Goal: Communication & Community: Answer question/provide support

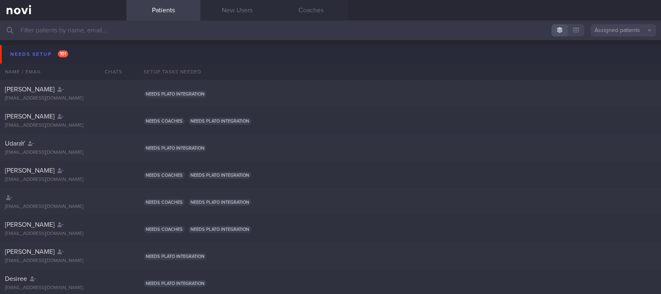
click at [114, 51] on button "Needs setup 101" at bounding box center [332, 54] width 664 height 18
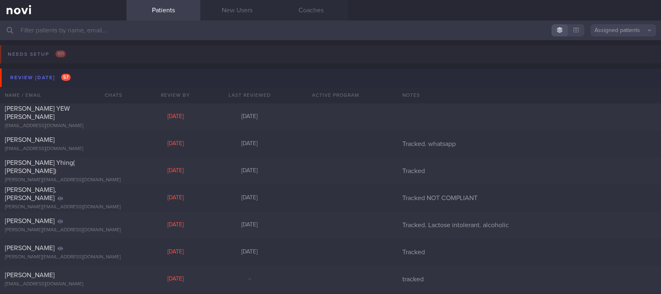
click at [103, 75] on button "Review today 57" at bounding box center [332, 78] width 664 height 18
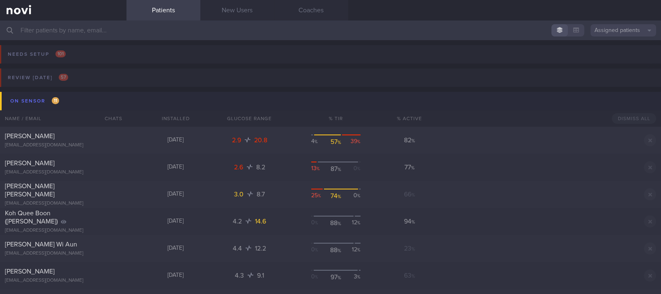
click at [95, 101] on button "On sensor 11" at bounding box center [332, 101] width 664 height 18
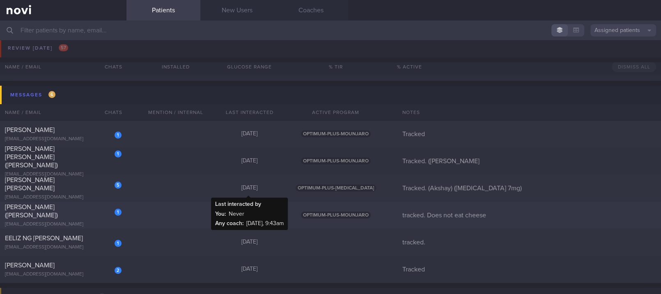
scroll to position [55, 0]
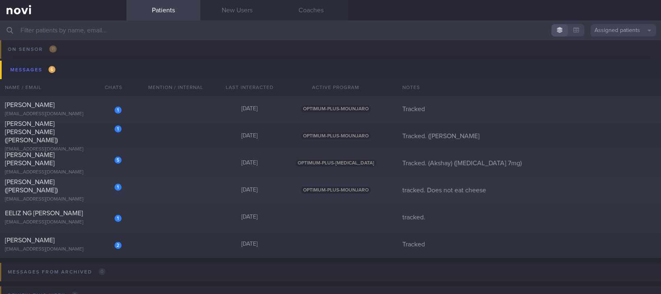
click at [158, 200] on div "1 TEO PEIRU (ZHAO PEIRU) teopeiru@gmail.com Yesterday OPTIMUM-PLUS-MOUNJARO tra…" at bounding box center [330, 190] width 661 height 27
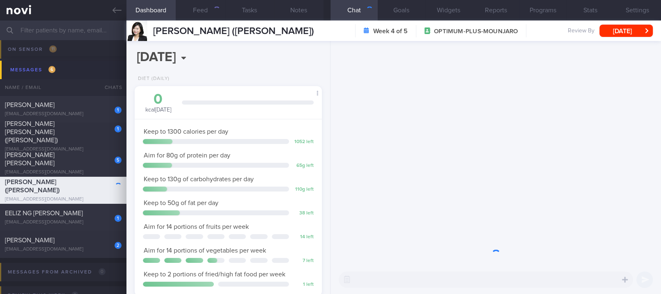
scroll to position [94, 164]
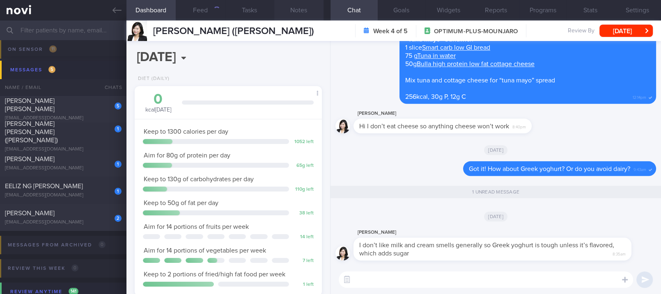
click at [293, 11] on button "Notes" at bounding box center [298, 10] width 49 height 21
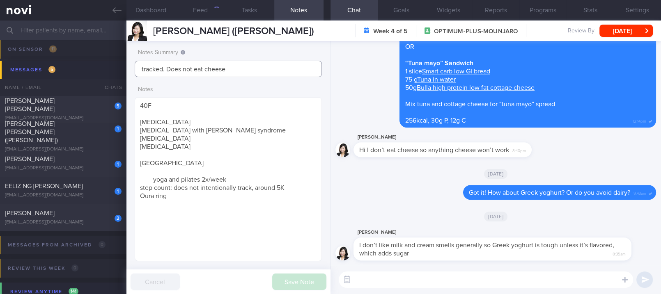
drag, startPoint x: 241, startPoint y: 70, endPoint x: 165, endPoint y: 69, distance: 75.2
click at [165, 69] on input "tracked. Does not eat cheese" at bounding box center [229, 69] width 188 height 16
drag, startPoint x: 216, startPoint y: 66, endPoint x: 168, endPoint y: 71, distance: 48.3
click at [168, 71] on input "tracked. Dislikes dairy" at bounding box center [229, 69] width 188 height 16
type input "tracked. Dislikes dairy"
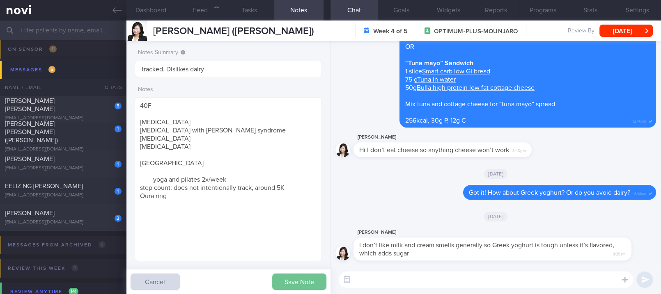
click at [285, 278] on button "Save Note" at bounding box center [299, 282] width 54 height 16
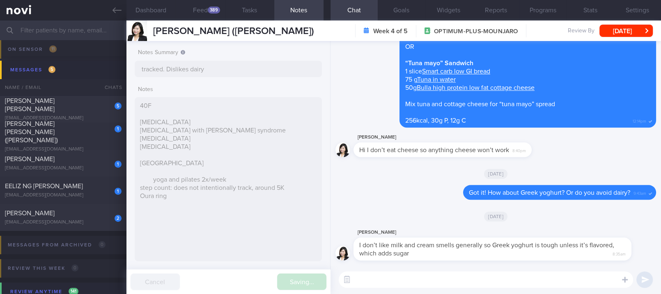
type input "tracked. Dislikes dairy"
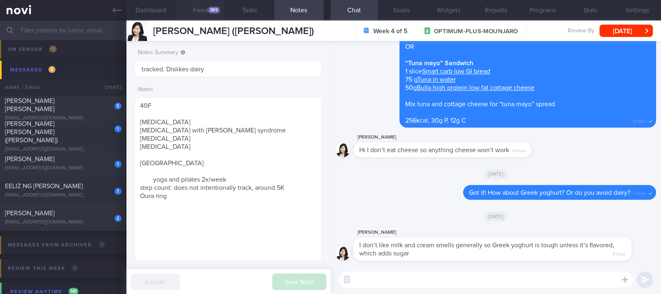
click at [210, 12] on div "389" at bounding box center [214, 10] width 12 height 7
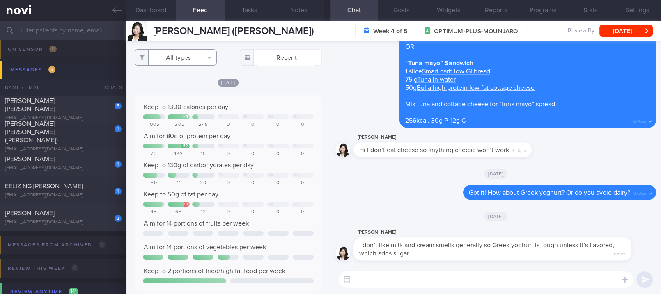
click at [202, 63] on button "All types" at bounding box center [176, 57] width 82 height 16
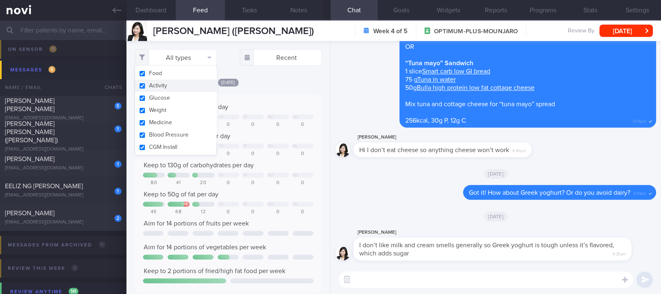
click at [183, 86] on button "Activity" at bounding box center [175, 86] width 81 height 12
checkbox input "false"
click at [269, 85] on div "[DATE]" at bounding box center [229, 82] width 188 height 9
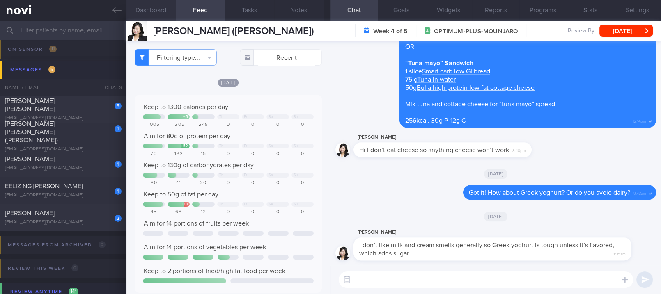
click at [163, 16] on button "Dashboard" at bounding box center [150, 10] width 49 height 21
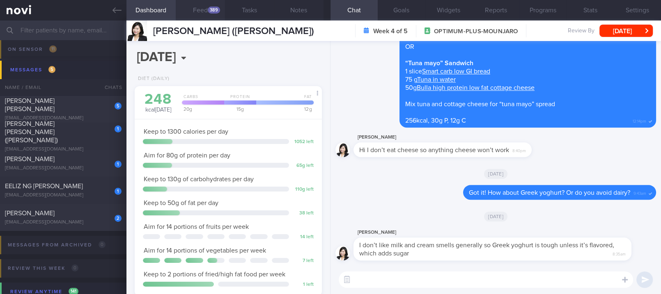
click at [209, 12] on div "389" at bounding box center [214, 10] width 12 height 7
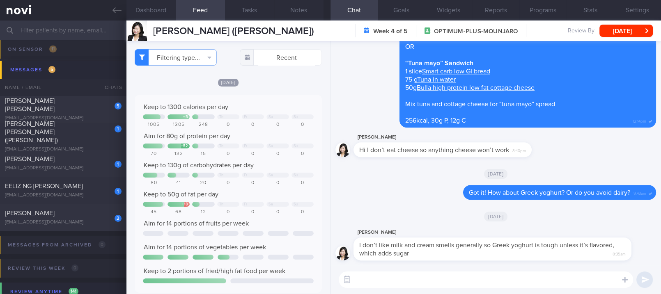
click at [370, 280] on textarea at bounding box center [486, 280] width 294 height 16
type textarea "I see. Noted on your preference to avoid dairy"
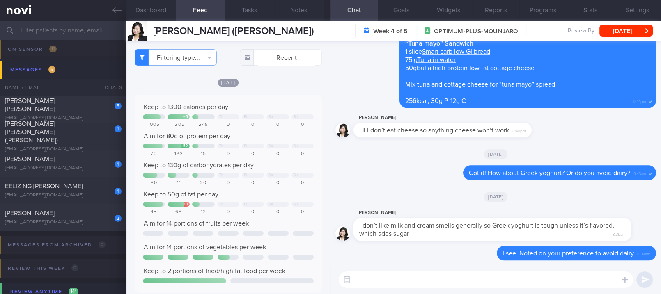
click at [447, 272] on textarea at bounding box center [486, 280] width 294 height 16
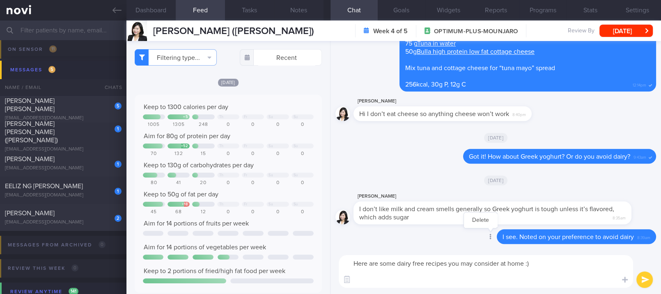
type textarea "Here are some dairy free recipes you may consider at home :)"
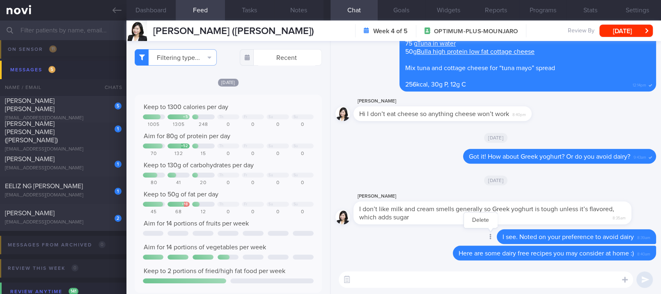
paste textarea "*Dairy-free tuna spread sandwich* 1 slice [Smart carb low GI bread](https://www…"
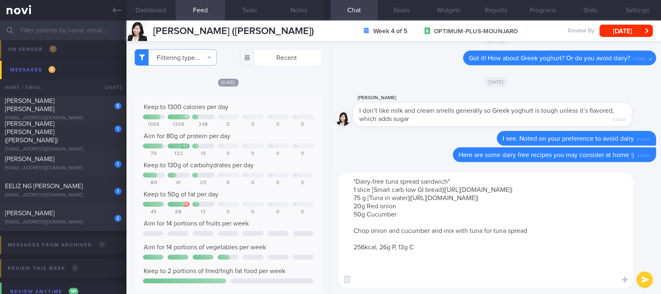
paste textarea "*Sriracha mayo tuna wrap* 1 (45g) [Mission reduced carb wrap](https://www.fairp…"
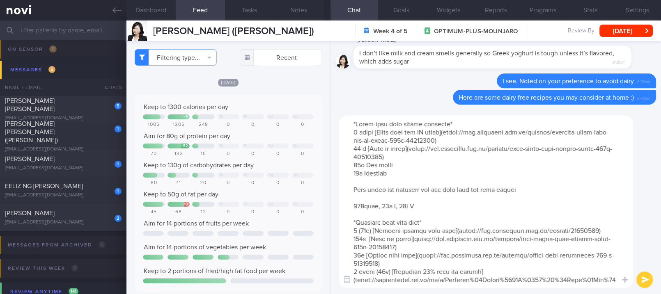
scroll to position [65, 0]
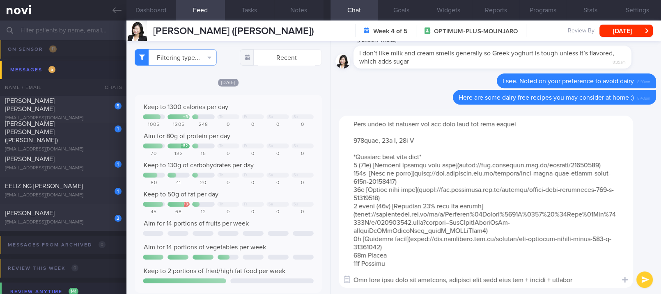
drag, startPoint x: 493, startPoint y: 225, endPoint x: 349, endPoint y: 151, distance: 161.8
click at [349, 151] on textarea at bounding box center [486, 202] width 294 height 172
paste textarea "chicken wrap* 1 (45g) [Mission reduced carb wrap](https://www.fairprice.com.sg/…"
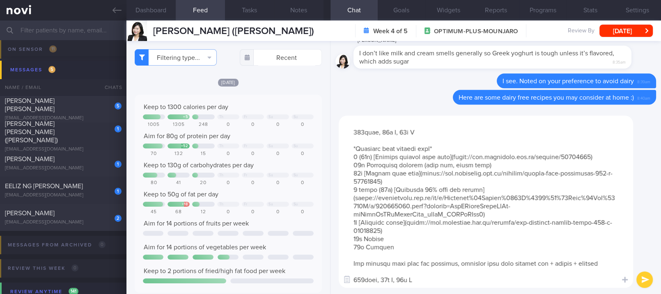
scroll to position [90, 0]
paste textarea "*Sriracha mayo chicken wrap* 1 (45g) [Mission reduced carb wrap](https://www.fa…"
click at [374, 272] on textarea at bounding box center [486, 202] width 294 height 172
paste textarea "*Quick chicken and rice* 90g cooked rice (mixed brown + white) 2 pcs (134g) [Ne…"
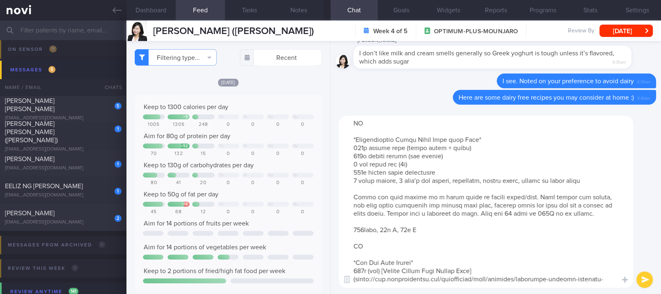
scroll to position [282, 0]
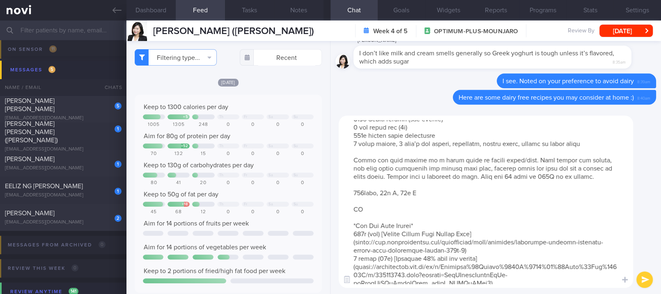
click at [388, 212] on textarea at bounding box center [486, 202] width 294 height 172
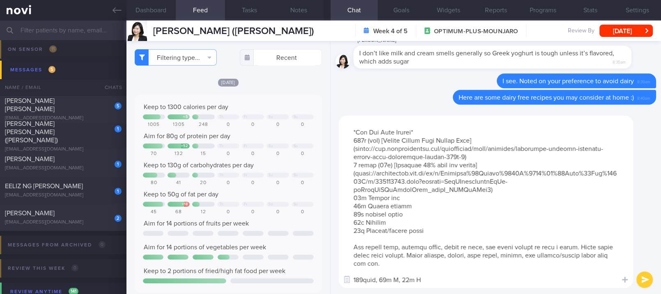
click at [379, 273] on textarea at bounding box center [486, 202] width 294 height 172
click at [379, 278] on textarea at bounding box center [486, 202] width 294 height 172
paste textarea "*Vegan Friendly Protein Bowl* 112g (½ block) [Fortune Tau Kwa](https://www.fair…"
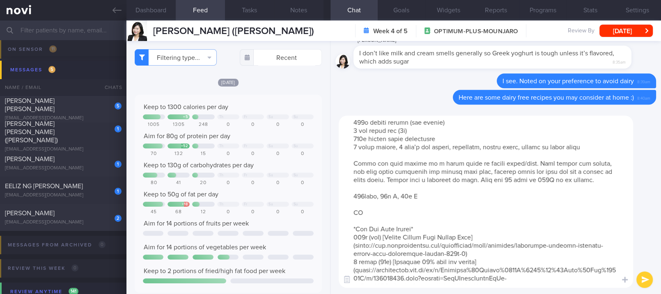
click at [393, 216] on textarea at bounding box center [486, 202] width 294 height 172
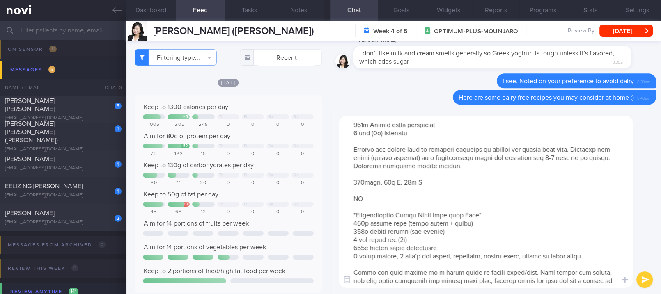
click at [372, 200] on textarea at bounding box center [486, 202] width 294 height 172
type textarea "*Dairy-free tuna spread sandwich* 1 slice [Smart carb low GI bread](https://www…"
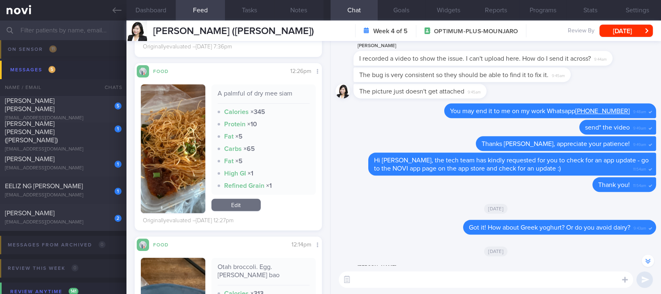
click at [363, 278] on textarea at bounding box center [486, 280] width 294 height 16
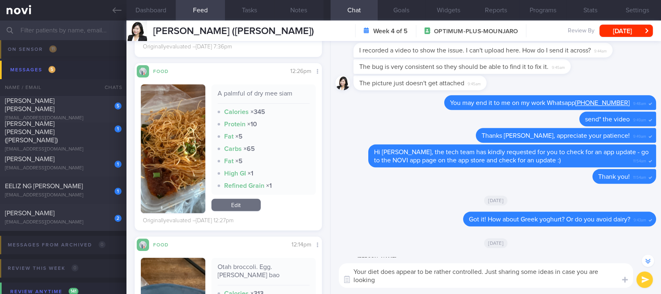
scroll to position [-719, 0]
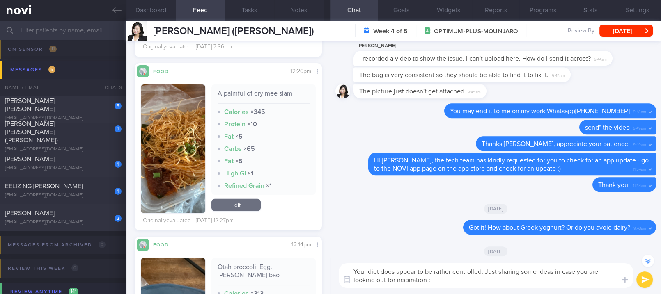
type textarea "Your diet does appear to be rather controlled. Just sharing some ideas in case …"
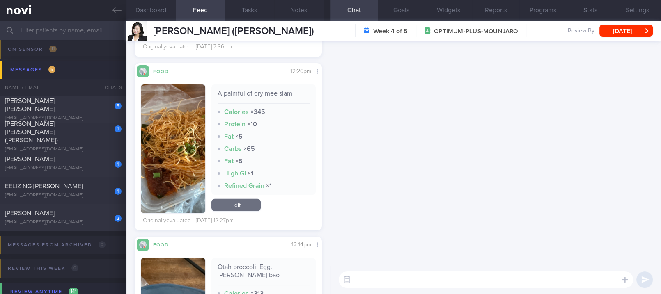
scroll to position [0, 0]
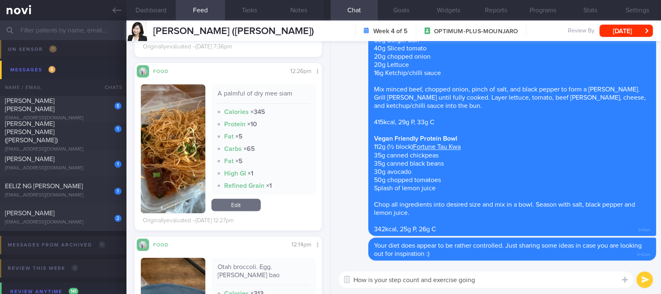
type textarea "How is your step count and exercise going?"
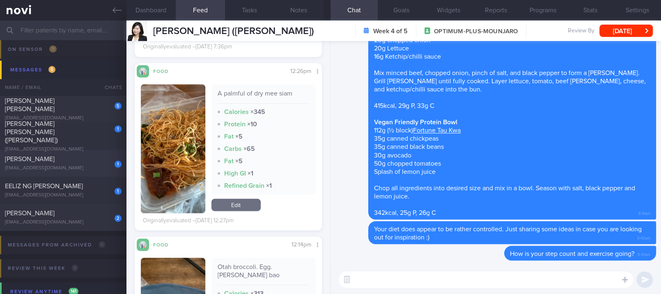
click at [82, 164] on div "1 AHMAD OMER omerahmad93@gmail.com" at bounding box center [63, 163] width 126 height 16
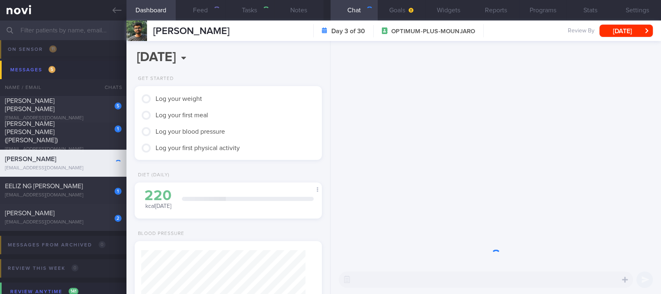
type input "Tracked"
type textarea "Pre-DM (dx 15/9/25 on Hba1c 6.3%), with Acanthosis nigricans since 30y swimming…"
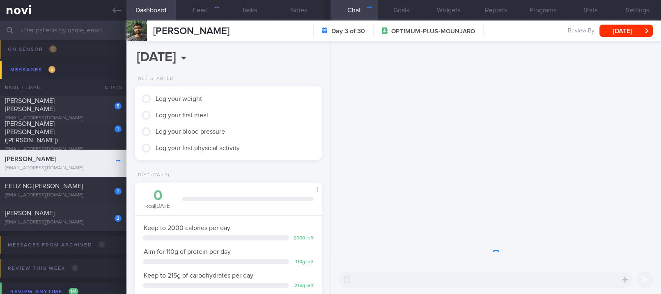
scroll to position [83, 168]
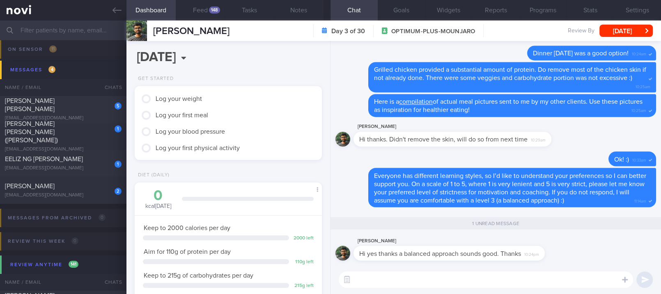
click at [417, 273] on textarea at bounding box center [486, 280] width 294 height 16
type textarea "Got it Omer :)"
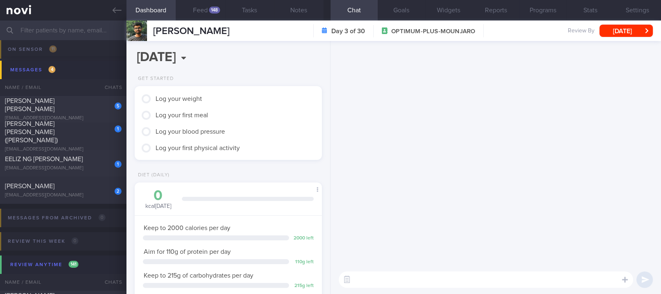
scroll to position [0, 0]
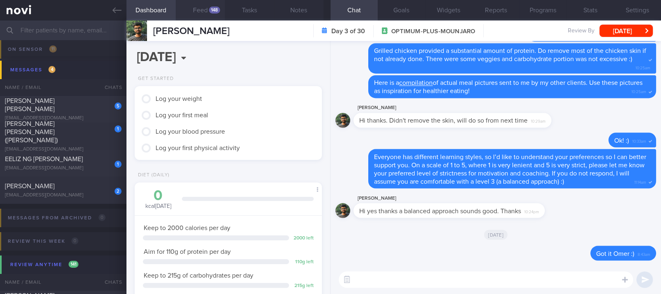
click at [207, 11] on button "Feed 148" at bounding box center [200, 10] width 49 height 21
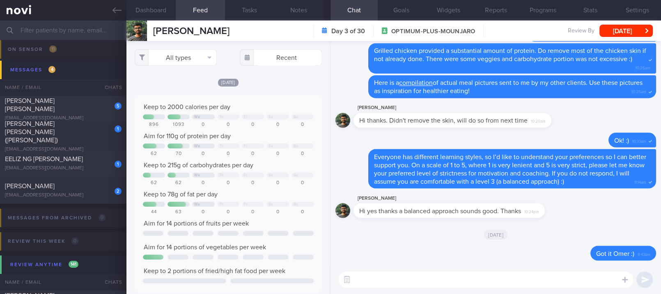
scroll to position [42, 168]
click at [188, 51] on button "All types" at bounding box center [176, 57] width 82 height 16
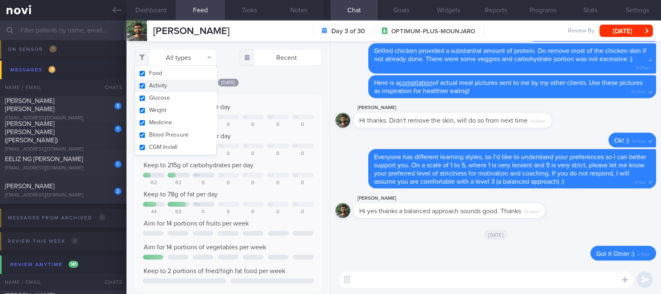
click at [169, 87] on button "Activity" at bounding box center [175, 86] width 81 height 12
checkbox input "false"
click at [272, 91] on div "Yesterday Keep to 2000 calories per day We Th Fr Sa Su 896 1093 0 0 0 0 0 Aim f…" at bounding box center [229, 234] width 188 height 313
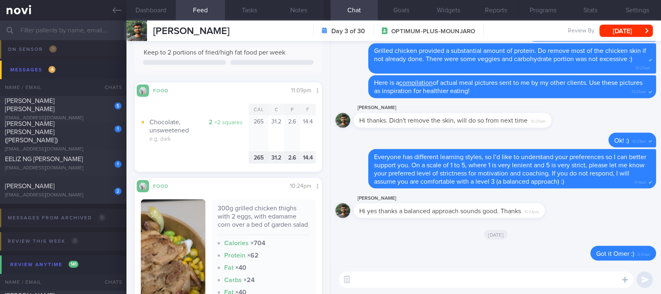
click at [388, 285] on textarea at bounding box center [486, 280] width 294 height 16
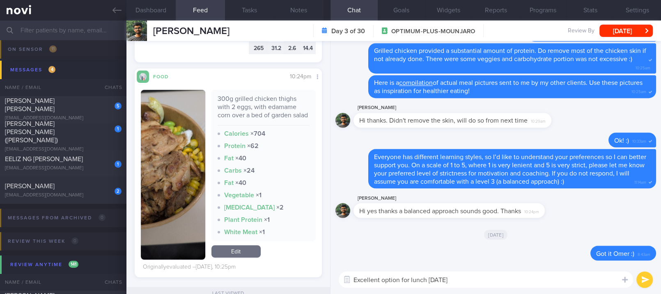
type textarea "Excellent option for lunch yesterday!"
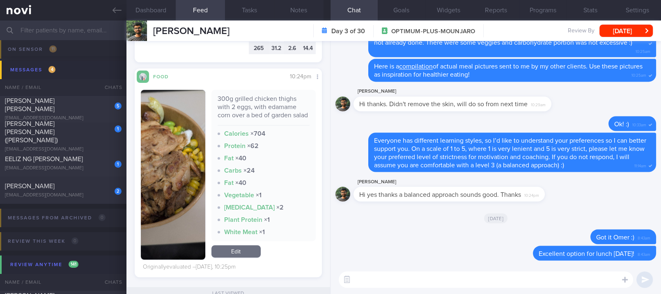
drag, startPoint x: 92, startPoint y: 156, endPoint x: 437, endPoint y: 53, distance: 359.8
click at [92, 156] on div "EELIZ NG HUI PENG" at bounding box center [62, 159] width 115 height 8
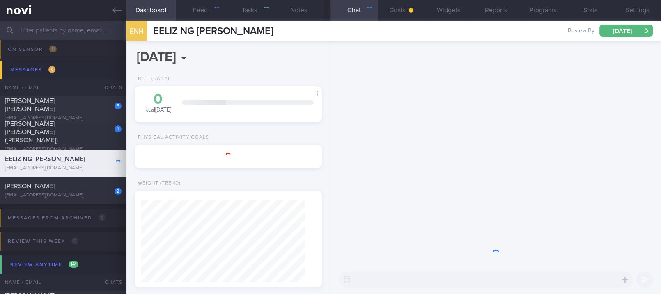
type input "tracked."
type textarea "Ms EELIZ NG HUI PENG S1697618J 10 Dec 1965 eelizng@wdsdesign.sg +6597966927 59 …"
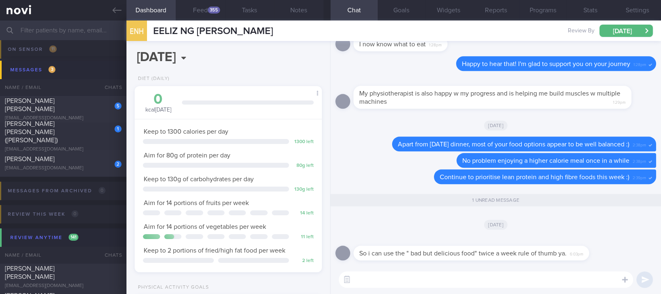
click at [438, 273] on textarea at bounding box center [486, 280] width 294 height 16
type textarea "Correct :)"
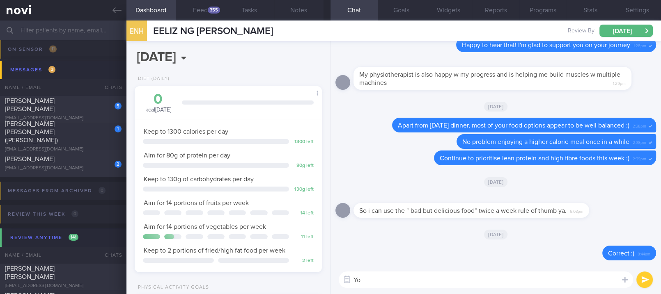
type textarea "Y"
type textarea "C"
type textarea "I prefer to call them "sometimes" foods or "fun" foods"
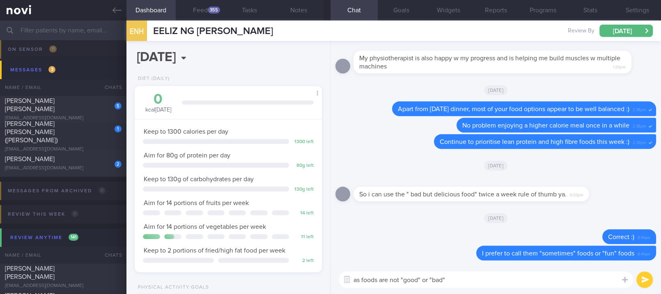
click at [400, 278] on textarea "as foods are not "good" or "bad"" at bounding box center [486, 280] width 294 height 16
click at [475, 277] on textarea "as foods are not inherently "good" or "bad"" at bounding box center [486, 280] width 294 height 16
click at [487, 278] on textarea "as foods are not inherently "good" or "bad"" at bounding box center [486, 280] width 294 height 16
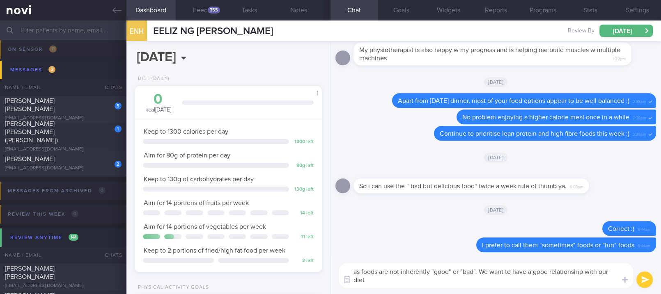
drag, startPoint x: 358, startPoint y: 271, endPoint x: 350, endPoint y: 272, distance: 7.9
click at [350, 272] on textarea "as foods are not inherently "good" or "bad". We want to have a good relationshi…" at bounding box center [486, 276] width 294 height 25
click at [416, 276] on textarea "As foods are not inherently "good" or "bad". We want to have a good relationshi…" at bounding box center [486, 276] width 294 height 25
click at [415, 280] on textarea "As foods are not inherently "good" or "bad". We want to have a good relationshi…" at bounding box center [486, 276] width 294 height 25
type textarea "As foods are not inherently "good" or "bad". We want to have a good relationshi…"
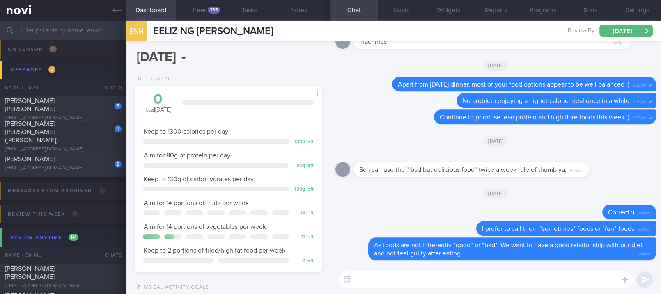
drag, startPoint x: 113, startPoint y: 16, endPoint x: 186, endPoint y: 19, distance: 73.6
click at [113, 16] on link at bounding box center [63, 10] width 126 height 21
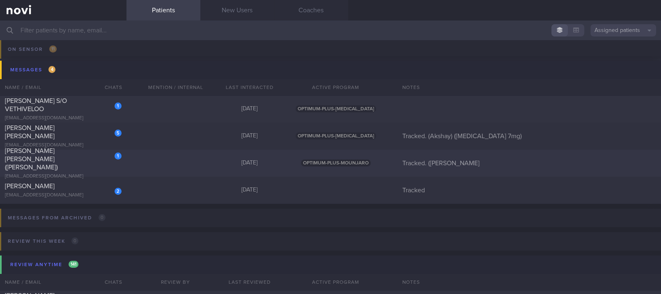
click at [276, 150] on div "1 Pang Sook Kheng (Sandra) pangsookkheng@yahoo.com 2 days ago OPTIMUM-PLUS-MOUN…" at bounding box center [330, 163] width 661 height 27
select select "8"
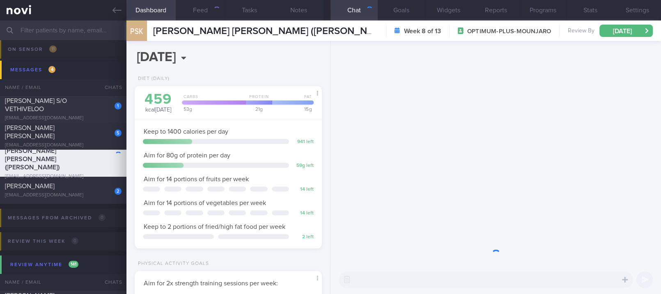
scroll to position [94, 164]
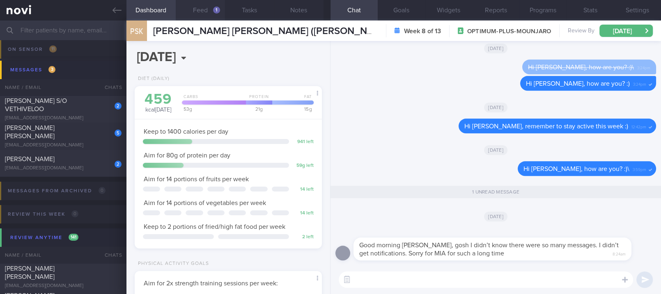
click at [196, 19] on button "Feed 1" at bounding box center [200, 10] width 49 height 21
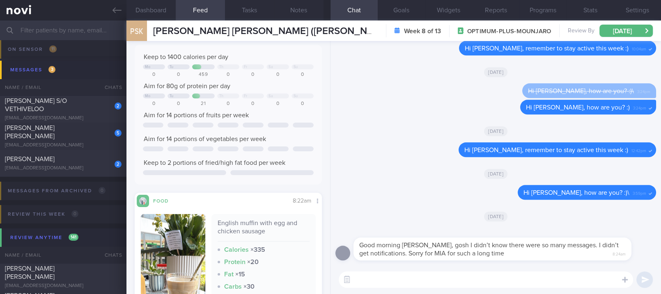
scroll to position [164, 0]
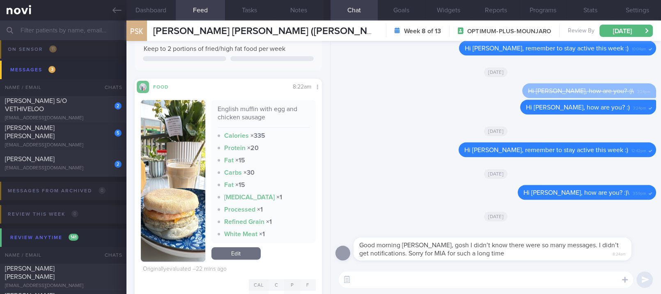
click at [186, 153] on img "button" at bounding box center [173, 181] width 64 height 162
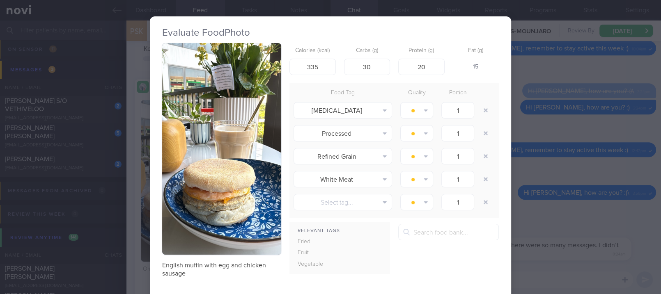
click at [230, 105] on button "button" at bounding box center [221, 149] width 119 height 212
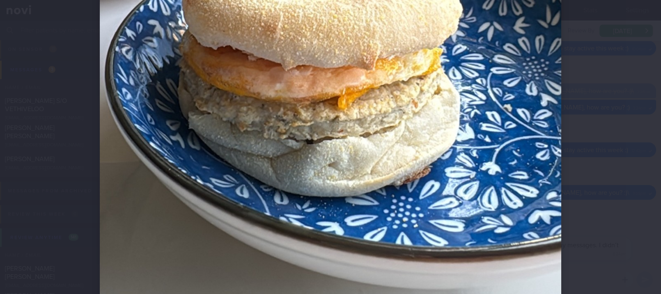
scroll to position [547, 0]
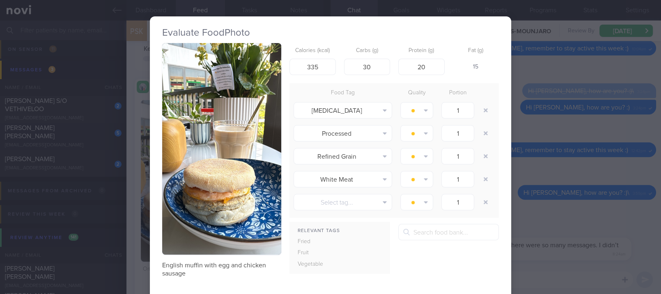
click at [521, 189] on div "Evaluate Food Photo English muffin with egg and chicken sausage Calories (kcal)…" at bounding box center [330, 147] width 661 height 294
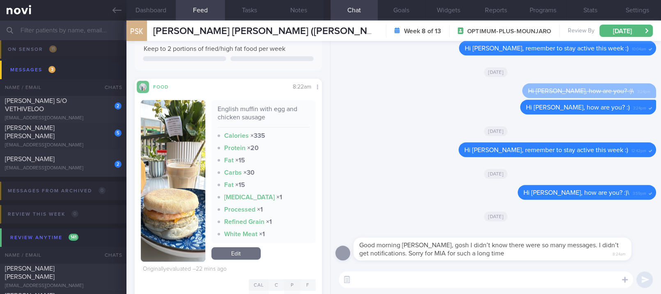
click at [441, 282] on textarea at bounding box center [486, 280] width 294 height 16
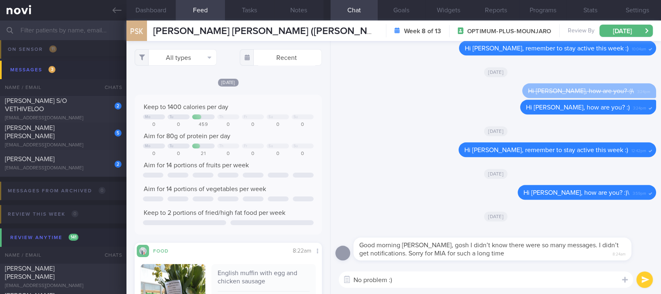
scroll to position [164, 0]
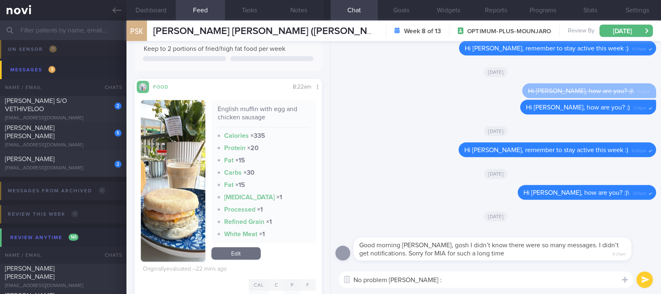
type textarea "No problem Sandra :)"
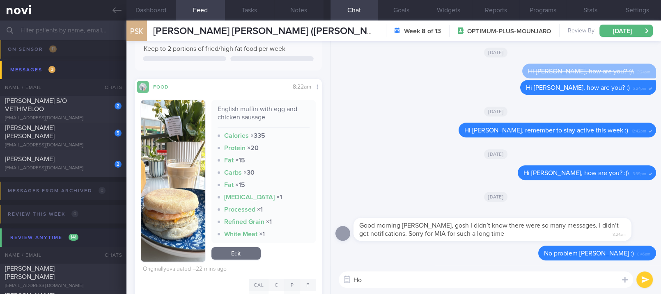
type textarea "H"
type textarea "Thanks for logging your breakfast this morning - was it home made? :)"
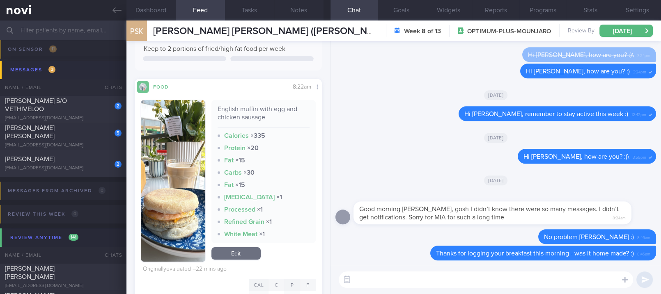
drag, startPoint x: 110, startPoint y: 11, endPoint x: 389, endPoint y: 72, distance: 285.3
click at [110, 11] on link at bounding box center [63, 10] width 126 height 21
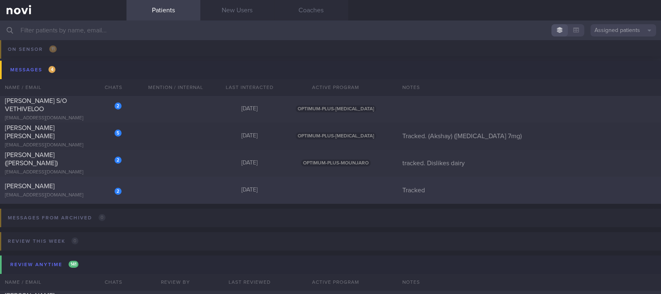
click at [160, 197] on div "2 Hyun Jung Choi ruthnauli@hotmail.com 2 days ago Tracked" at bounding box center [330, 190] width 661 height 27
select select "8"
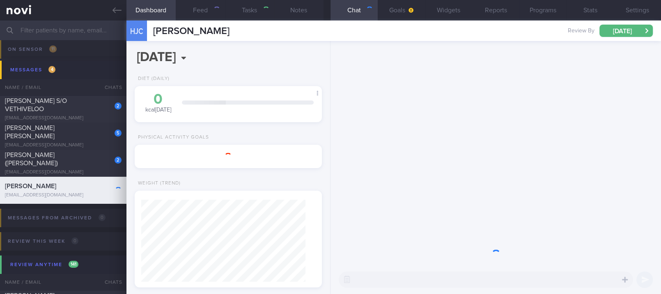
scroll to position [94, 164]
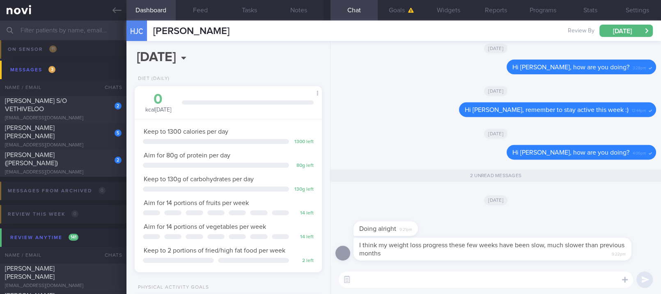
click at [484, 284] on textarea at bounding box center [486, 280] width 294 height 16
click at [482, 284] on textarea at bounding box center [486, 280] width 294 height 16
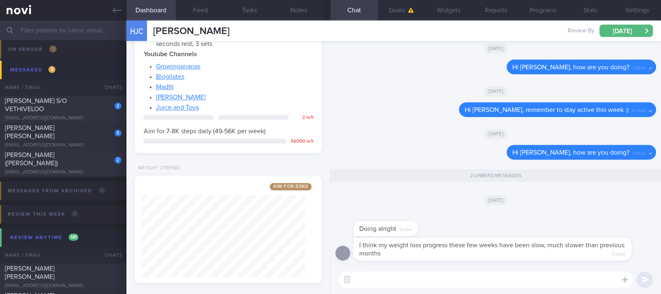
scroll to position [674, 0]
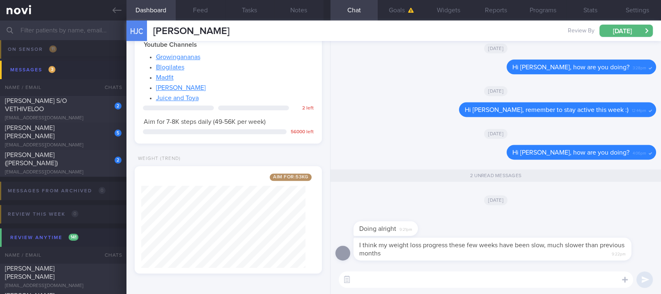
click at [390, 278] on textarea at bounding box center [486, 280] width 294 height 16
type textarea "H"
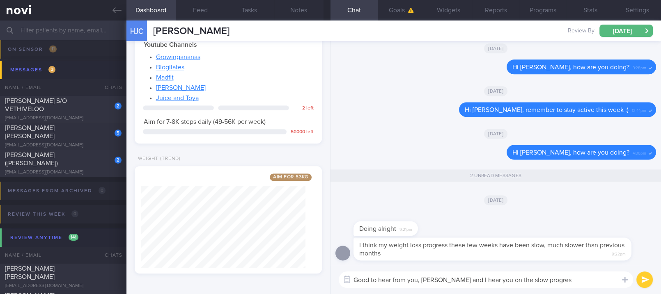
type textarea "Good to hear from you, Hyung Jung and I hear you on the slow progress"
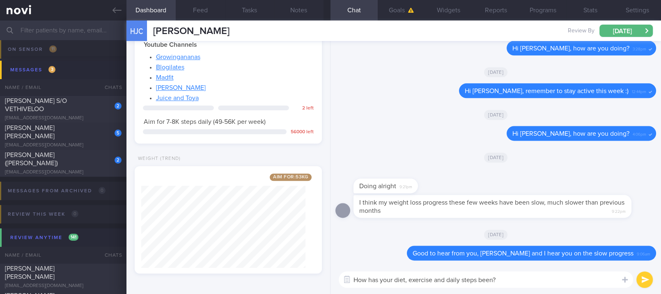
click at [380, 276] on textarea "How has your diet, exercise and daily steps been?" at bounding box center [486, 280] width 294 height 16
type textarea "How have your diet, exercise and daily steps been?"
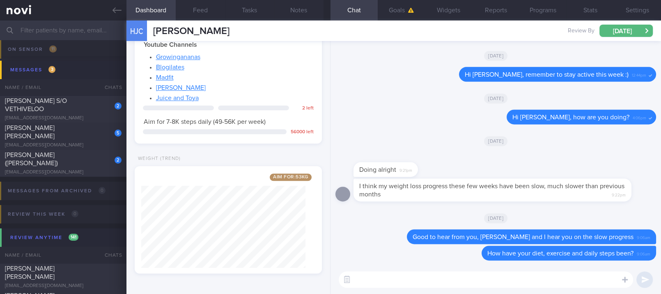
click at [439, 286] on textarea at bounding box center [486, 280] width 294 height 16
click at [80, 170] on div "teopeiru@gmail.com" at bounding box center [63, 173] width 117 height 6
type input "tracked. Dislikes dairy"
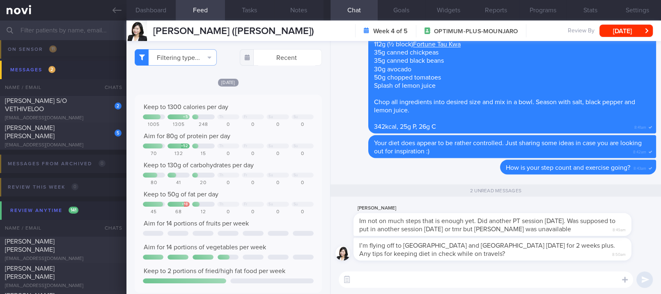
click at [414, 282] on textarea at bounding box center [486, 280] width 294 height 16
paste textarea "Follow these principles when traveling: 1) Prioritise lean protein and fibre. I…"
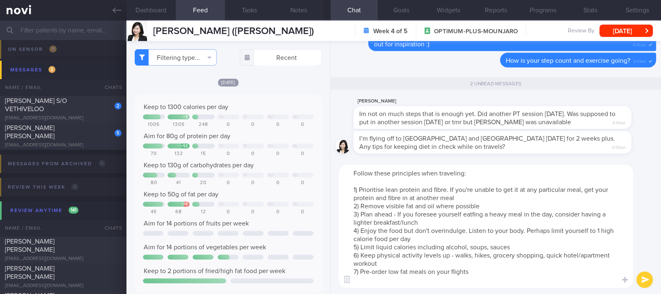
click at [483, 172] on textarea "Follow these principles when traveling: 1) Prioritise lean protein and fibre. I…" at bounding box center [486, 226] width 294 height 123
click at [351, 174] on textarea "Follow these principles when traveling: 1) Prioritise lean protein and fibre. I…" at bounding box center [486, 226] width 294 height 123
type textarea "Yes! Follow these principles when traveling: 1) Prioritise lean protein and fib…"
click at [485, 195] on textarea "Yes! Follow these principles when traveling: 1) Prioritise lean protein and fib…" at bounding box center [486, 226] width 294 height 123
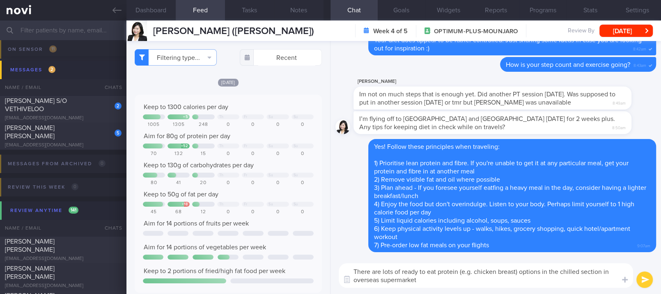
type textarea "There are lots of ready to eat protein (e.g. chicken breast) options in the chi…"
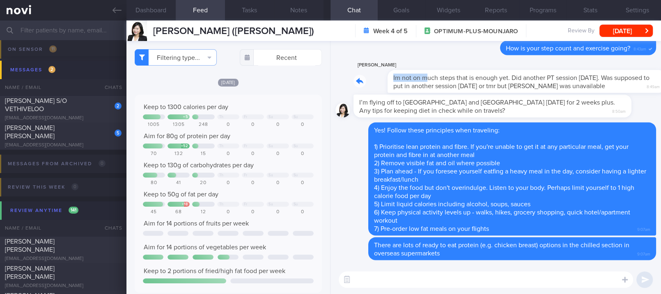
drag, startPoint x: 392, startPoint y: 71, endPoint x: 537, endPoint y: 74, distance: 144.5
click at [526, 71] on div "Peiru Teo Im not on much steps that is enough yet. Did another PT session on Mo…" at bounding box center [505, 76] width 303 height 33
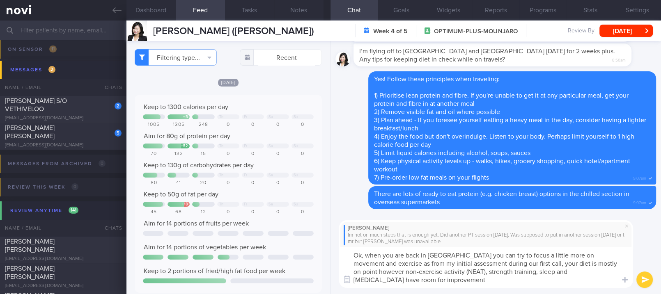
drag, startPoint x: 520, startPoint y: 271, endPoint x: 474, endPoint y: 275, distance: 46.2
click at [474, 275] on textarea "Ok, when you are back in SG you can try to focus a little more on movement and …" at bounding box center [486, 267] width 294 height 41
type textarea "Ok, when you are back in SG you can try to focus a little more on movement and …"
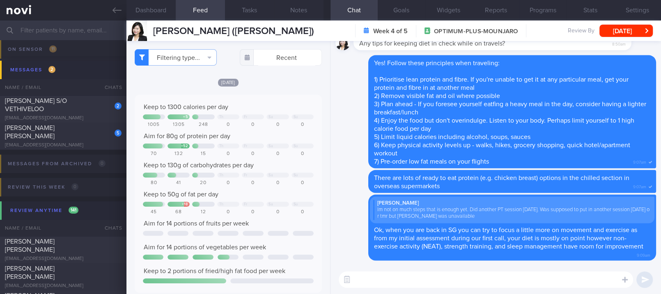
click at [427, 281] on textarea at bounding box center [486, 280] width 294 height 16
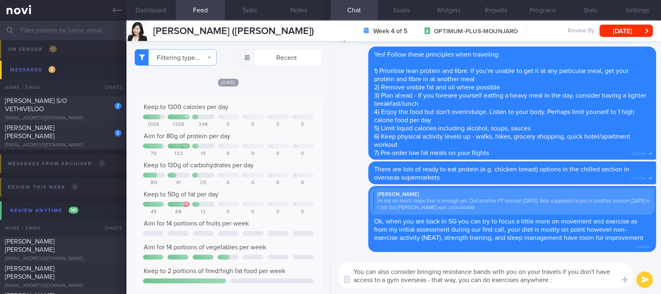
type textarea "You can also consider bringing resistance bands with you on your travels if you…"
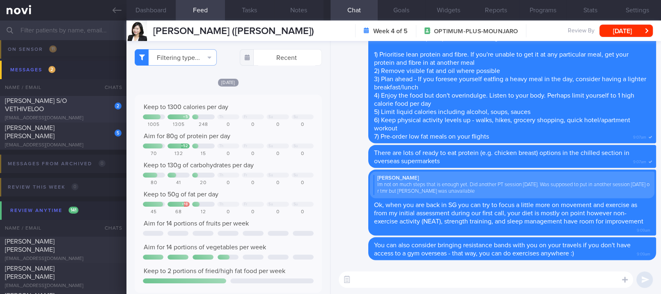
click at [110, 2] on link at bounding box center [63, 10] width 126 height 21
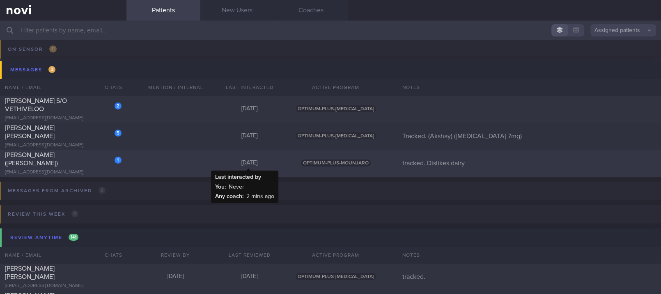
drag, startPoint x: 223, startPoint y: 161, endPoint x: 242, endPoint y: 149, distance: 22.1
click at [223, 161] on div "Today" at bounding box center [250, 163] width 74 height 7
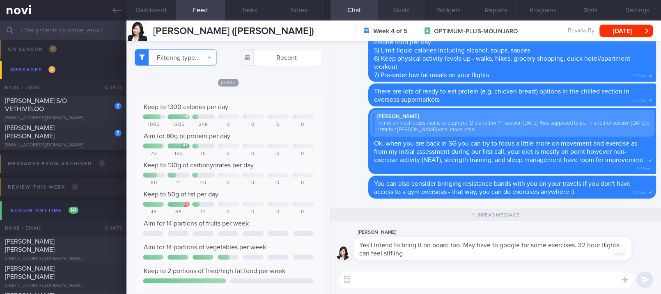
click at [409, 14] on button "Goals" at bounding box center [401, 10] width 47 height 21
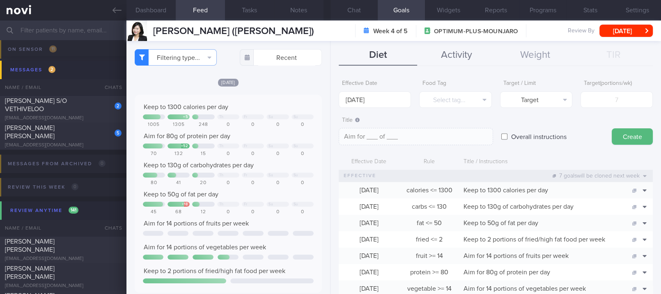
click at [470, 61] on button "Activity" at bounding box center [456, 55] width 78 height 21
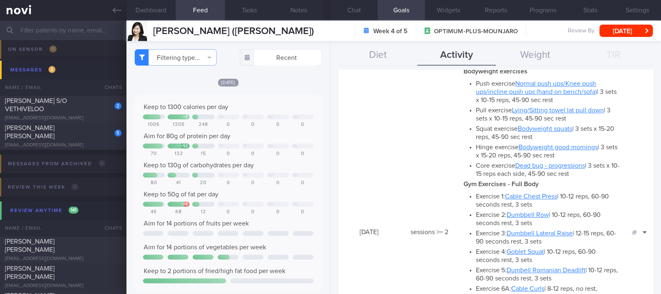
scroll to position [219, 0]
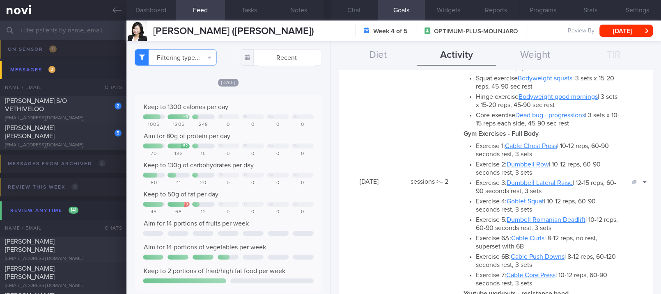
drag, startPoint x: 627, startPoint y: 199, endPoint x: 566, endPoint y: 188, distance: 62.4
click at [627, 199] on button "Clone" at bounding box center [631, 194] width 40 height 12
type input "2"
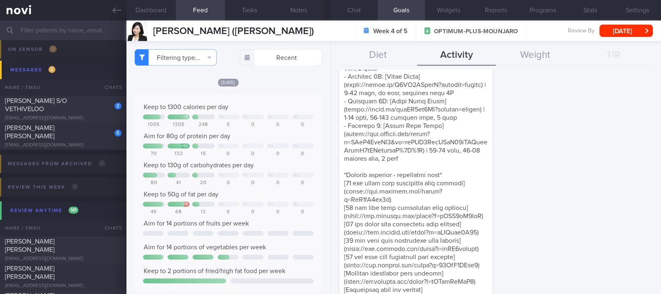
scroll to position [0, 0]
click at [446, 200] on textarea at bounding box center [416, 40] width 154 height 650
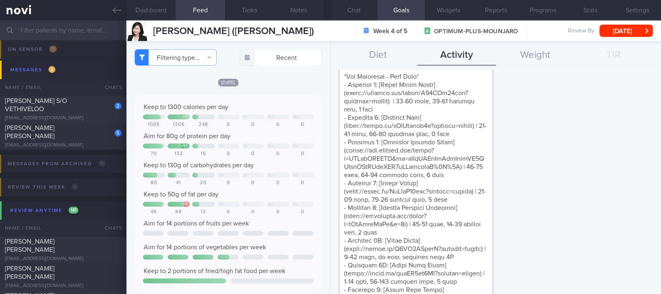
scroll to position [66, 0]
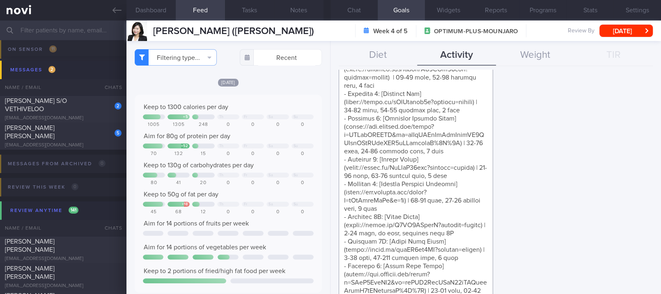
paste textarea "*Home Resistance Band Exercises* - Exercise 1: [Resistance Band Chest Press](ht…"
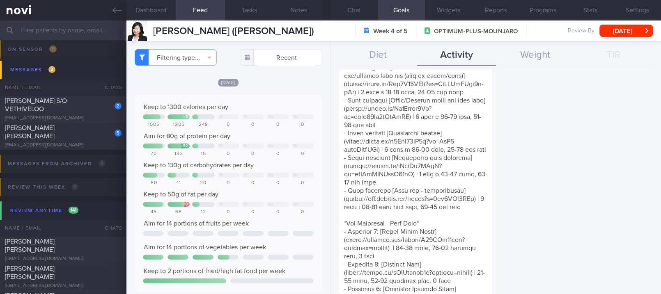
scroll to position [0, 0]
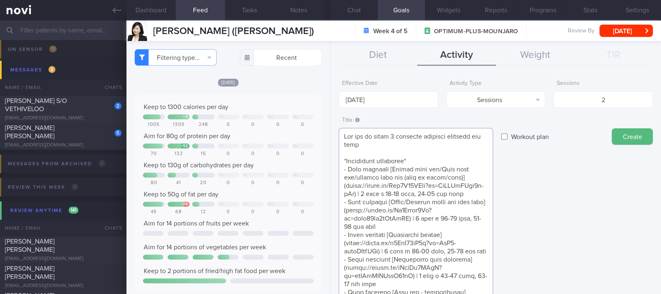
type textarea "Aim for at least 2 strength training sessions per week *Bodyweight exercises* -…"
click at [383, 100] on body "You are offline! Some functionality will be unavailable Patients New Users Coac…" at bounding box center [330, 147] width 661 height 294
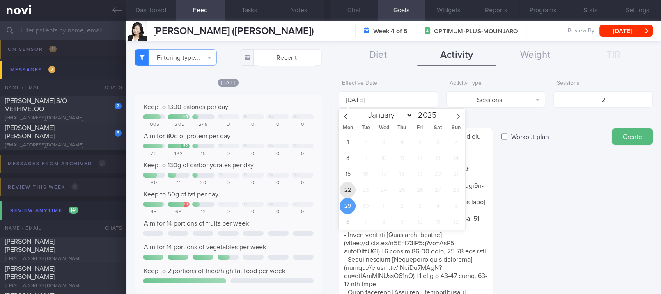
click at [348, 188] on span "22" at bounding box center [348, 190] width 16 height 16
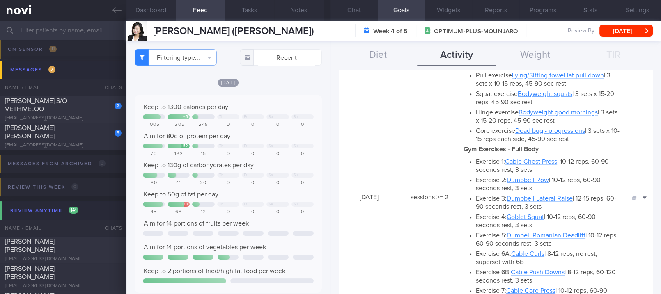
scroll to position [1095, 0]
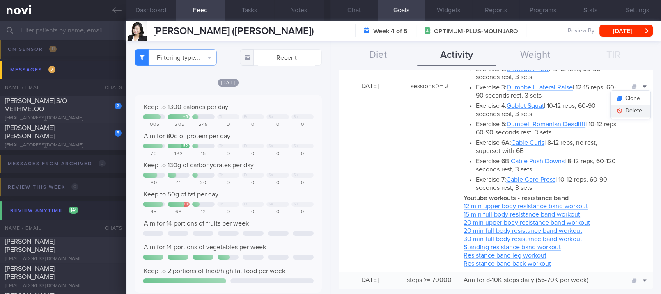
click at [629, 110] on button "Delete" at bounding box center [631, 111] width 40 height 12
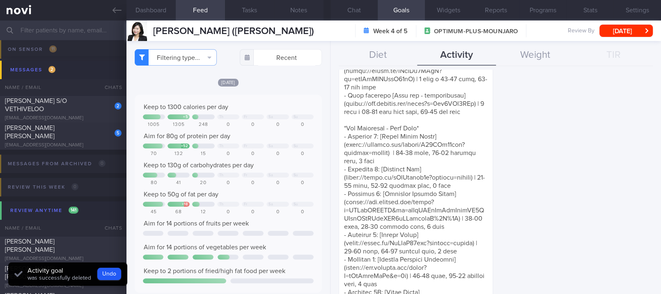
scroll to position [0, 0]
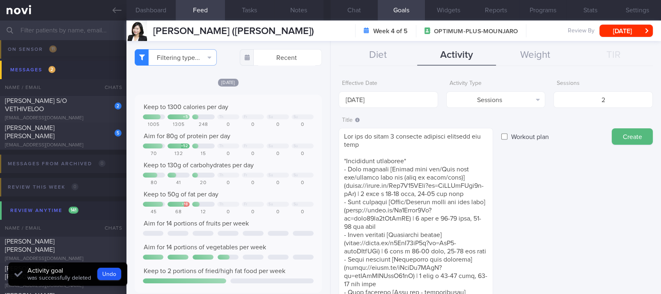
click at [625, 138] on button "Create" at bounding box center [632, 137] width 41 height 16
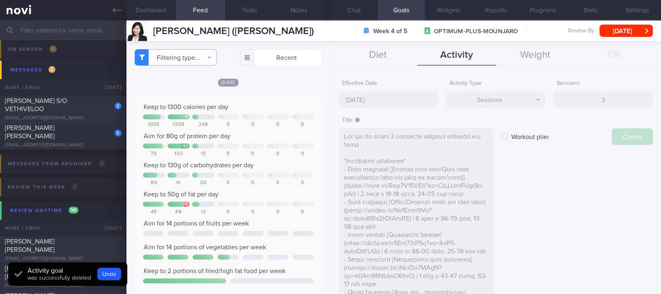
type input "29 Sep 2025"
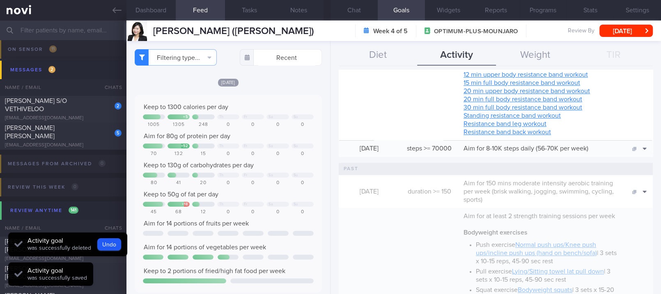
scroll to position [821, 0]
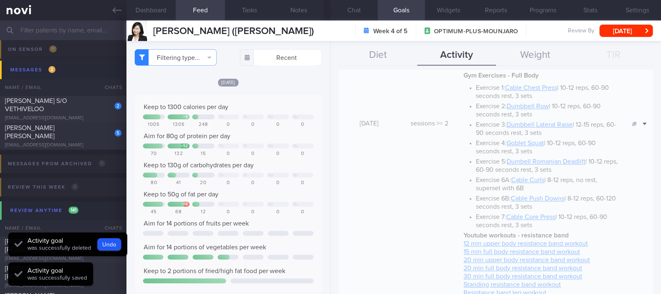
drag, startPoint x: 361, startPoint y: 7, endPoint x: 442, endPoint y: 209, distance: 218.0
click at [361, 7] on button "Chat" at bounding box center [354, 10] width 47 height 21
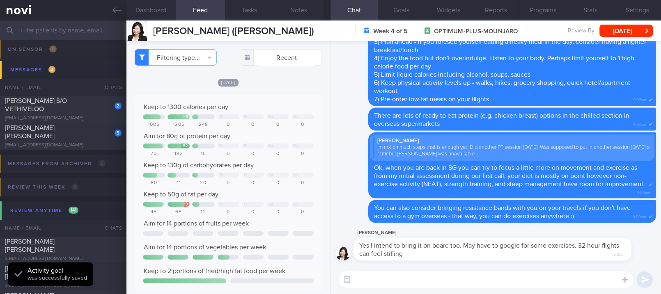
click at [445, 281] on textarea at bounding box center [486, 280] width 294 height 16
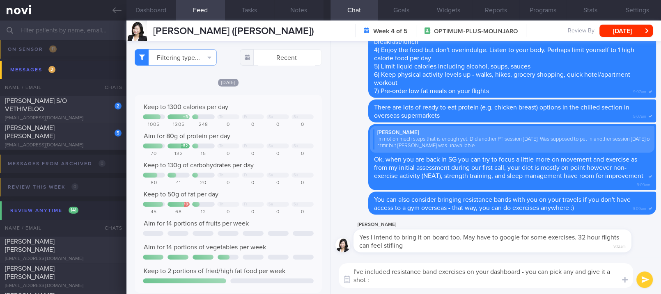
type textarea "I've included resistance band exercises on your dashboard - you can pick any an…"
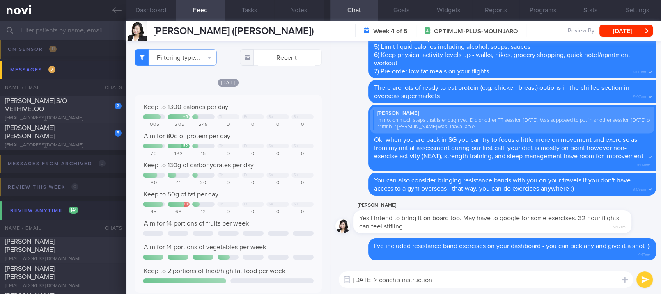
type textarea "Today > coach's instructions"
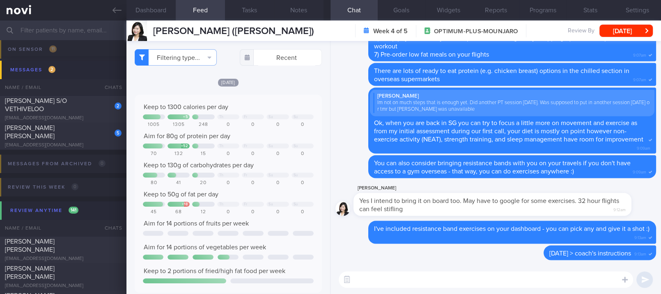
drag, startPoint x: 69, startPoint y: 103, endPoint x: 513, endPoint y: 145, distance: 445.8
click at [69, 103] on div "MOHAN VELOO S/O VETHIVELOO" at bounding box center [62, 105] width 115 height 16
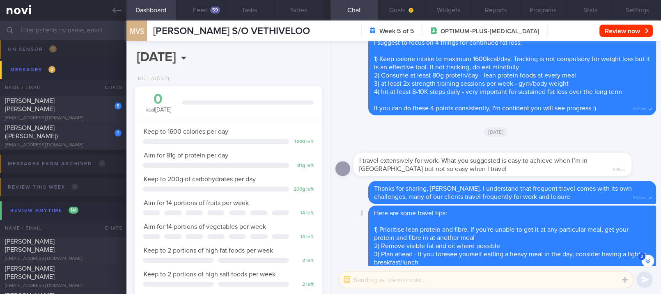
scroll to position [-273, 0]
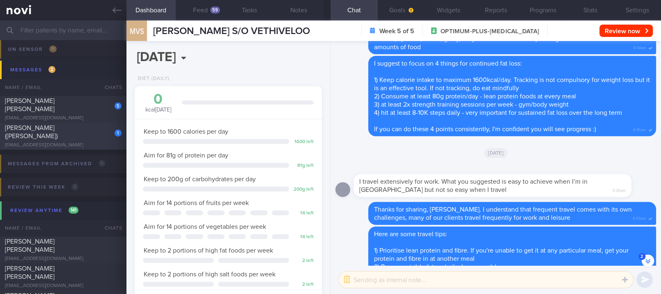
click at [70, 142] on div "teopeiru@gmail.com" at bounding box center [63, 145] width 117 height 6
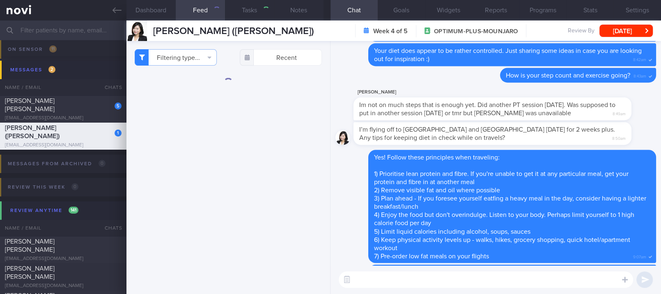
type input "tracked. Dislikes dairy"
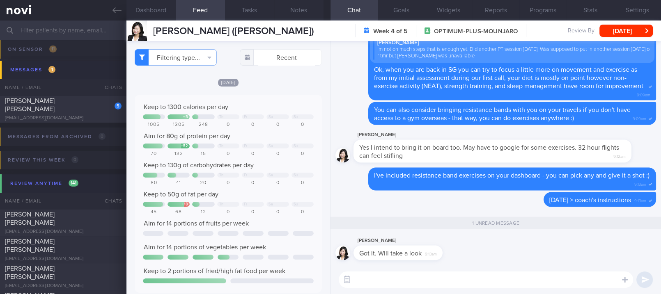
click at [400, 277] on textarea at bounding box center [486, 280] width 294 height 16
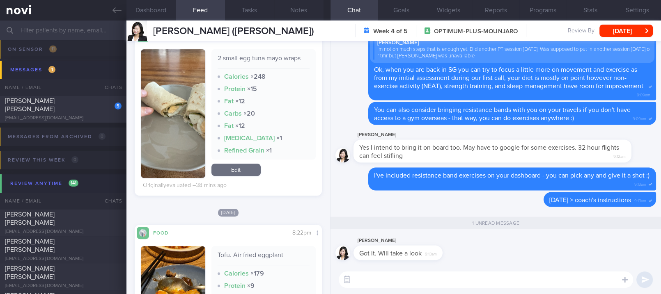
scroll to position [438, 0]
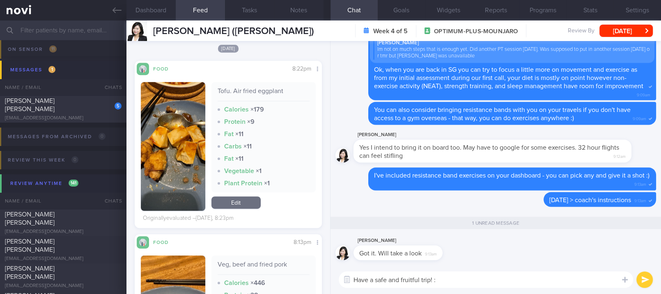
type textarea "Have a safe and fruitful trip! :)"
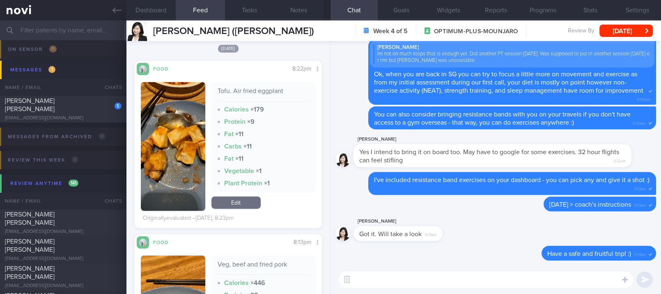
click at [112, 13] on link at bounding box center [63, 10] width 126 height 21
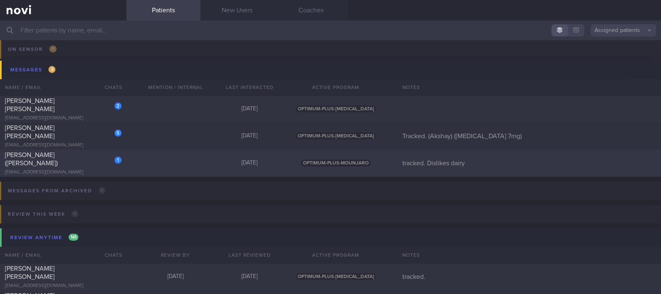
click at [110, 170] on div "teopeiru@gmail.com" at bounding box center [63, 173] width 117 height 6
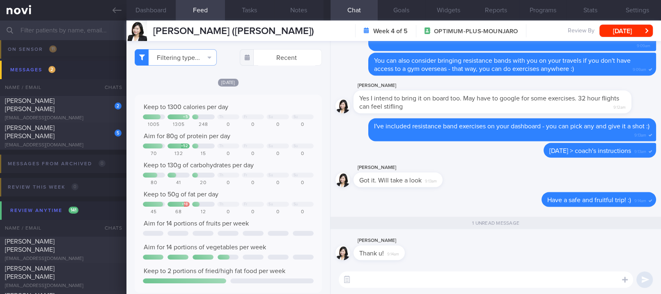
drag, startPoint x: 109, startPoint y: 17, endPoint x: 262, endPoint y: 93, distance: 170.6
click at [109, 17] on link at bounding box center [63, 10] width 126 height 21
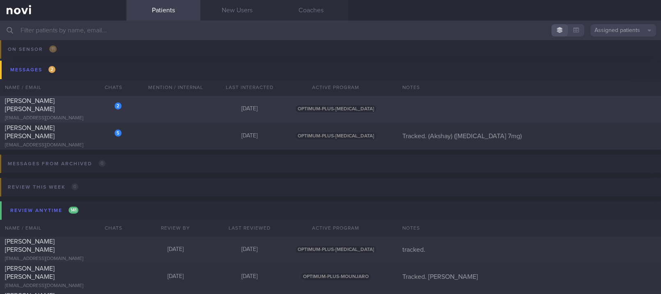
click at [173, 106] on div "2 Ashman Patricia Mary trishashman@gmail.com 2 days ago OPTIMUM-PLUS-RYBELSUS" at bounding box center [330, 109] width 661 height 27
select select "8"
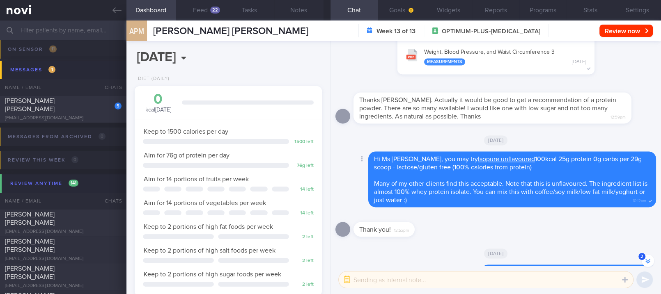
scroll to position [-273, 0]
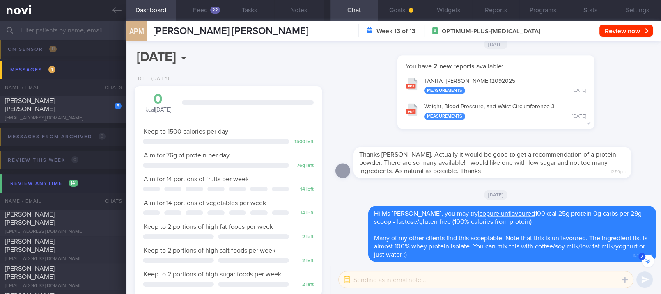
drag, startPoint x: 97, startPoint y: 114, endPoint x: 208, endPoint y: 130, distance: 111.6
click at [97, 115] on div "metamutator@duck.com" at bounding box center [63, 118] width 117 height 6
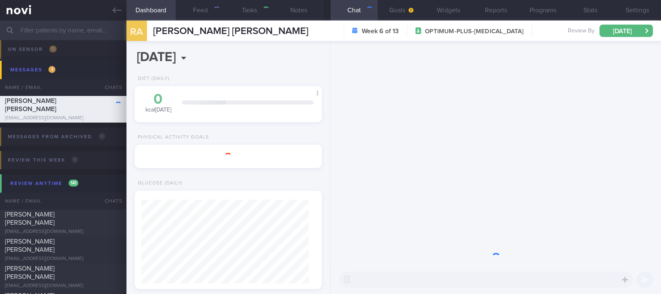
type input "Tracked. (Akshay) (Rybelsus 7mg)"
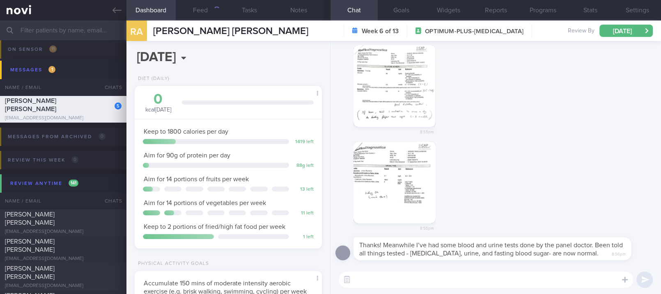
click at [471, 280] on textarea at bounding box center [486, 280] width 294 height 16
click at [372, 94] on button "button" at bounding box center [395, 86] width 82 height 82
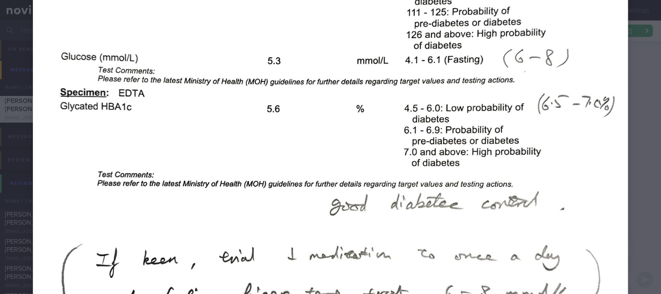
scroll to position [273, 0]
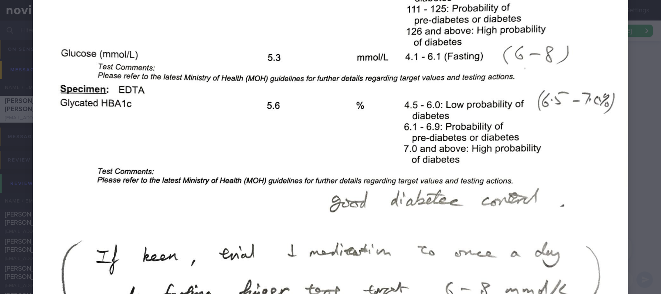
click at [600, 145] on img at bounding box center [330, 66] width 595 height 615
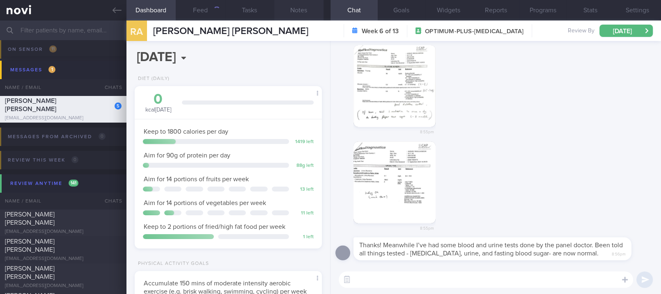
click at [294, 8] on button "Notes" at bounding box center [298, 10] width 49 height 21
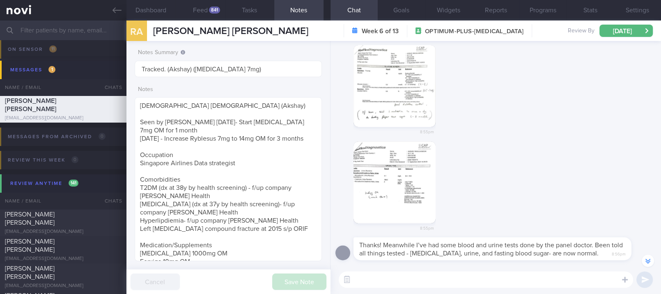
scroll to position [-55, 0]
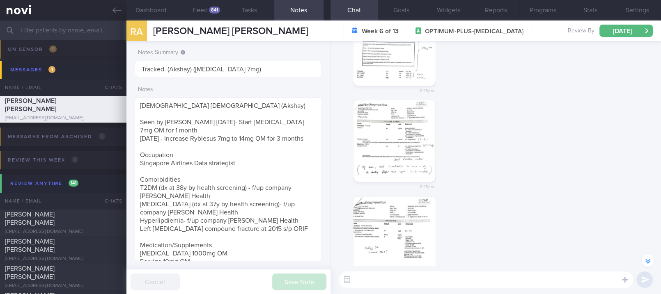
click at [401, 137] on button "button" at bounding box center [395, 141] width 82 height 82
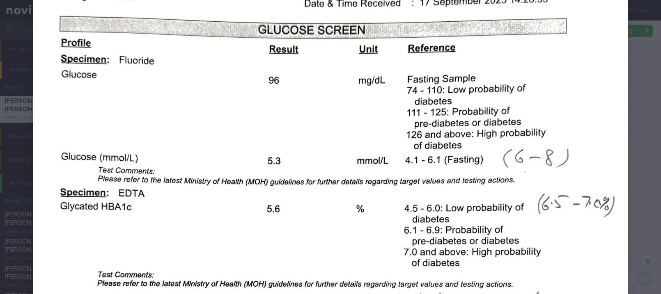
scroll to position [219, 0]
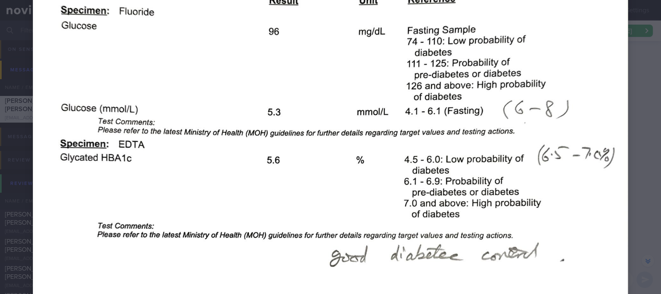
click at [548, 142] on img at bounding box center [330, 121] width 595 height 615
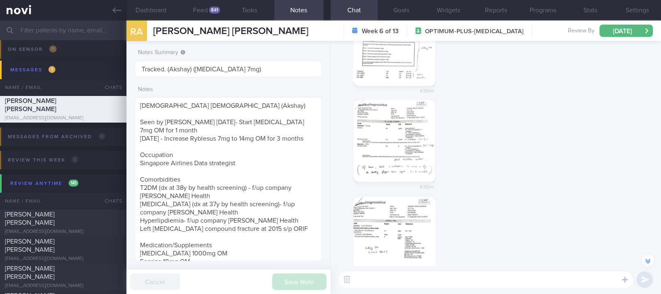
scroll to position [-164, 0]
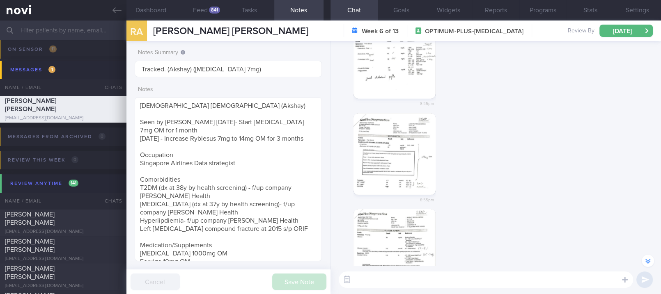
click at [420, 152] on button "button" at bounding box center [395, 154] width 82 height 82
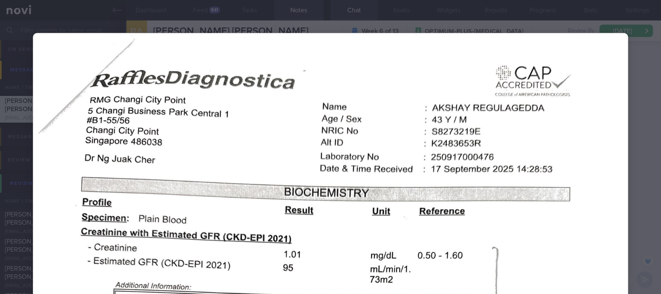
scroll to position [219, 0]
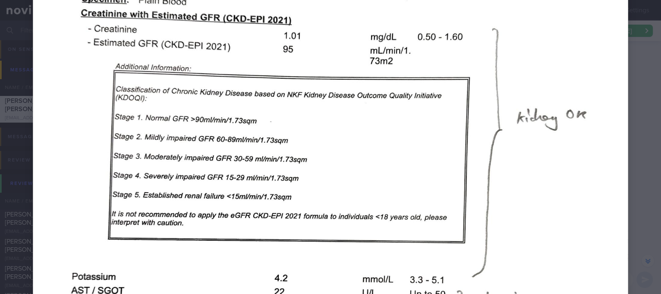
click at [619, 64] on img at bounding box center [330, 96] width 595 height 565
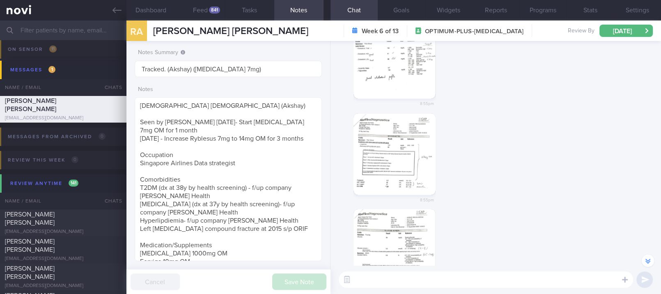
scroll to position [-273, 0]
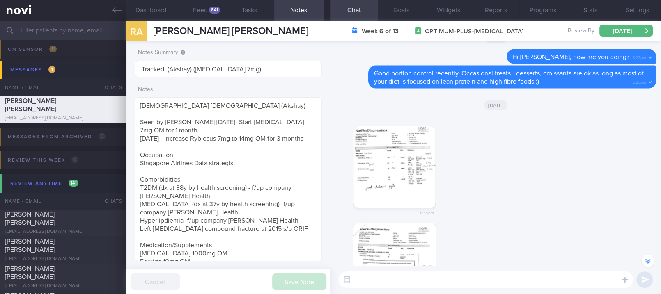
click at [401, 158] on button "button" at bounding box center [395, 167] width 82 height 82
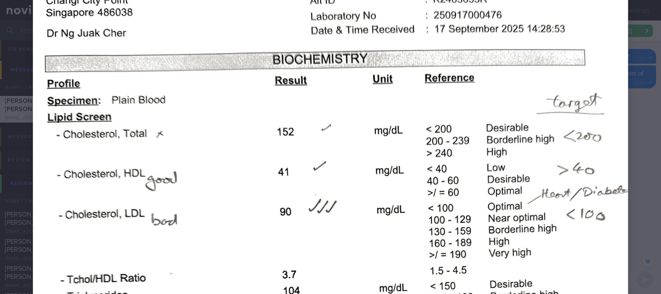
scroll to position [219, 0]
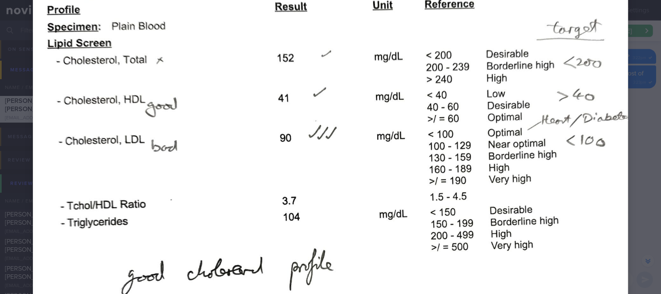
click at [624, 155] on div at bounding box center [330, 127] width 661 height 693
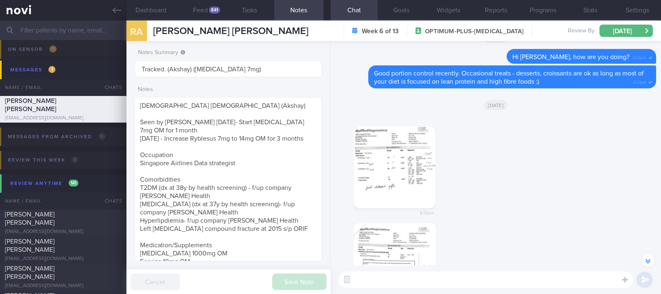
scroll to position [0, 0]
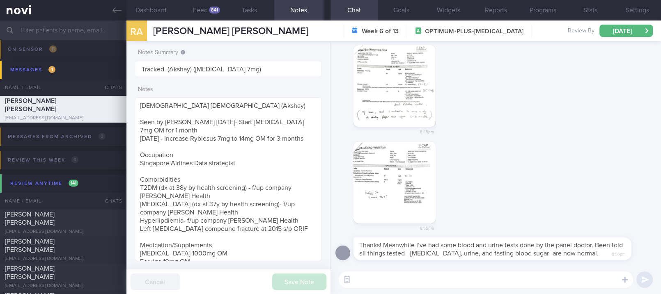
click at [390, 280] on textarea at bounding box center [486, 280] width 294 height 16
type textarea "Excellent! I'm happy to hear that :)"
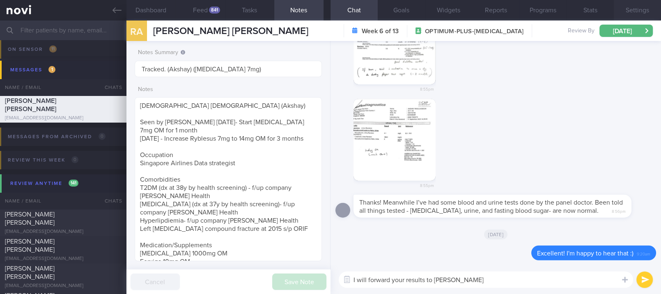
type textarea "I will forward your results to Dr Todd too"
click at [631, 9] on button "Settings" at bounding box center [637, 10] width 47 height 21
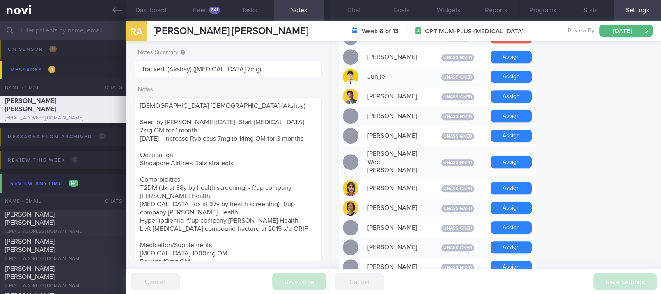
scroll to position [712, 0]
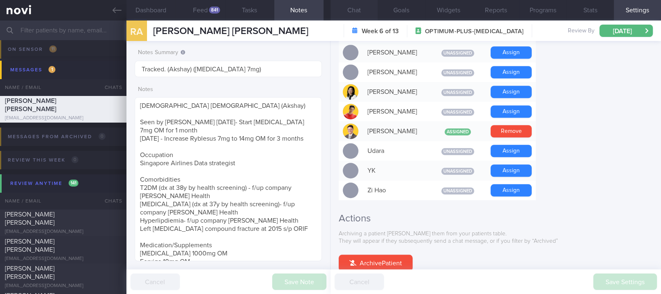
click at [356, 11] on button "Chat" at bounding box center [354, 10] width 47 height 21
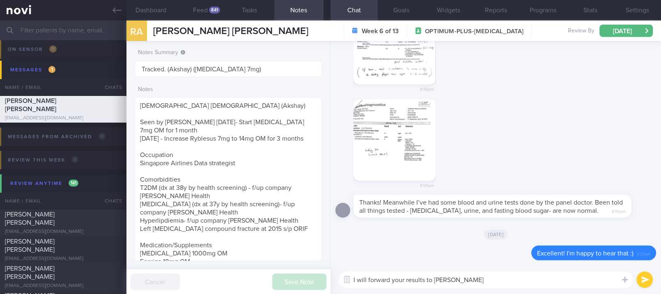
click at [638, 273] on div "I will forward your results to Dr Todd too I will forward your results to Dr To…" at bounding box center [496, 280] width 331 height 29
click at [643, 280] on button "submit" at bounding box center [644, 280] width 16 height 16
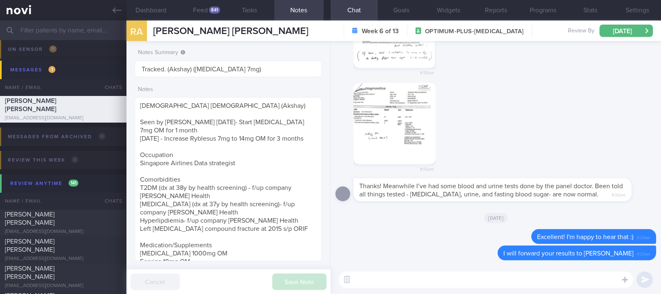
click at [579, 282] on textarea at bounding box center [486, 280] width 294 height 16
type textarea "Well done Akshay :)"
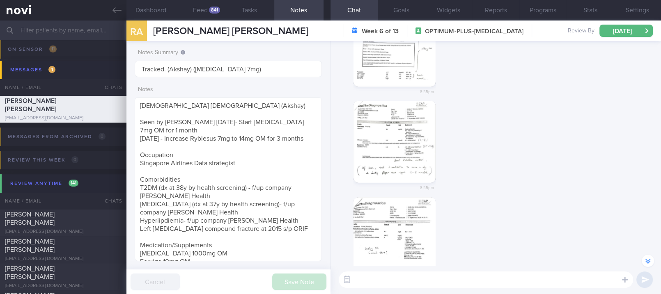
scroll to position [-383, 0]
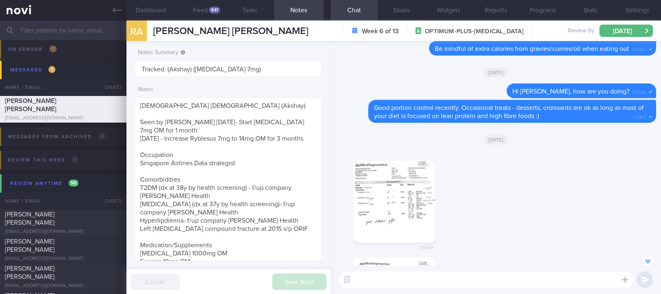
click at [425, 207] on button "button" at bounding box center [395, 202] width 82 height 82
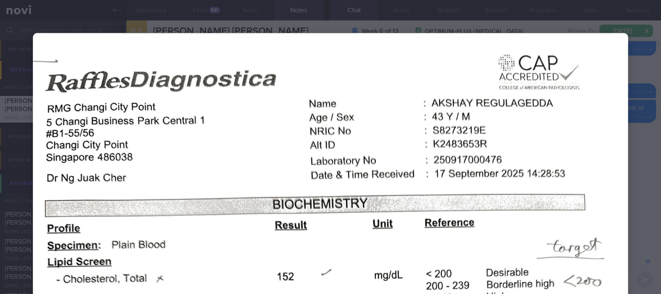
drag, startPoint x: 634, startPoint y: 165, endPoint x: 503, endPoint y: 149, distance: 131.5
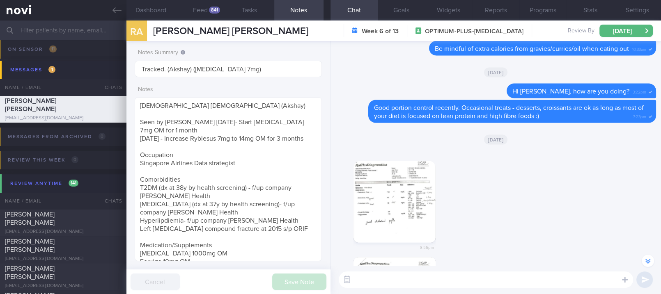
drag, startPoint x: 582, startPoint y: 187, endPoint x: 570, endPoint y: 186, distance: 12.3
click at [582, 187] on div "8:55pm" at bounding box center [495, 204] width 321 height 106
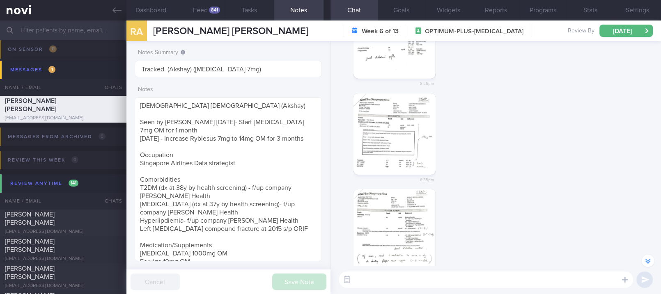
click at [418, 142] on button "button" at bounding box center [395, 134] width 82 height 82
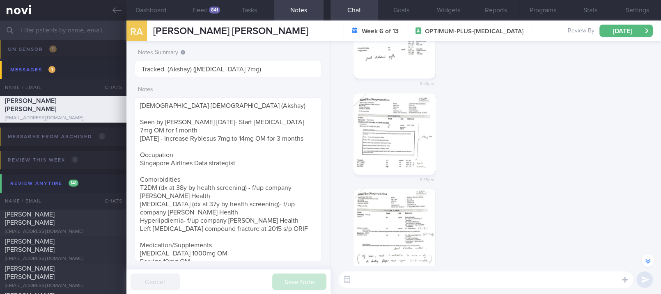
click at [619, 170] on div "8:55pm" at bounding box center [495, 141] width 321 height 96
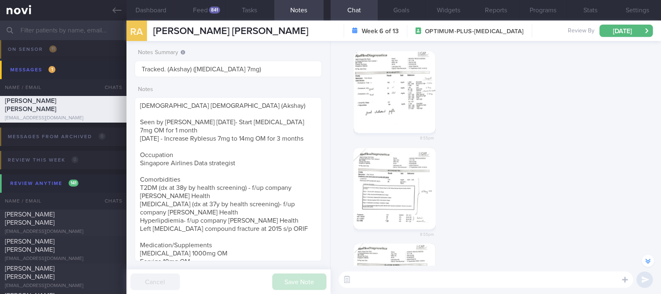
scroll to position [-110, 0]
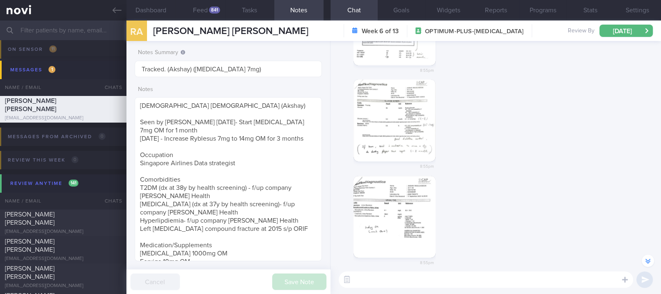
click at [391, 135] on button "button" at bounding box center [395, 121] width 82 height 82
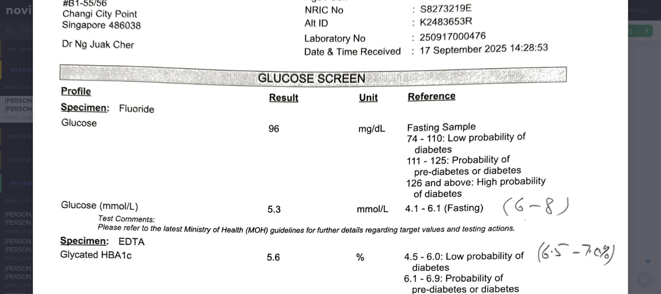
scroll to position [219, 0]
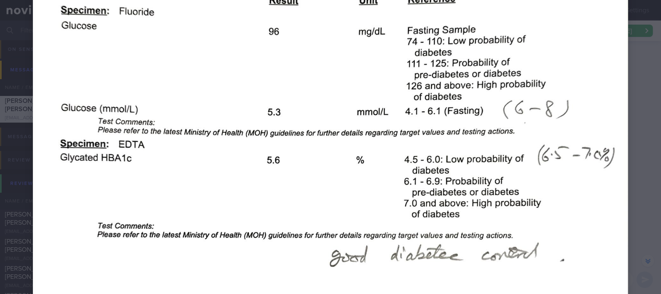
drag, startPoint x: 638, startPoint y: 162, endPoint x: 571, endPoint y: 157, distance: 67.1
click at [638, 162] on div at bounding box center [330, 121] width 661 height 681
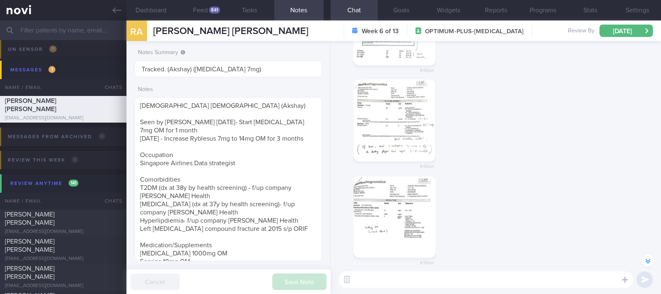
drag, startPoint x: 594, startPoint y: 143, endPoint x: 576, endPoint y: 137, distance: 19.1
click at [594, 143] on div "8:55pm" at bounding box center [495, 128] width 321 height 96
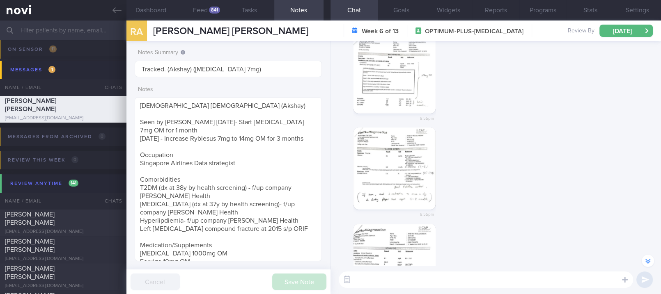
scroll to position [-55, 0]
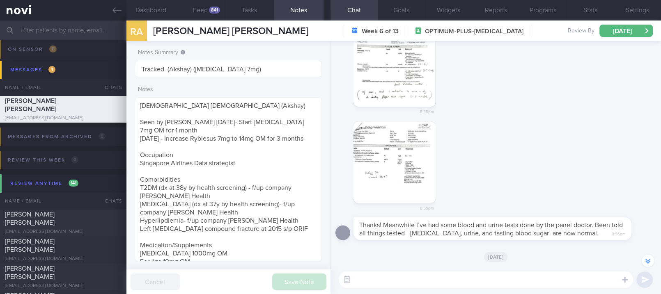
click at [399, 168] on button "button" at bounding box center [395, 163] width 82 height 82
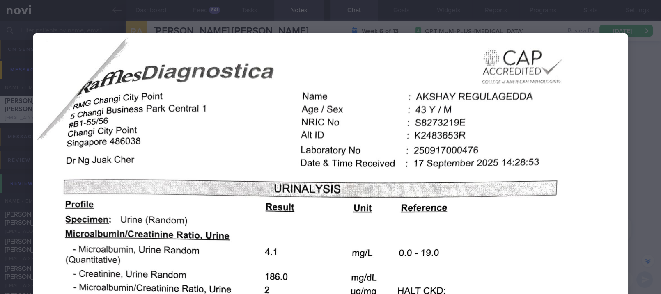
drag, startPoint x: 577, startPoint y: 158, endPoint x: 560, endPoint y: 145, distance: 20.9
click at [577, 158] on img at bounding box center [330, 294] width 595 height 522
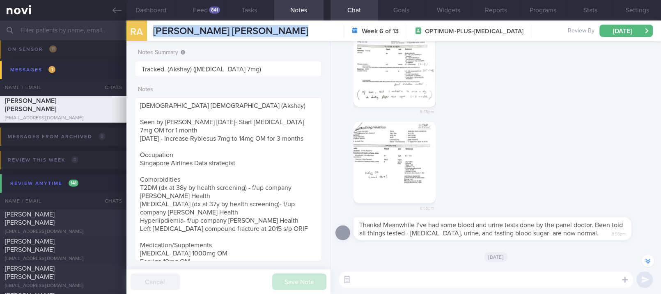
drag, startPoint x: 315, startPoint y: 37, endPoint x: 153, endPoint y: 41, distance: 162.6
click at [153, 41] on div "RA REGULAGEDDA AKSHAY REGULAGEDDA AKSHAY metamutator@duck.com Week 6 of 13 OPTI…" at bounding box center [393, 31] width 535 height 21
copy div "REGULAGEDDA AKSHAY REGULAGEDDA AKSHAY metamutator@duck.com"
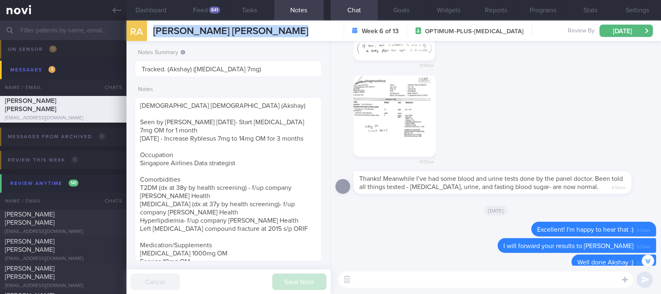
scroll to position [0, 0]
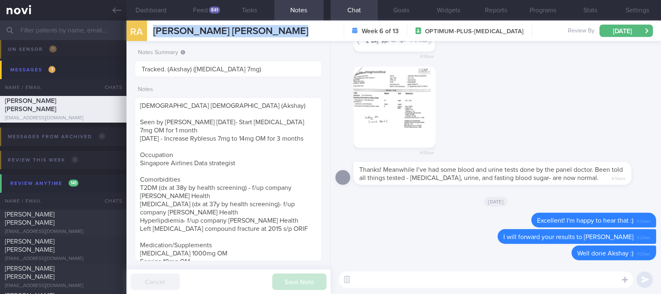
click at [107, 14] on link at bounding box center [63, 10] width 126 height 21
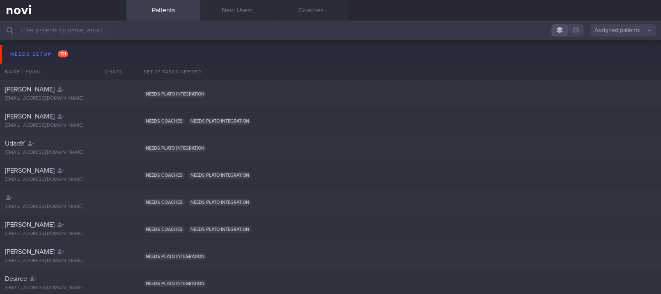
click at [75, 60] on button "Needs setup 101" at bounding box center [332, 54] width 664 height 18
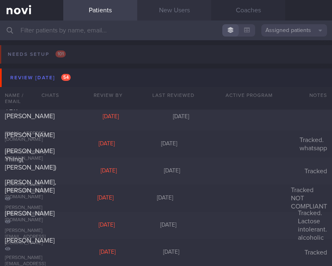
click at [185, 14] on link "New Users" at bounding box center [174, 10] width 74 height 21
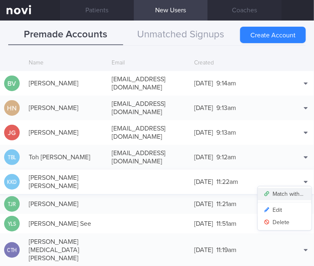
click at [293, 188] on button "Match with..." at bounding box center [285, 194] width 54 height 12
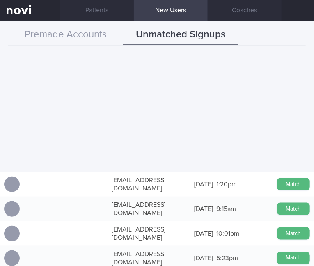
scroll to position [438, 0]
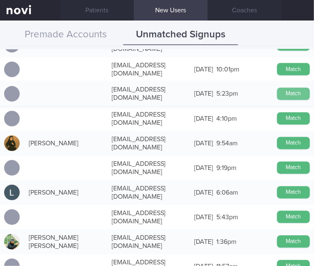
click at [277, 88] on button "Match" at bounding box center [293, 94] width 33 height 12
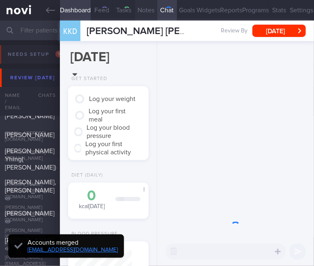
click at [149, 11] on button "Notes" at bounding box center [146, 10] width 22 height 21
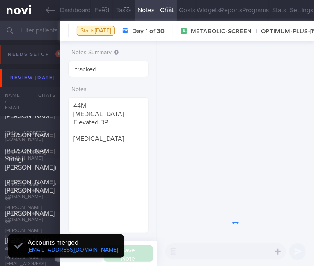
type input "tracked"
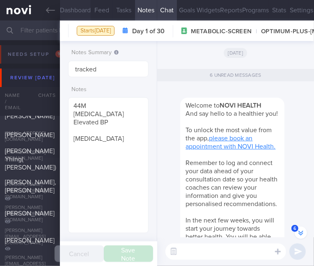
scroll to position [-632, 0]
click at [132, 167] on textarea "44M Dyslipidemia Elevated BP Wegovy" at bounding box center [108, 165] width 80 height 136
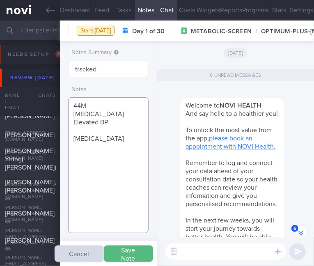
paste textarea "Condo gym - 2-3x/week strength /weight training nil other exercise Step count -…"
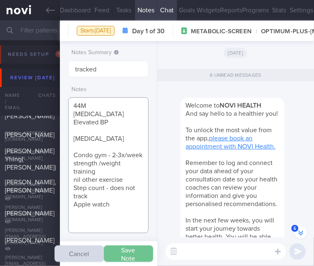
type textarea "44M Dyslipidemia Elevated BP Wegovy Condo gym - 2-3x/week strength /weight trai…"
click at [137, 251] on button "Save Note" at bounding box center [128, 254] width 49 height 16
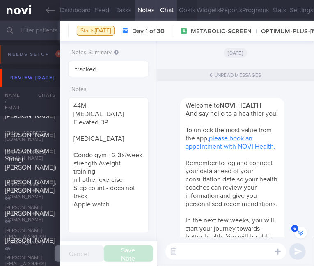
click at [199, 11] on button "Widgets" at bounding box center [208, 10] width 23 height 21
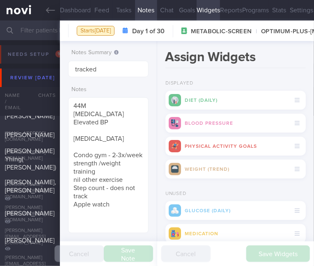
scroll to position [-608, 0]
click at [181, 13] on button "Goals" at bounding box center [187, 10] width 20 height 21
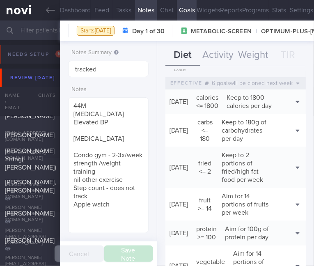
scroll to position [164, 0]
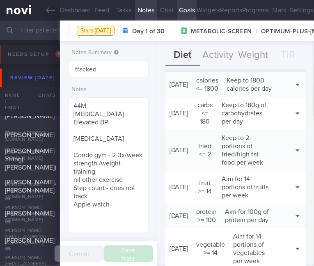
click at [167, 5] on button "Chat" at bounding box center [167, 10] width 20 height 21
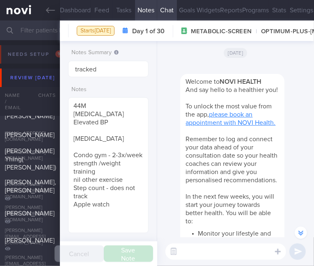
click at [194, 65] on div at bounding box center [244, 69] width 129 height 10
click at [182, 12] on button "Goals" at bounding box center [187, 10] width 20 height 21
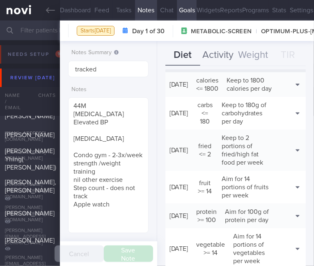
click at [232, 49] on button "Activity" at bounding box center [217, 55] width 35 height 21
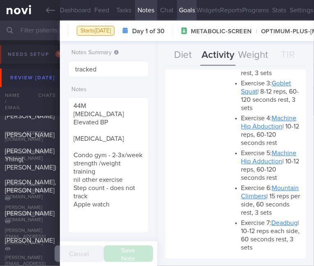
scroll to position [1095, 0]
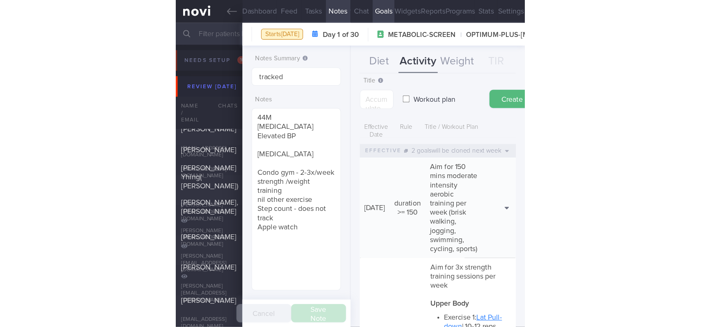
scroll to position [140, 0]
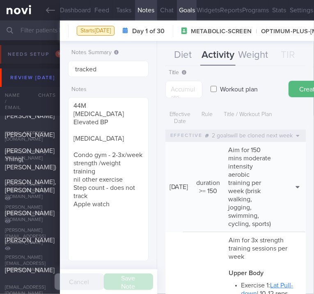
click at [229, 76] on div "Workout plan" at bounding box center [246, 81] width 70 height 32
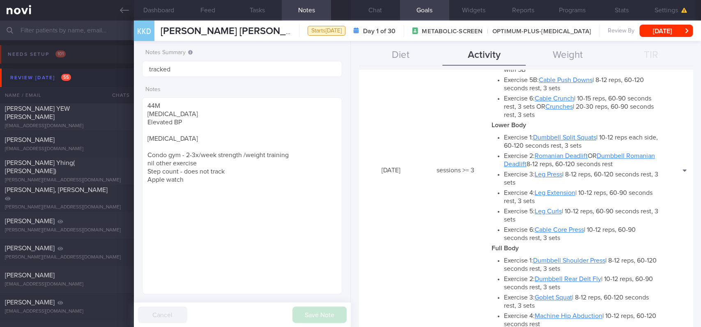
scroll to position [273, 0]
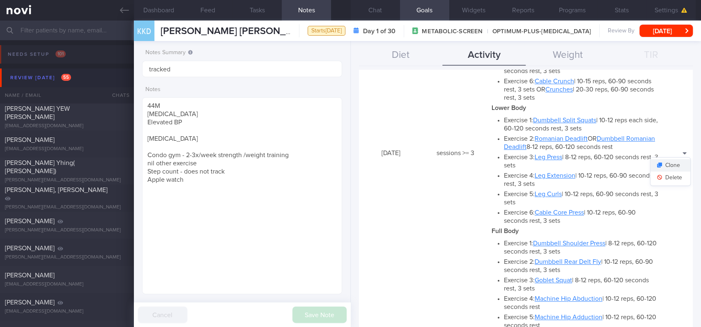
click at [661, 168] on button "Clone" at bounding box center [670, 165] width 40 height 12
type input "3"
type textarea "Aim for 3x strength training sessions per week *Upper Body* - Exercise 1: [Lat …"
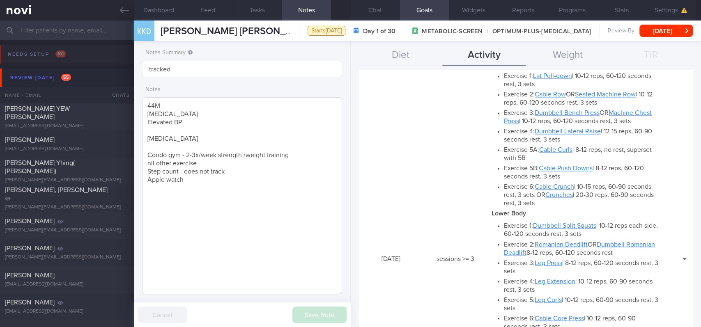
scroll to position [597, 0]
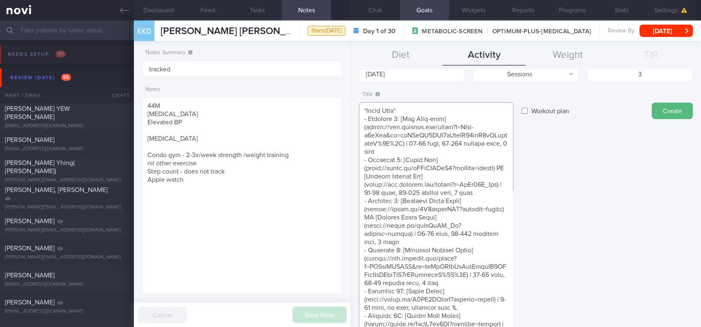
scroll to position [0, 0]
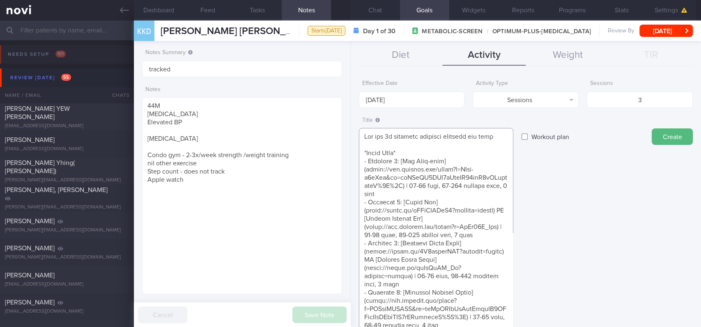
drag, startPoint x: 433, startPoint y: 216, endPoint x: 361, endPoint y: 156, distance: 93.5
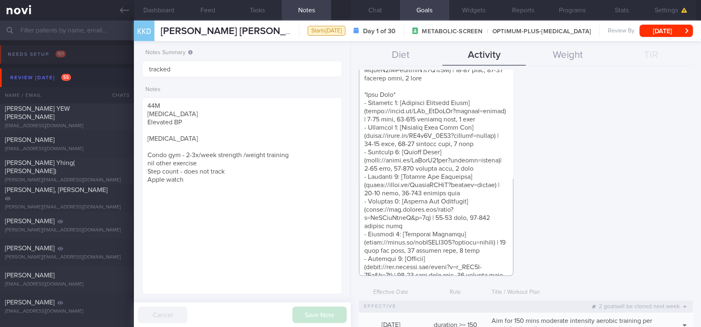
scroll to position [602, 0]
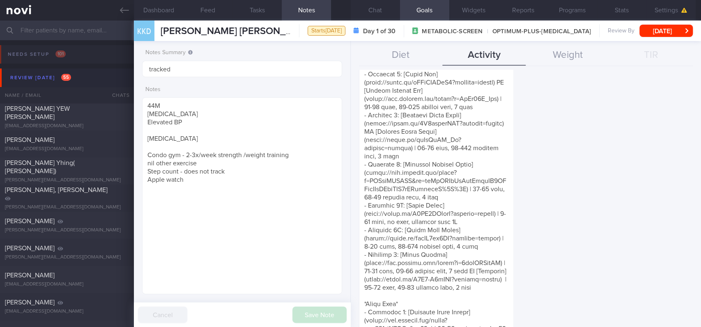
scroll to position [0, 0]
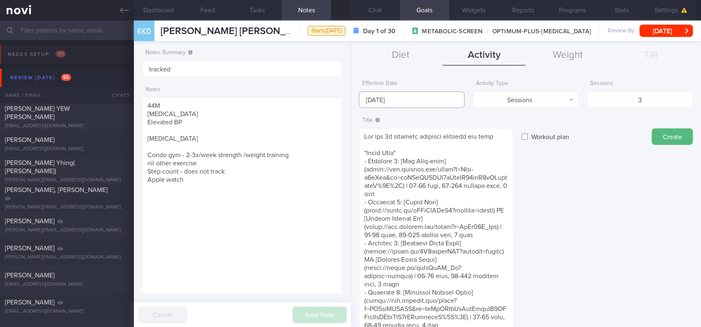
click at [446, 100] on input "29 Sep 2025" at bounding box center [412, 100] width 106 height 16
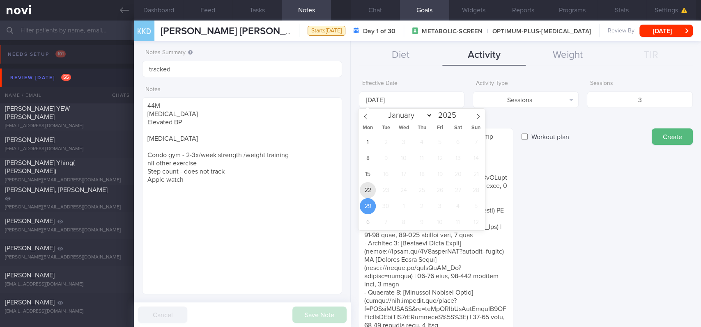
click at [369, 188] on span "22" at bounding box center [368, 190] width 16 height 16
type input "[DATE]"
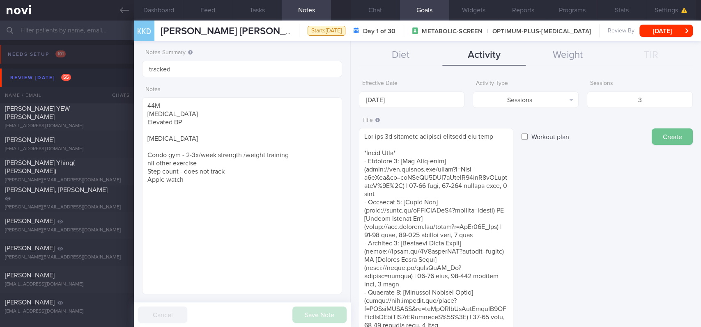
click at [661, 135] on button "Create" at bounding box center [672, 137] width 41 height 16
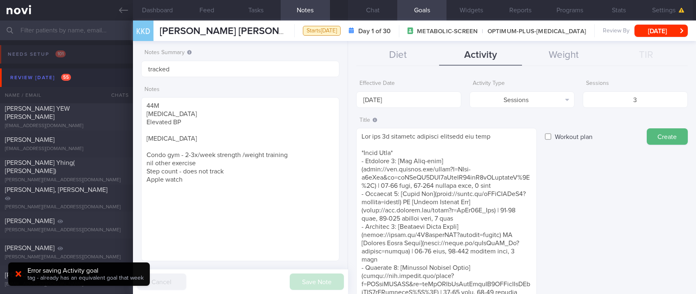
scroll to position [99, 175]
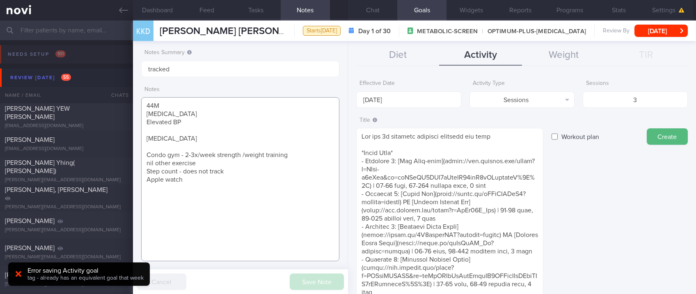
drag, startPoint x: 186, startPoint y: 173, endPoint x: 147, endPoint y: 149, distance: 46.5
click at [147, 149] on textarea "44M Dyslipidemia Elevated BP Wegovy Condo gym - 2-3x/week strength /weight trai…" at bounding box center [240, 179] width 198 height 164
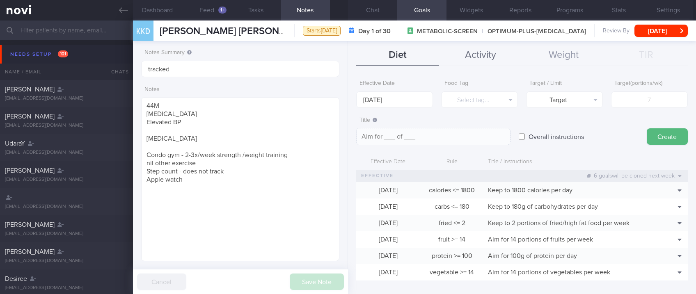
click at [483, 50] on button "Activity" at bounding box center [480, 55] width 83 height 21
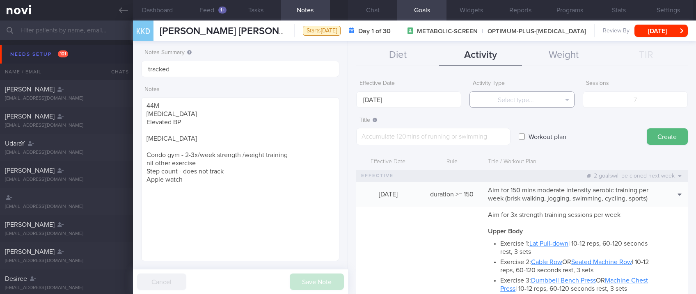
click at [528, 99] on button "Select type..." at bounding box center [522, 100] width 105 height 16
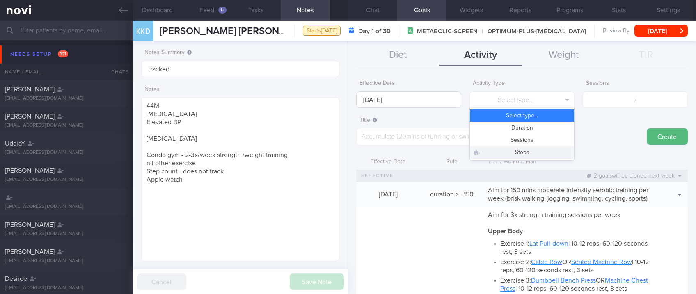
click at [533, 154] on button "Steps" at bounding box center [522, 153] width 104 height 12
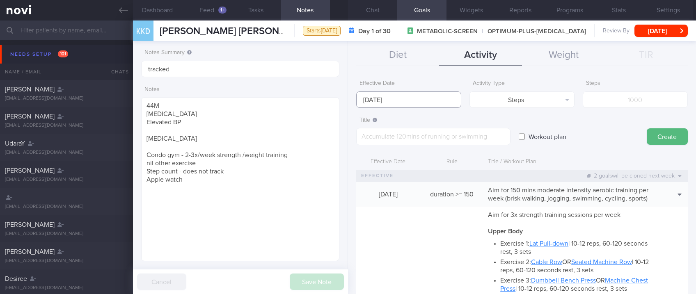
click at [418, 102] on body "You are offline! Some functionality will be unavailable Patients New Users Coac…" at bounding box center [348, 147] width 696 height 294
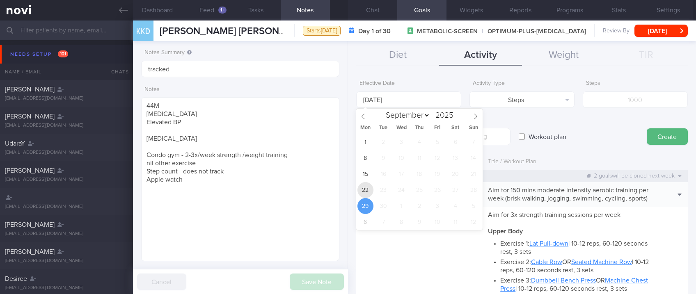
click at [362, 192] on span "22" at bounding box center [366, 190] width 16 height 16
type input "22 Sep 2025"
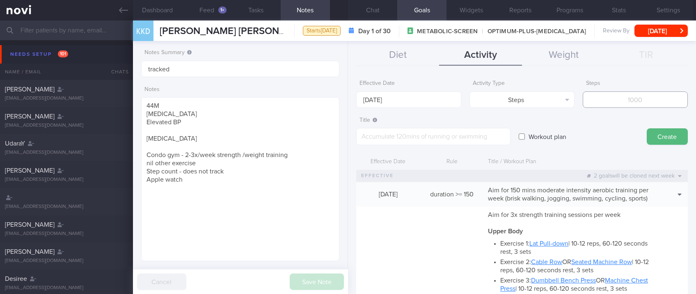
click at [613, 100] on input "number" at bounding box center [635, 100] width 105 height 16
type input "70000"
click at [450, 94] on input "22 Sep 2025" at bounding box center [408, 100] width 105 height 16
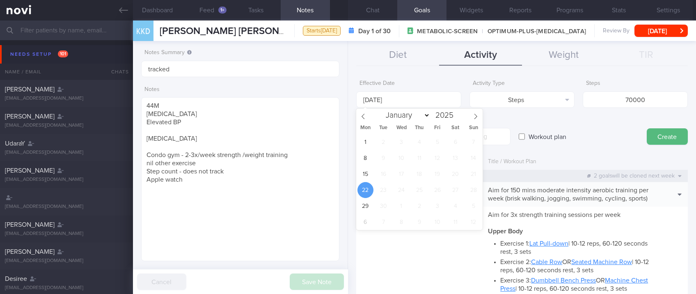
click at [540, 115] on div "Workout plan" at bounding box center [579, 129] width 120 height 32
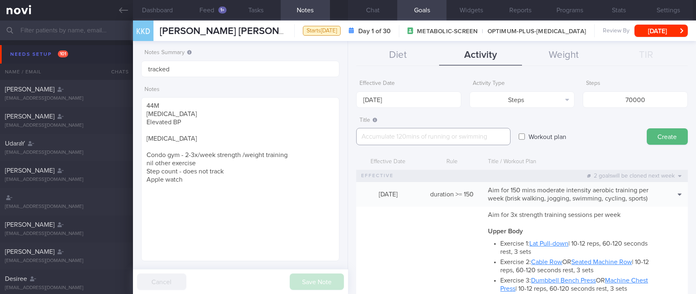
click at [494, 134] on textarea at bounding box center [433, 136] width 154 height 17
type textarea "Aim for 8-10K steps daily (56-70K per week)"
click at [666, 135] on button "Create" at bounding box center [667, 137] width 41 height 16
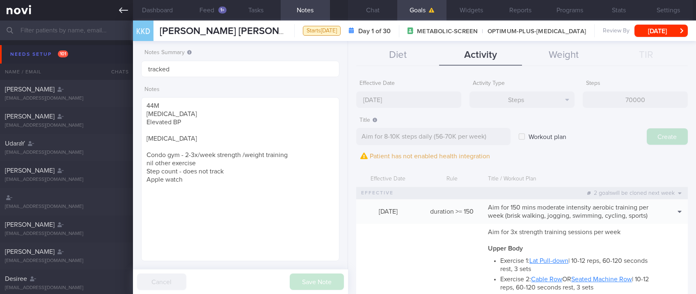
type input "29 Sep 2025"
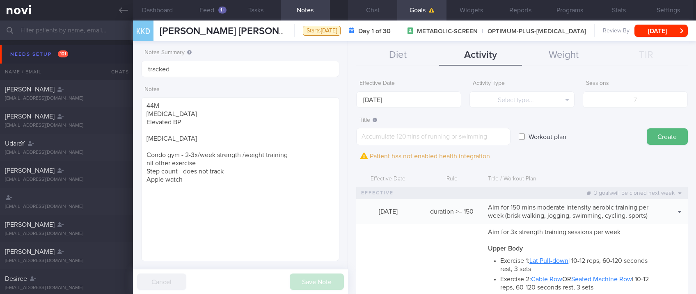
click at [376, 7] on button "Chat" at bounding box center [372, 10] width 49 height 21
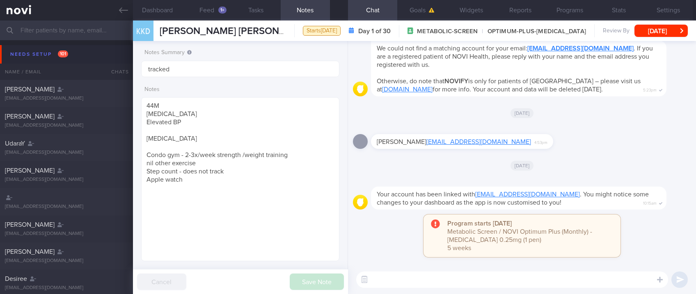
click at [459, 278] on textarea at bounding box center [512, 280] width 312 height 16
paste textarea "Hi _! This is Joel, the dietitian. It was nice chatting with you today Please r…"
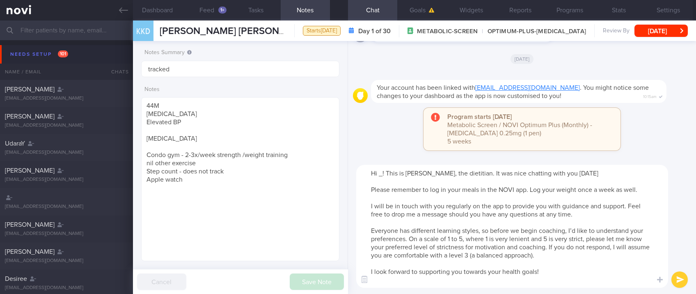
click at [383, 172] on textarea "Hi _! This is Joel, the dietitian. It was nice chatting with you today Please r…" at bounding box center [512, 226] width 312 height 123
type textarea "Hi Kourosh! This is Joel, the dietitian. It was nice chatting with you today Pl…"
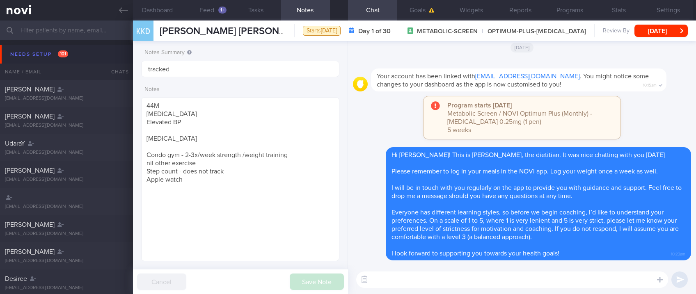
click at [518, 285] on textarea at bounding box center [512, 280] width 312 height 16
paste textarea "Here are the points we discussed just now, with additional suggestions Weight m…"
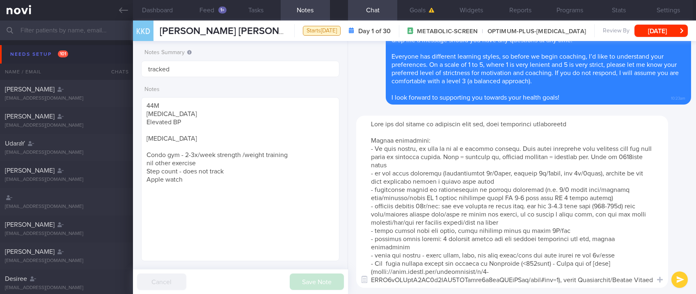
click at [598, 168] on textarea at bounding box center [512, 202] width 312 height 172
click at [445, 174] on textarea at bounding box center [512, 202] width 312 height 172
click at [377, 162] on textarea at bounding box center [512, 202] width 312 height 172
click at [539, 212] on textarea at bounding box center [512, 202] width 312 height 172
click at [574, 215] on textarea at bounding box center [512, 202] width 312 height 172
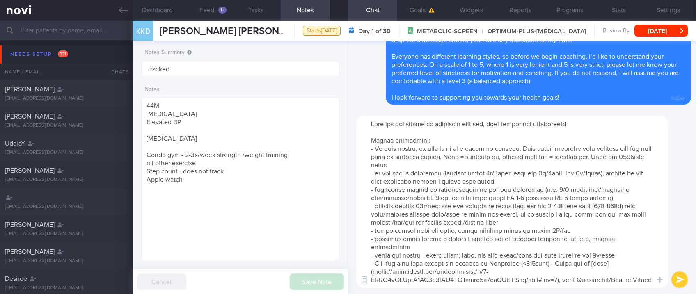
click at [560, 189] on textarea at bounding box center [512, 202] width 312 height 172
click at [572, 205] on textarea at bounding box center [512, 202] width 312 height 172
click at [626, 206] on textarea at bounding box center [512, 202] width 312 height 172
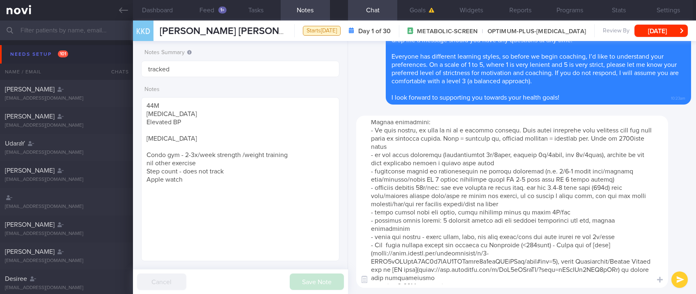
scroll to position [41, 0]
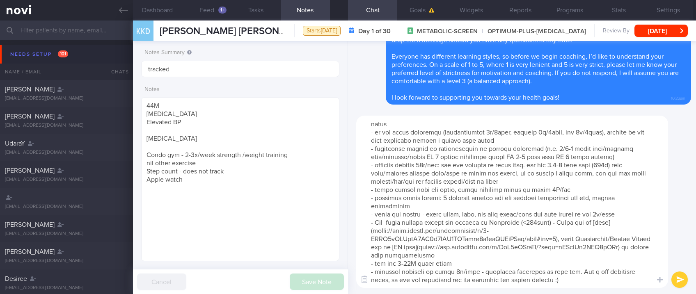
click at [539, 191] on textarea at bounding box center [512, 202] width 312 height 172
click at [546, 186] on textarea at bounding box center [512, 202] width 312 height 172
click at [480, 266] on textarea at bounding box center [512, 202] width 312 height 172
click at [552, 274] on textarea at bounding box center [512, 202] width 312 height 172
click at [561, 273] on textarea at bounding box center [512, 202] width 312 height 172
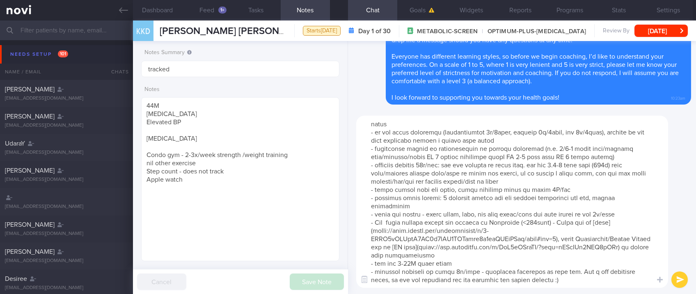
scroll to position [49, 0]
click at [431, 156] on textarea at bounding box center [512, 202] width 312 height 172
click at [550, 275] on textarea at bounding box center [512, 202] width 312 height 172
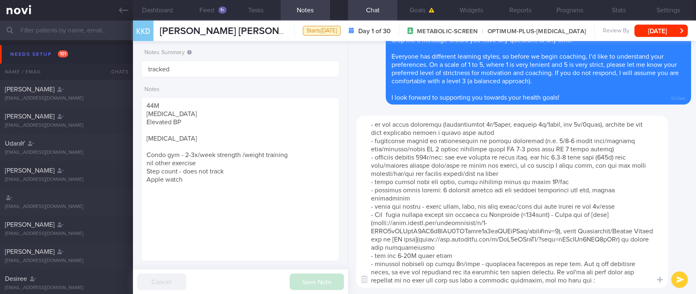
type textarea "Here are the points we discussed just now, with additional suggestions Weight m…"
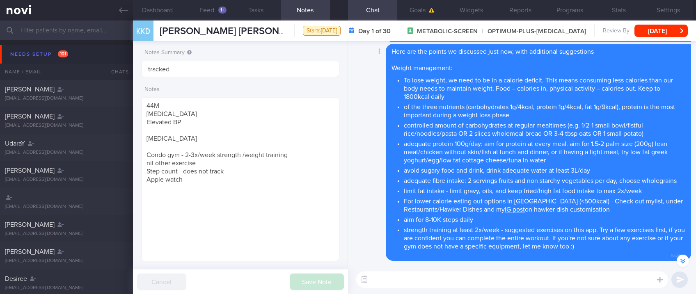
scroll to position [0, 0]
click at [451, 286] on textarea at bounding box center [512, 280] width 312 height 16
click at [448, 282] on textarea at bounding box center [512, 280] width 312 height 16
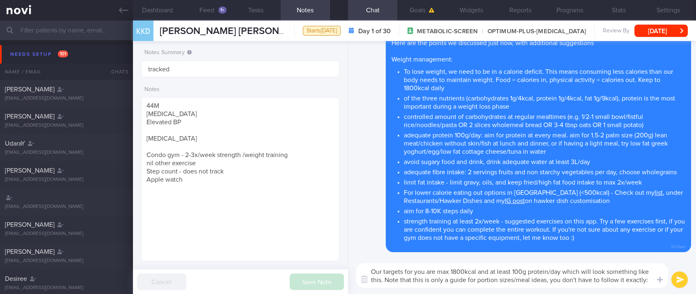
scroll to position [8, 0]
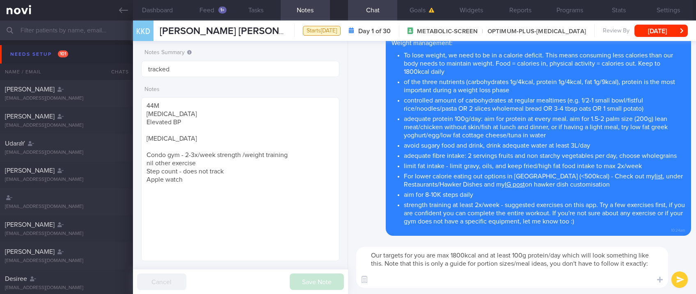
click at [421, 281] on textarea "Our targets for you are max 1800kcal and at least 100g protein/day which will l…" at bounding box center [512, 267] width 312 height 41
paste textarea "Breakfast: oats (3-4 tbsp) + 1 tsp unsweetened peanut butter + 1 cup unsweetene…"
type textarea "Our targets for you are max 1800kcal and at least 100g protein/day which will l…"
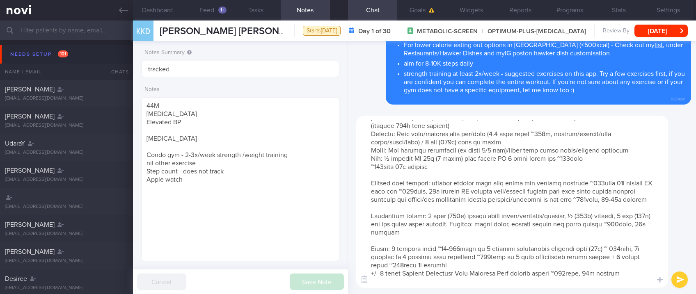
scroll to position [139, 0]
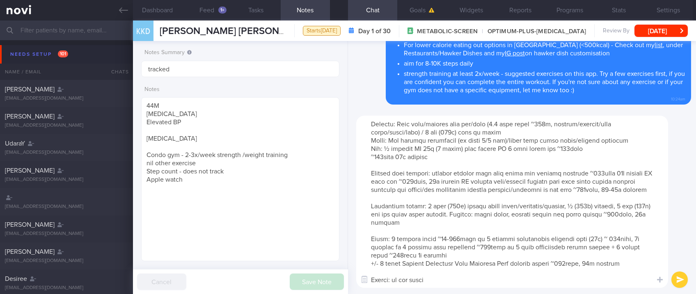
click at [482, 256] on textarea at bounding box center [512, 202] width 312 height 172
click at [483, 197] on textarea at bounding box center [512, 202] width 312 height 172
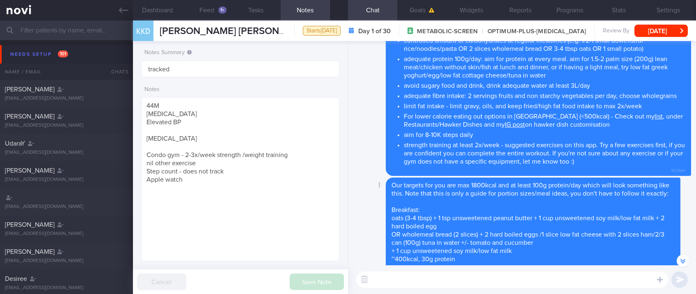
scroll to position [0, 0]
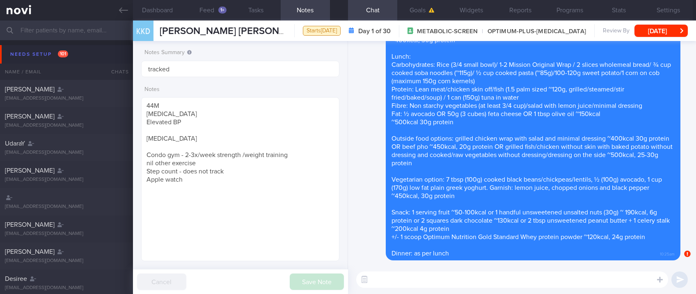
click at [512, 282] on textarea at bounding box center [512, 280] width 312 height 16
paste textarea "Here are the instructions for [AI photo food logging](https://novi-health.notio…"
type textarea "Here are the instructions for [AI photo food logging](https://novi-health.notio…"
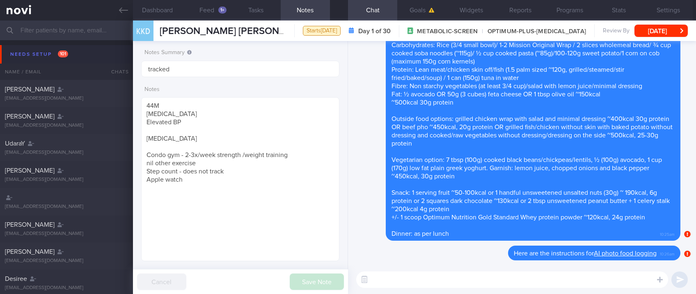
drag, startPoint x: 117, startPoint y: 11, endPoint x: 455, endPoint y: 61, distance: 341.5
click at [117, 11] on link at bounding box center [66, 10] width 133 height 21
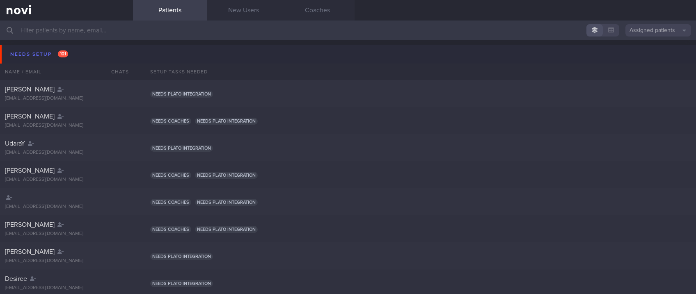
click at [128, 59] on button "Needs setup 101" at bounding box center [349, 54] width 699 height 18
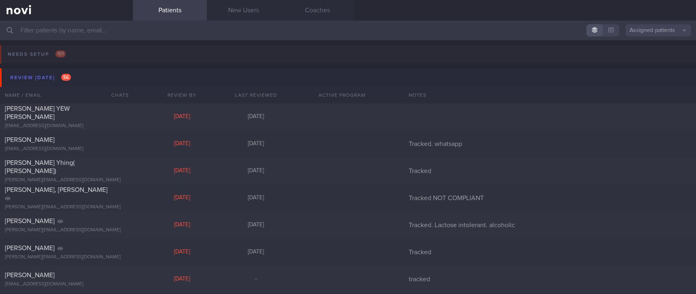
click at [94, 82] on button "Review today 56" at bounding box center [349, 78] width 699 height 18
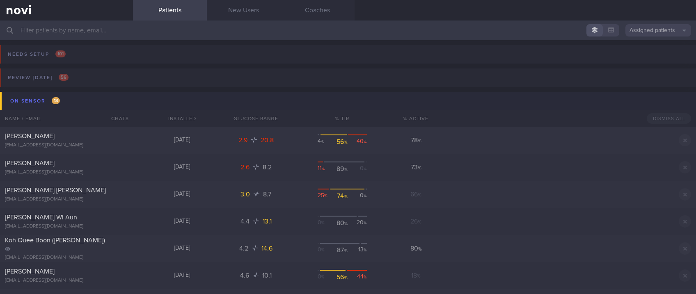
click at [116, 104] on button "On sensor 13" at bounding box center [349, 101] width 699 height 18
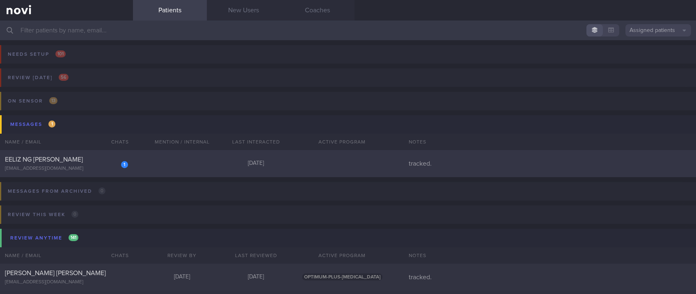
click at [220, 152] on div "1 EELIZ NG HUI PENG eelizng@wdsdesign.sg Today tracked." at bounding box center [348, 163] width 696 height 27
select select "8"
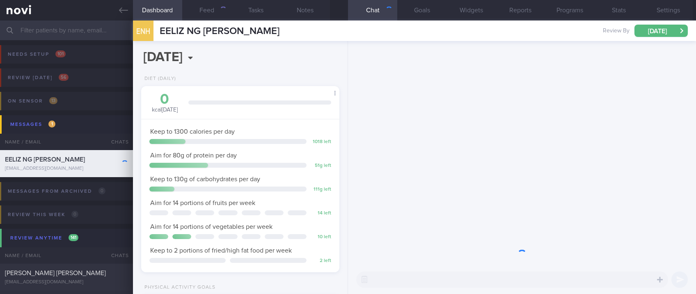
scroll to position [99, 175]
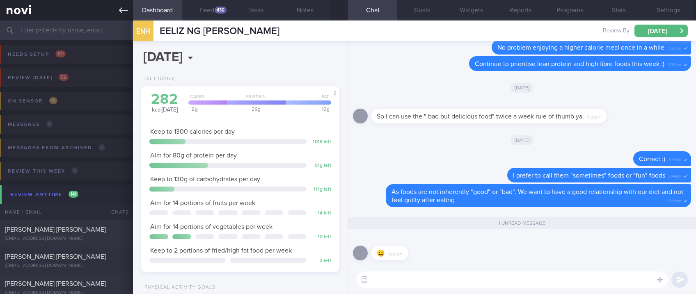
click at [118, 7] on link at bounding box center [66, 10] width 133 height 21
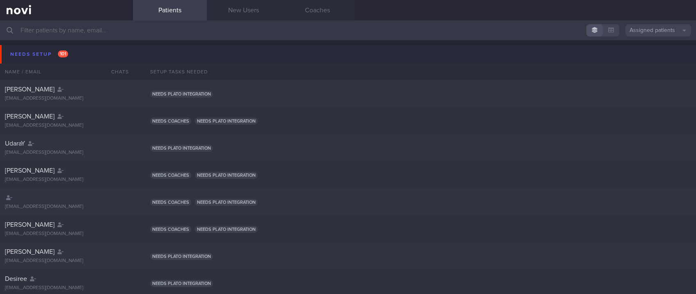
click at [77, 54] on button "Needs setup 101" at bounding box center [349, 54] width 699 height 18
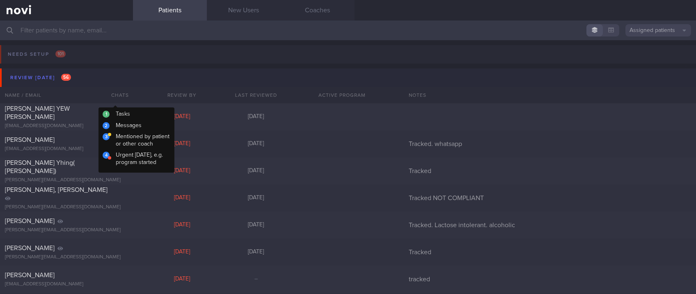
click at [100, 77] on button "Review [DATE] 56" at bounding box center [349, 78] width 699 height 18
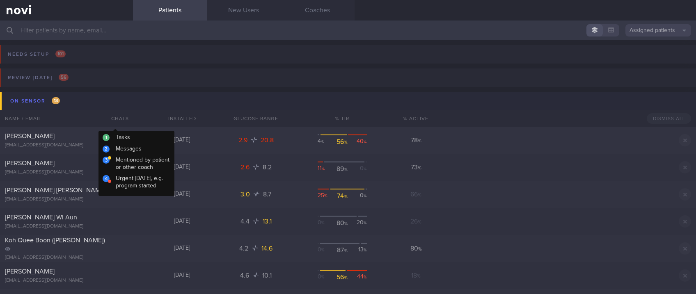
click at [125, 106] on button "On sensor 13" at bounding box center [349, 101] width 699 height 18
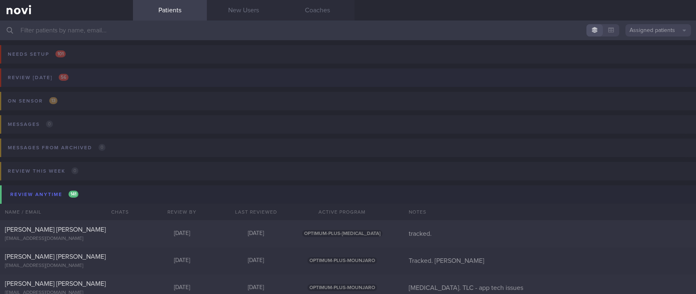
click at [92, 83] on button "Review [DATE] 56" at bounding box center [347, 80] width 699 height 23
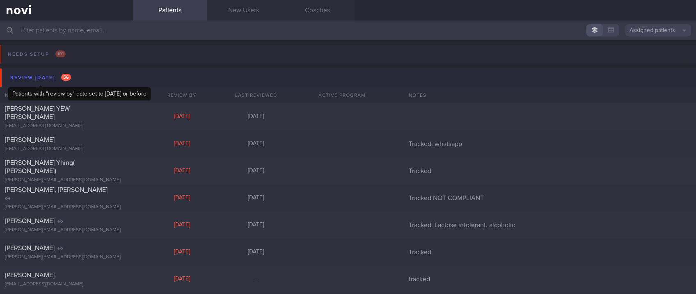
click at [57, 83] on div "Review [DATE] 56" at bounding box center [40, 77] width 65 height 11
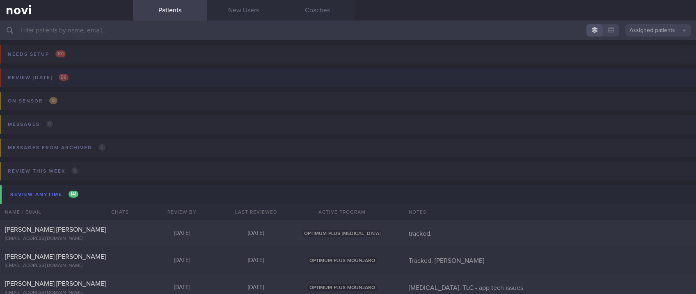
click at [79, 74] on button "Review [DATE] 56" at bounding box center [347, 80] width 699 height 23
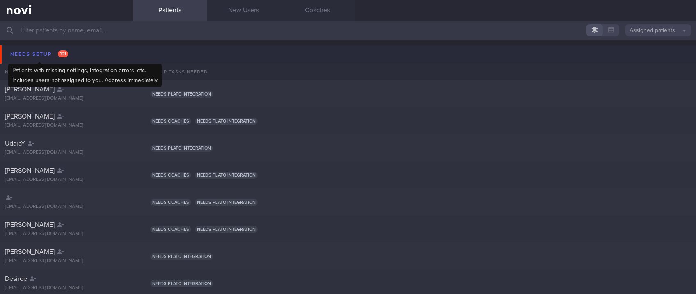
click at [25, 55] on div "Needs setup 101" at bounding box center [39, 54] width 62 height 11
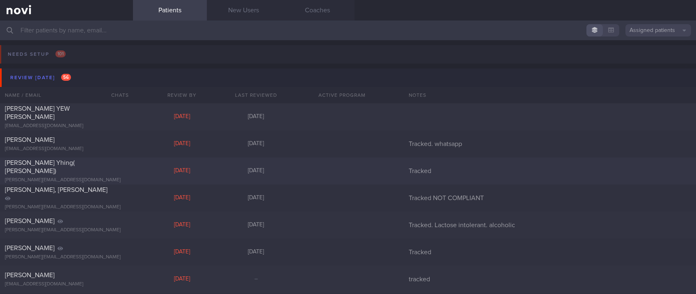
click at [99, 166] on div "[PERSON_NAME] Yhing( [PERSON_NAME])" at bounding box center [65, 167] width 121 height 16
select select "4"
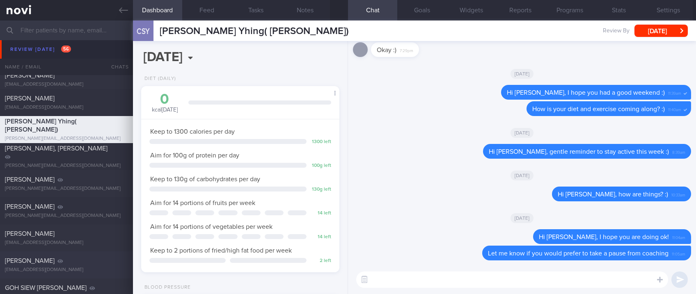
scroll to position [109, 0]
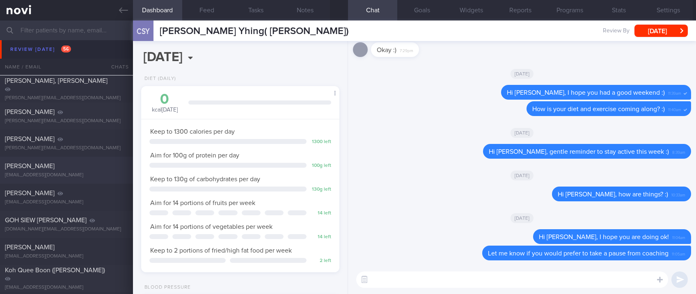
click at [83, 172] on div "[PERSON_NAME] [EMAIL_ADDRESS][DOMAIN_NAME]" at bounding box center [66, 170] width 133 height 16
type input "tracked"
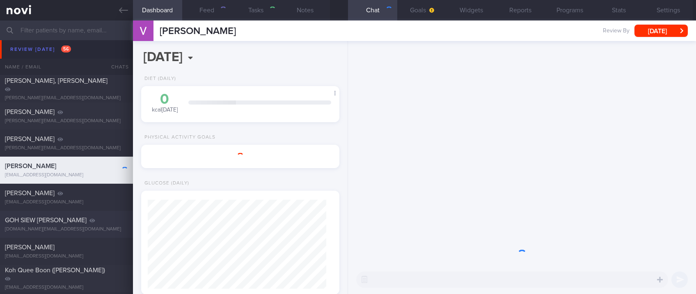
select select "8"
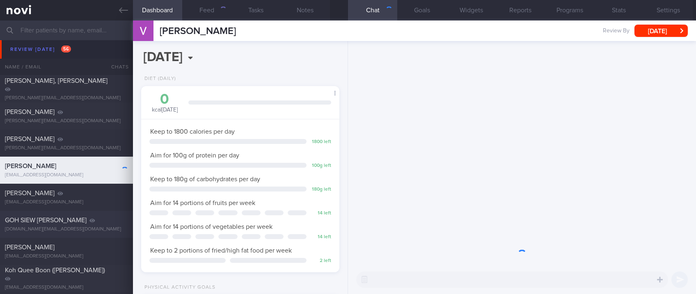
scroll to position [89, 178]
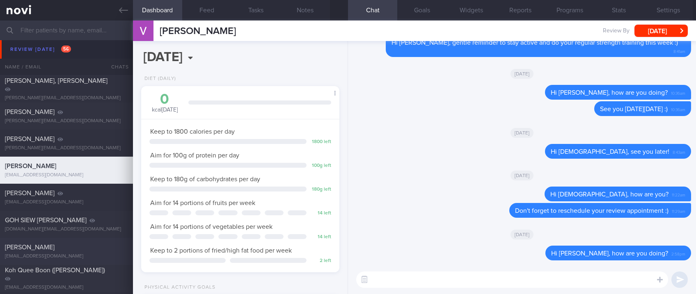
click at [96, 251] on div "[PERSON_NAME] [EMAIL_ADDRESS][DOMAIN_NAME]" at bounding box center [66, 251] width 133 height 16
type input "tracked. TLC - requires close monitoring, assistance with behaviour change. pt …"
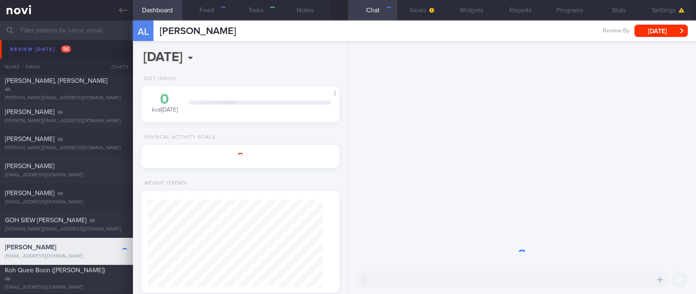
select select "8"
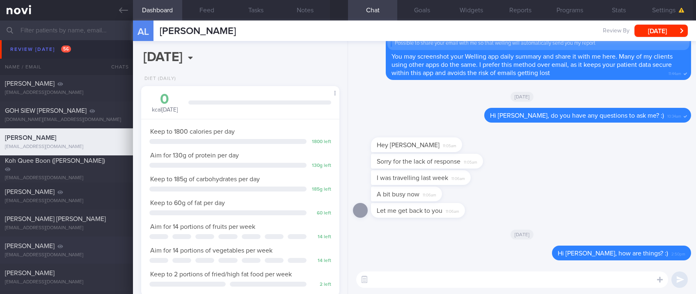
scroll to position [273, 0]
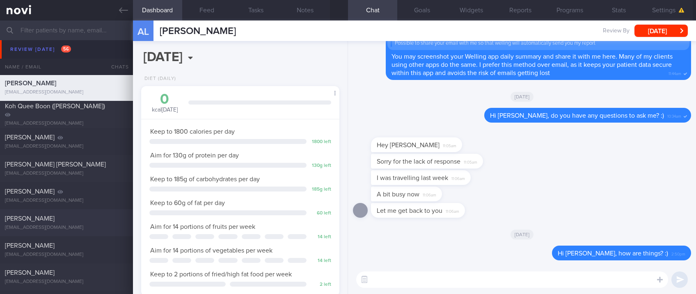
click at [97, 226] on div "[EMAIL_ADDRESS][DOMAIN_NAME]" at bounding box center [66, 228] width 123 height 6
type input "tracked. DM HLD HTN CKD high uric acid. Buzud"
select select "7"
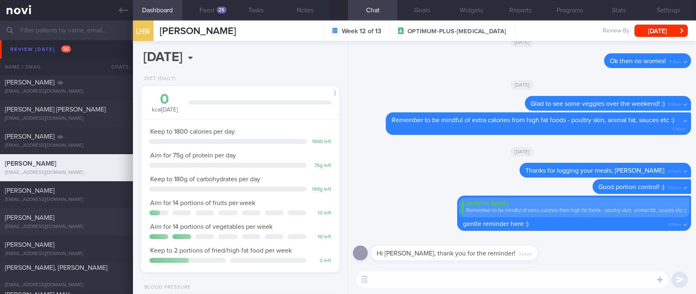
scroll to position [89, 178]
click at [215, 15] on button "Feed 25" at bounding box center [206, 10] width 49 height 21
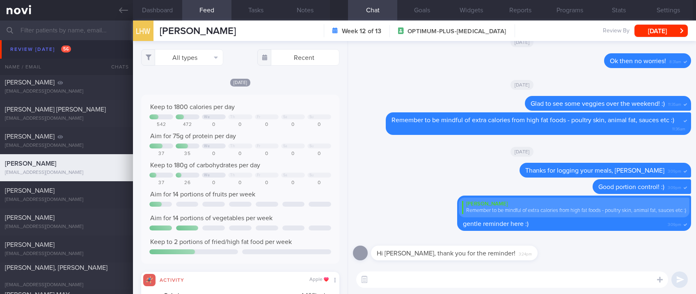
click at [186, 48] on div "All types Food Activity Glucose Weight Medicine Blood Pressure CGM Install Rece…" at bounding box center [240, 167] width 215 height 253
click at [186, 52] on button "All types" at bounding box center [182, 57] width 82 height 16
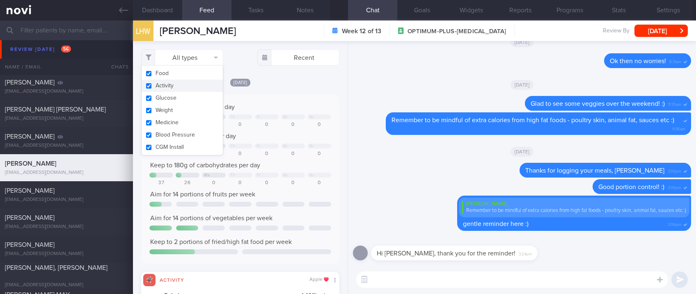
click at [187, 87] on button "Activity" at bounding box center [182, 86] width 81 height 12
checkbox input "false"
click at [289, 91] on div "Yesterday Keep to 1800 calories per day We Th Fr Sa Su 542 472 0 0 0 0 0 Aim fo…" at bounding box center [240, 259] width 198 height 362
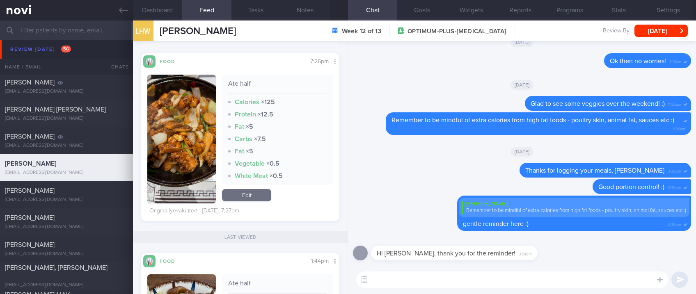
click at [186, 133] on button "button" at bounding box center [181, 139] width 69 height 129
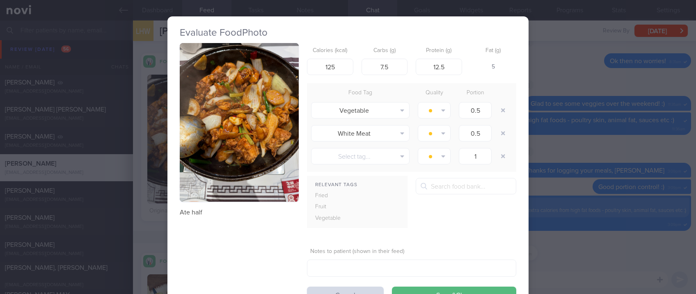
click at [235, 129] on button "button" at bounding box center [239, 122] width 119 height 159
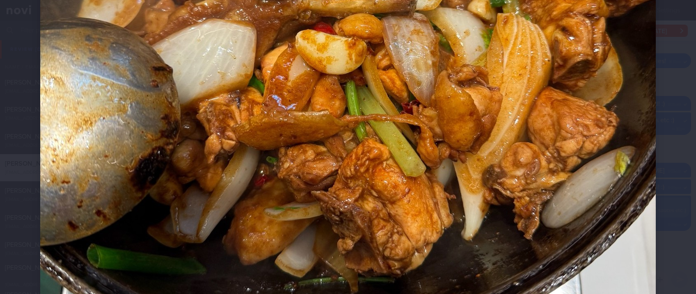
click at [483, 186] on img at bounding box center [348, 60] width 616 height 821
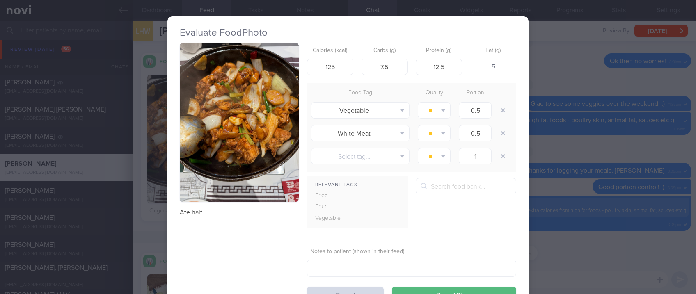
click at [537, 167] on div "Evaluate Food Photo Ate half Calories (kcal) 125 Carbs (g) 7.5 Protein (g) 12.5…" at bounding box center [348, 147] width 696 height 294
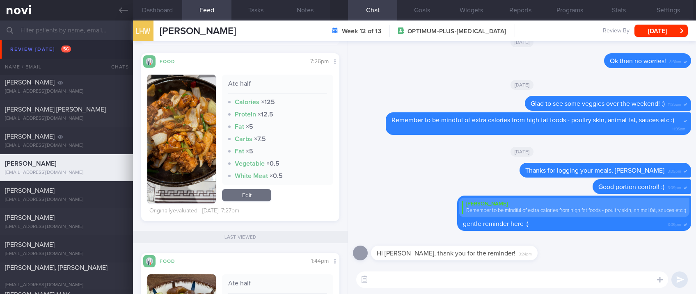
drag, startPoint x: 97, startPoint y: 222, endPoint x: 169, endPoint y: 186, distance: 80.6
click at [97, 222] on div "Brandon Kow brandonkow@gmail.com" at bounding box center [66, 222] width 133 height 16
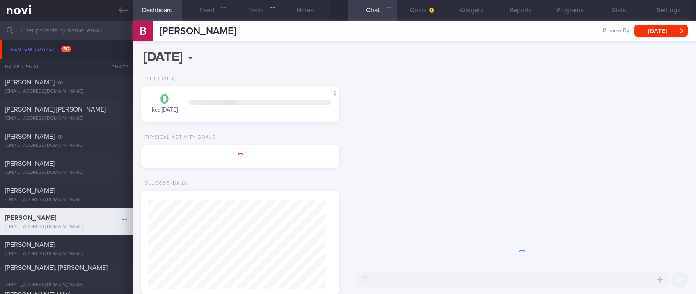
select select "Month"
type input "tracked"
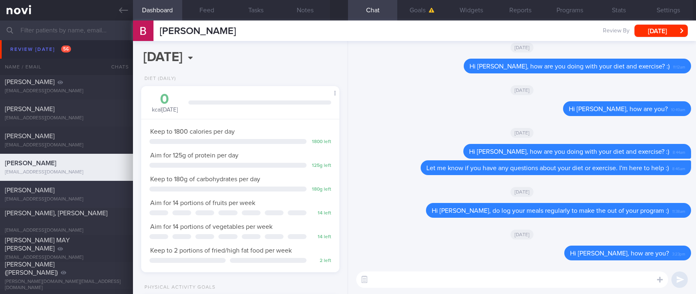
click at [90, 189] on div "[PERSON_NAME]" at bounding box center [65, 190] width 121 height 8
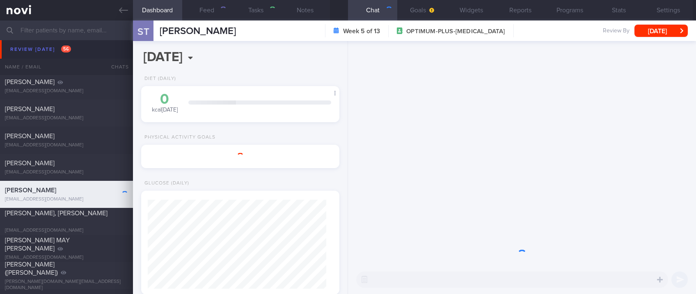
select select "7"
type input "tracked. T1DM on libre - watch for hypos"
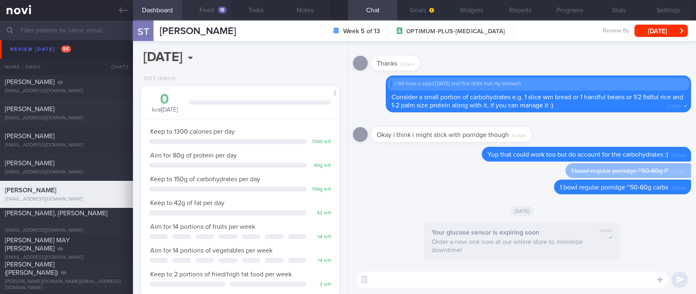
click at [218, 13] on button "Feed 18" at bounding box center [206, 10] width 49 height 21
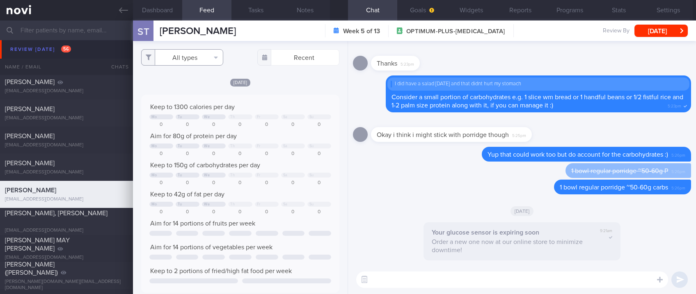
click at [200, 51] on button "All types" at bounding box center [182, 57] width 82 height 16
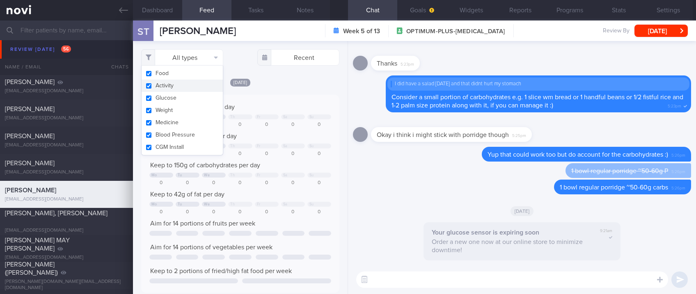
click at [191, 87] on button "Activity" at bounding box center [182, 86] width 81 height 12
checkbox input "false"
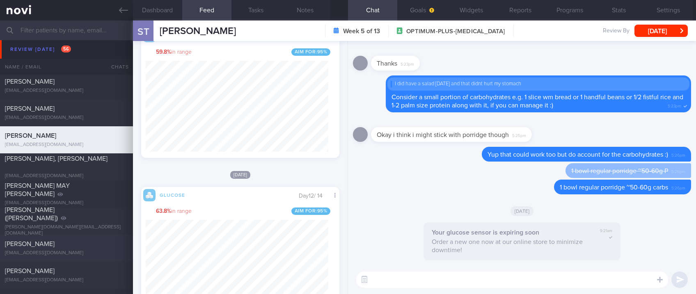
click at [87, 250] on div "David Blake blakedj@tcd.ie" at bounding box center [66, 248] width 133 height 16
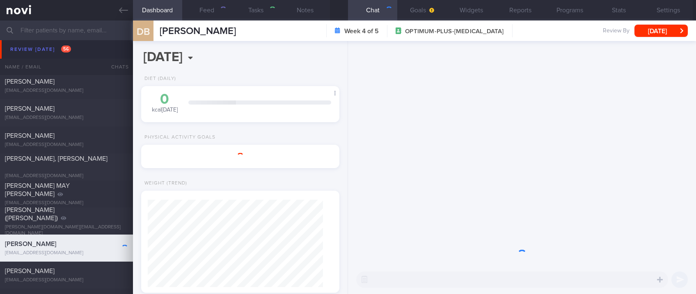
select select "8"
type input "tracked"
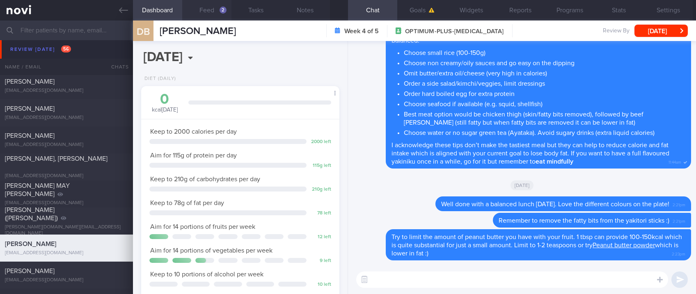
click at [219, 8] on button "Feed 2" at bounding box center [206, 10] width 49 height 21
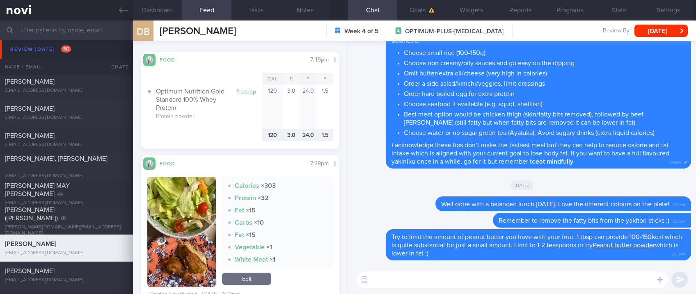
click at [195, 193] on img "button" at bounding box center [181, 232] width 69 height 110
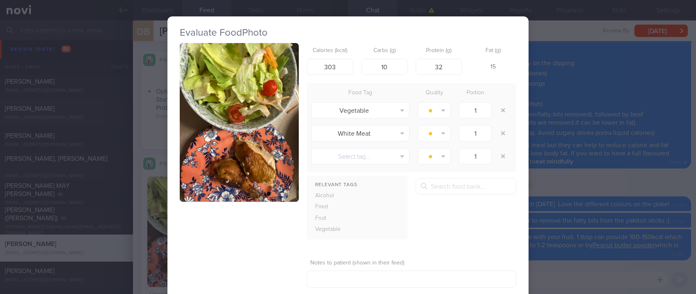
click at [269, 111] on button "button" at bounding box center [239, 122] width 119 height 159
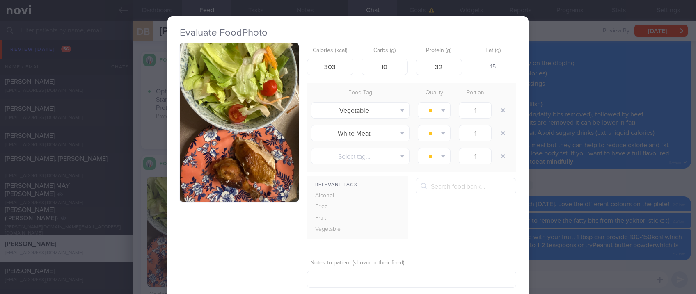
click at [598, 174] on div "Evaluate Food Photo Calories (kcal) 303 Carbs (g) 10 Protein (g) 32 Fat (g) 15 …" at bounding box center [348, 147] width 696 height 294
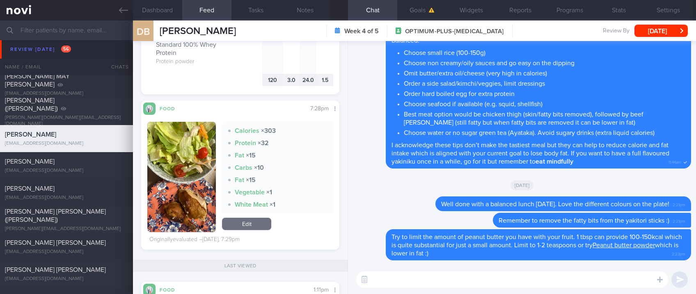
drag, startPoint x: 101, startPoint y: 156, endPoint x: 431, endPoint y: 62, distance: 343.7
click at [101, 156] on div "Li Jie Tan tlijie97@gmail.com Mon, 1 Sep – SAF-LIP tracked" at bounding box center [348, 165] width 696 height 27
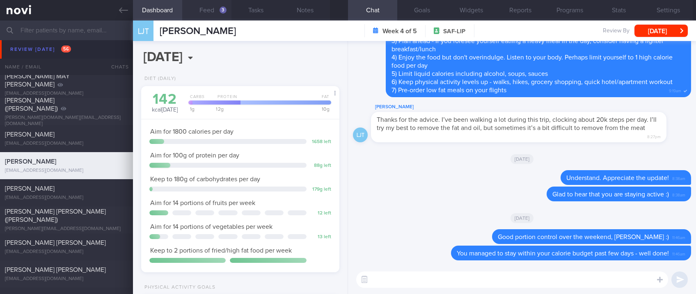
click at [217, 14] on button "Feed 3" at bounding box center [206, 10] width 49 height 21
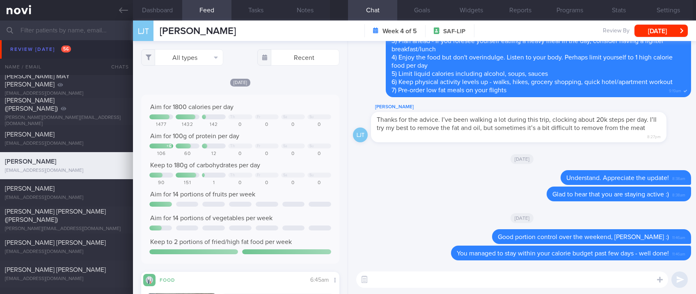
click at [209, 67] on div "All types Food Activity Glucose Weight Medicine Blood Pressure CGM Install Rece…" at bounding box center [240, 167] width 215 height 253
click at [187, 57] on button "All types" at bounding box center [182, 57] width 82 height 16
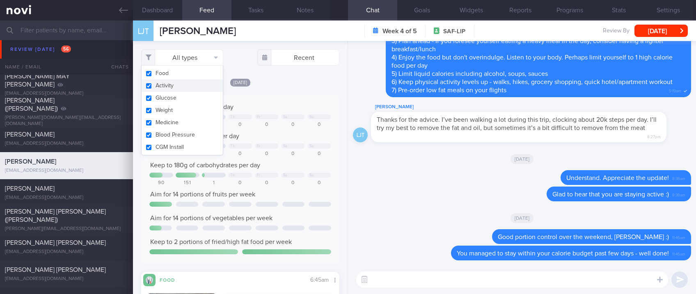
click at [180, 89] on button "Activity" at bounding box center [182, 86] width 81 height 12
checkbox input "false"
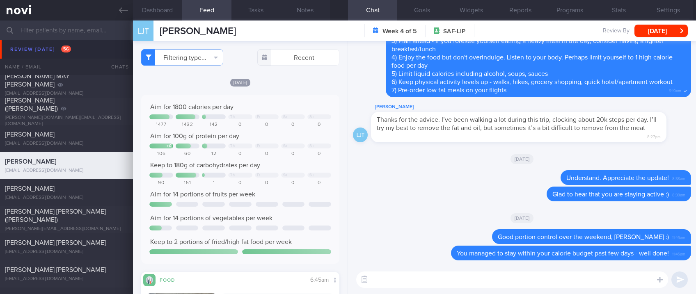
click at [300, 115] on div "Th Fr Sa Su" at bounding box center [240, 117] width 182 height 5
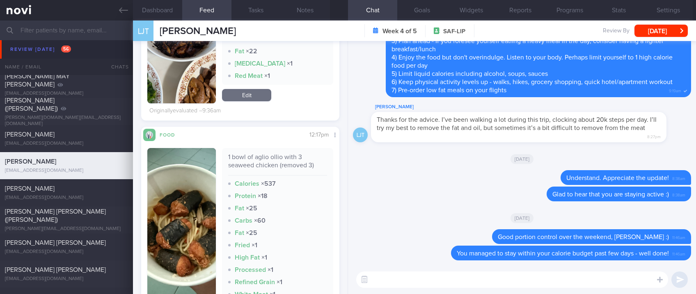
click at [205, 228] on button "button" at bounding box center [181, 235] width 69 height 174
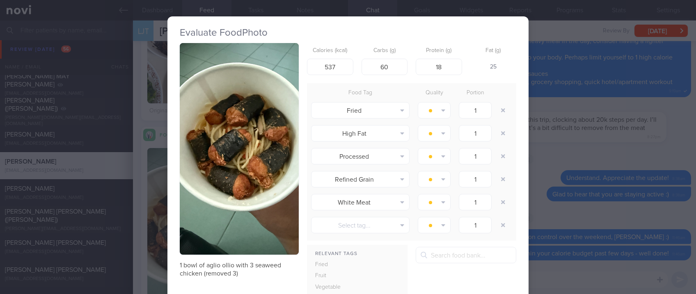
click at [273, 186] on img "button" at bounding box center [239, 149] width 119 height 212
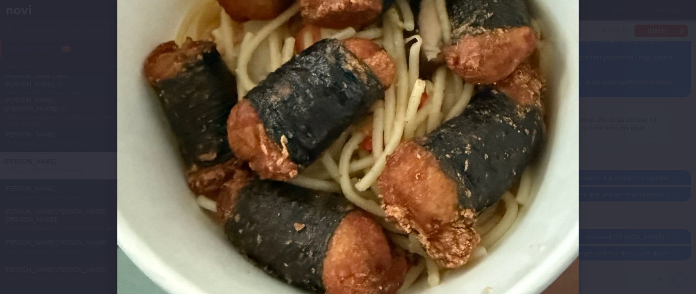
drag, startPoint x: 617, startPoint y: 151, endPoint x: 578, endPoint y: 156, distance: 39.3
click at [618, 151] on div at bounding box center [348, 147] width 696 height 294
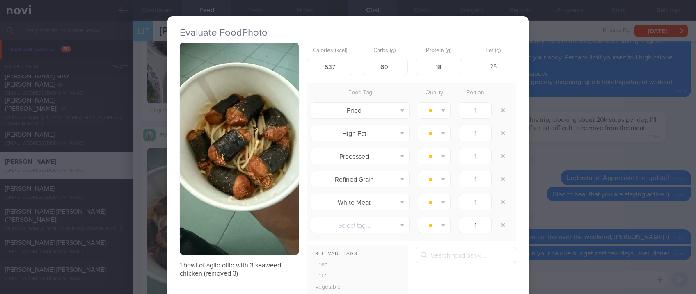
click at [537, 99] on div "Evaluate Food Photo 1 bowl of aglio ollio with 3 seaweed chicken (removed 3) Ca…" at bounding box center [348, 147] width 696 height 294
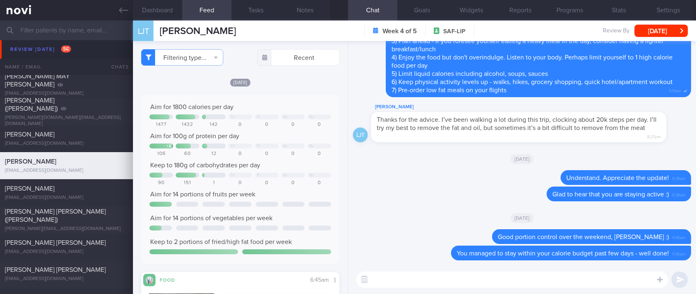
click at [430, 278] on textarea at bounding box center [512, 280] width 312 height 16
type textarea "Good portion control recently, Li Jie :)"
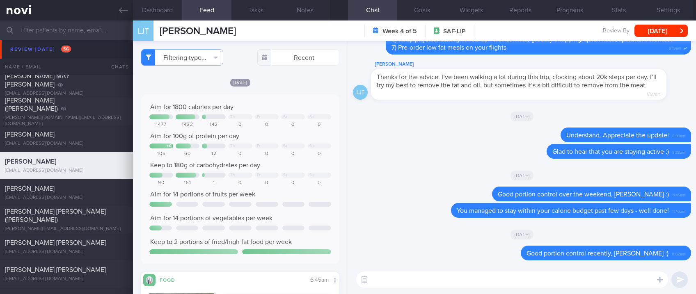
click at [574, 286] on textarea at bounding box center [512, 280] width 312 height 16
paste textarea "Try to choose lean proteins over fried/breaded/saucy/oily/processed/fatty forms…"
type textarea "Try to choose lean proteins over fried/breaded/saucy/oily/processed/fatty forms…"
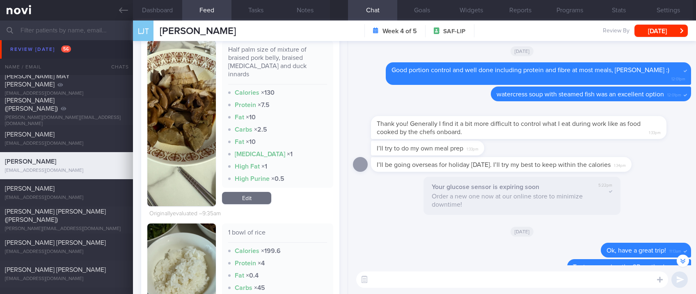
scroll to position [-1110, 0]
drag, startPoint x: 99, startPoint y: 197, endPoint x: 411, endPoint y: 96, distance: 327.5
click at [99, 197] on div "[EMAIL_ADDRESS][DOMAIN_NAME]" at bounding box center [66, 198] width 123 height 6
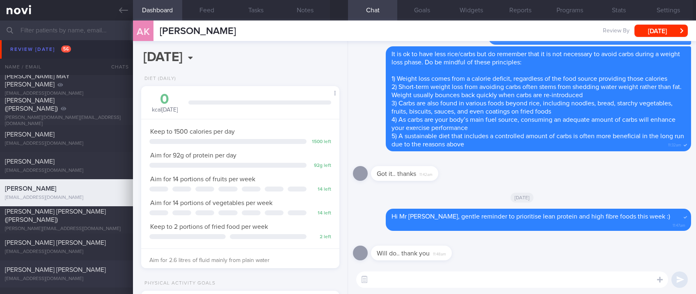
scroll to position [657, 0]
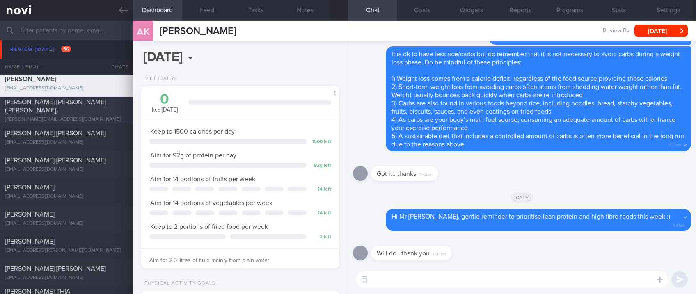
click at [95, 108] on span "CHAN CHOON HOCK (Desmond)" at bounding box center [55, 106] width 101 height 15
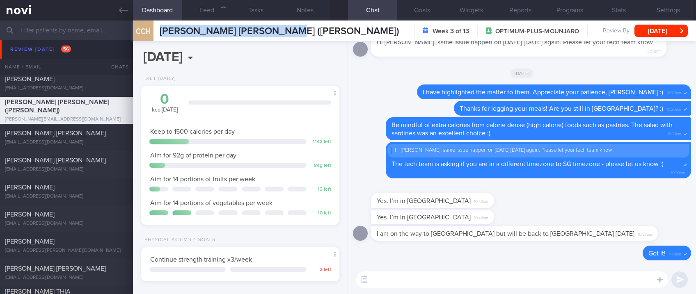
drag, startPoint x: 315, startPoint y: 34, endPoint x: 152, endPoint y: 36, distance: 163.8
click at [152, 36] on div "CCH CHAN CHOON HOCK (Desmond) CHAN CHOON HOCK (Desmond) desmond_chchan@yahoo.co…" at bounding box center [414, 31] width 563 height 21
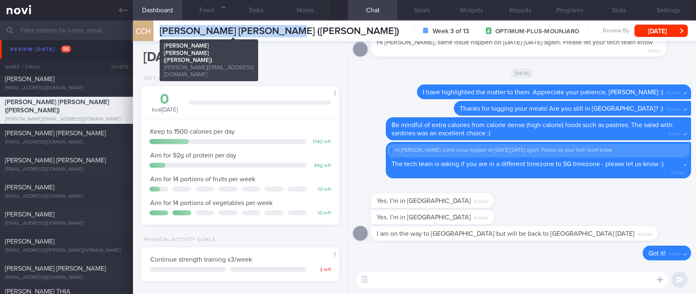
copy div "CHAN CHOON HOCK (Desmond)"
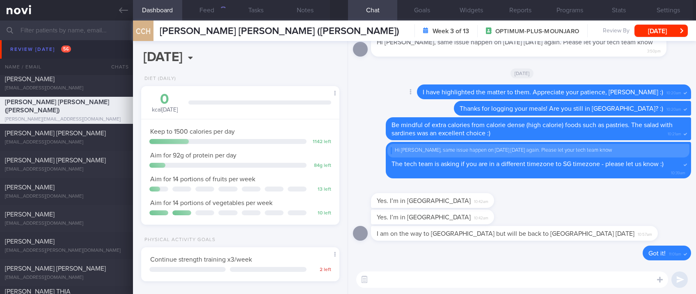
click at [641, 91] on span "I have highlighted the matter to them. Appreciate your patience, Desmond :)" at bounding box center [543, 92] width 241 height 7
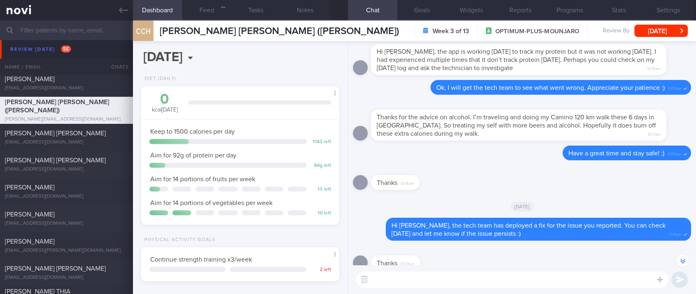
scroll to position [-328, 0]
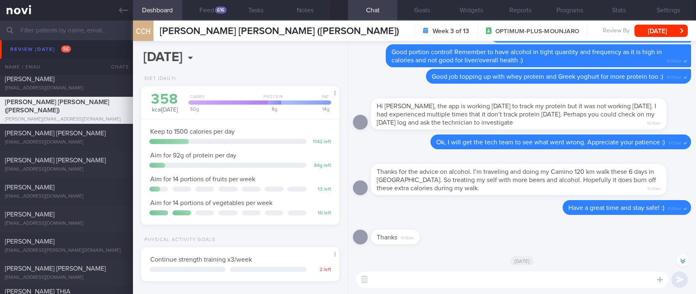
click at [585, 195] on div "Thanks for the advice on alcohol. I’m traveling and doing my Camino 120 km walk…" at bounding box center [519, 179] width 296 height 31
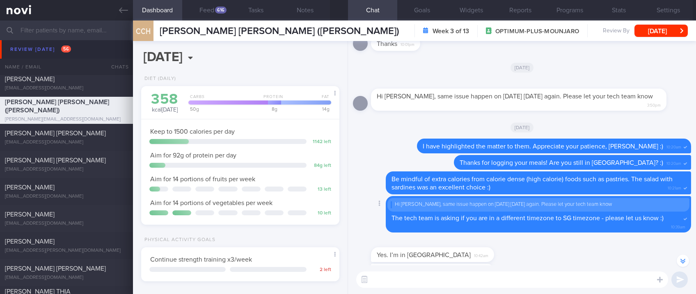
scroll to position [0, 0]
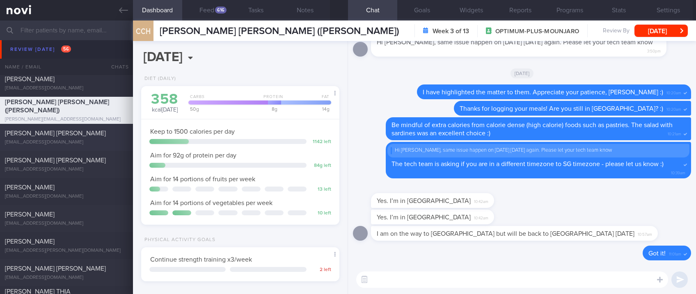
click at [106, 139] on div "Cosgrave Philip Patrick pcosgrave@me.com" at bounding box center [66, 137] width 133 height 16
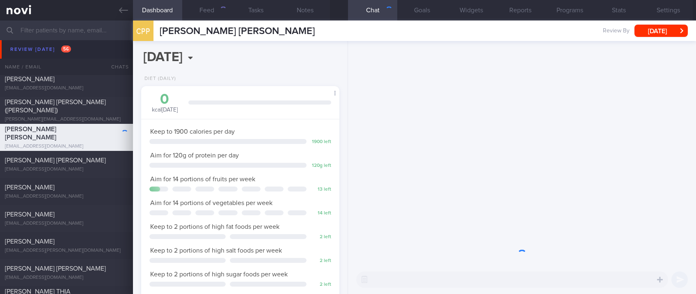
scroll to position [99, 175]
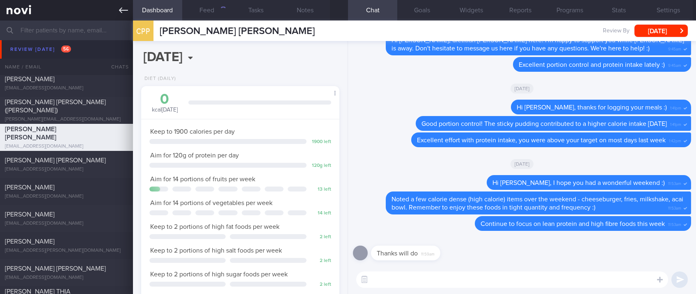
click at [129, 5] on link at bounding box center [66, 10] width 133 height 21
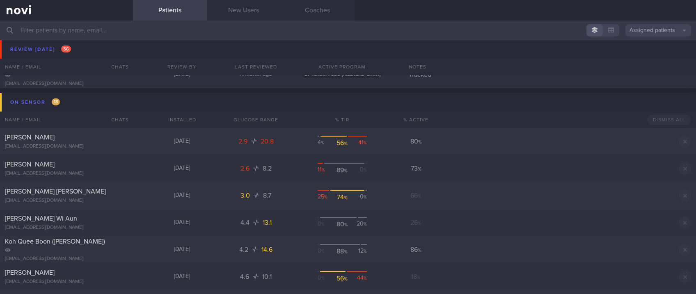
scroll to position [1314, 0]
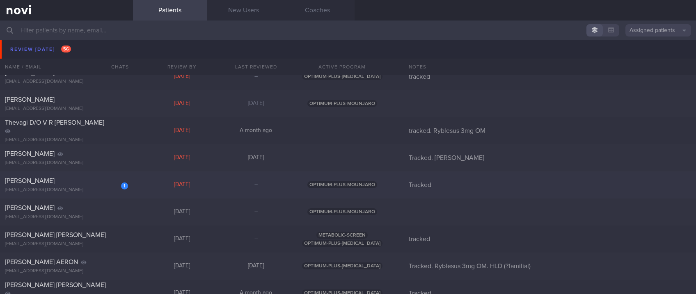
click at [210, 189] on div "1 AHMAD OMER omerahmad93@gmail.com Mon, 22 Sep – OPTIMUM-PLUS-MOUNJARO Tracked" at bounding box center [348, 185] width 696 height 27
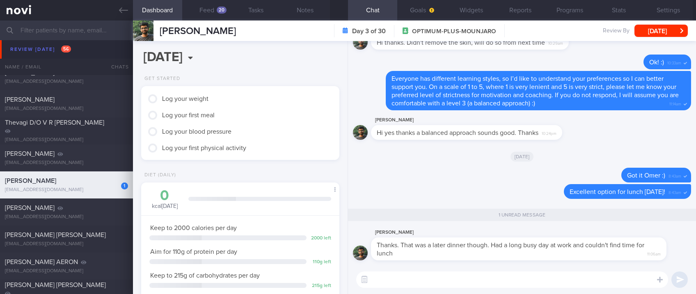
scroll to position [99, 175]
click at [577, 285] on textarea at bounding box center [512, 280] width 312 height 16
click at [577, 283] on textarea at bounding box center [512, 280] width 312 height 16
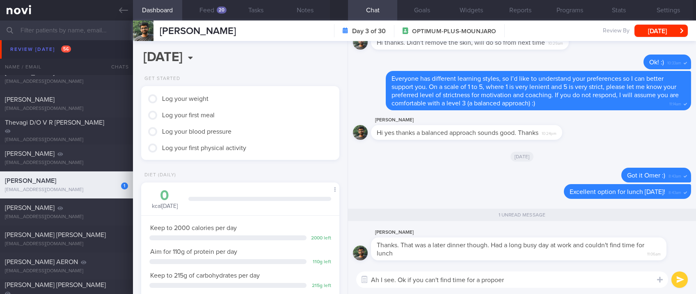
scroll to position [89, 178]
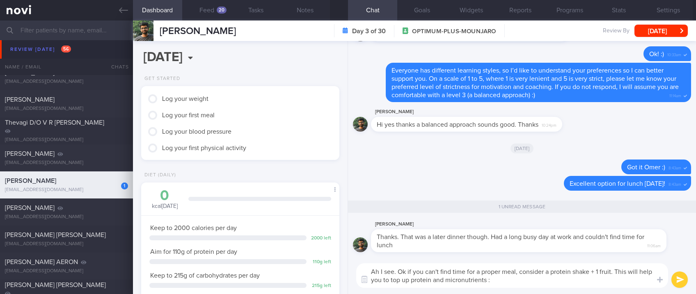
type textarea "Ah I see. Ok if you can't find time for a proper meal, consider a protein shake…"
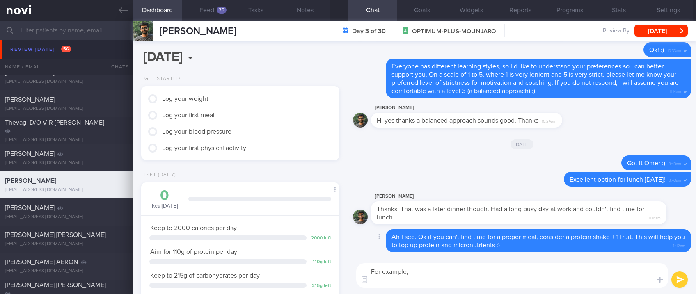
scroll to position [0, 0]
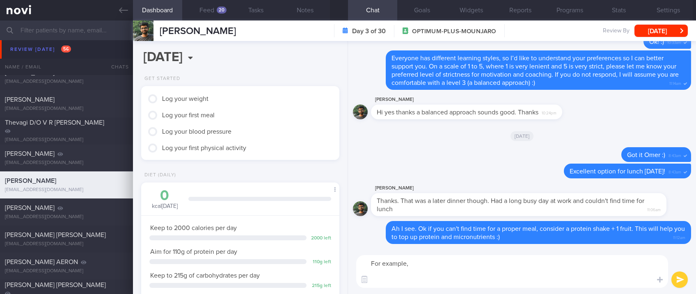
click at [380, 287] on textarea "For example," at bounding box center [512, 271] width 312 height 33
paste textarea "[Ensure max protein](https://shopee.sg/Ensure-Max-Protein-French-Vanilla-4x330m…"
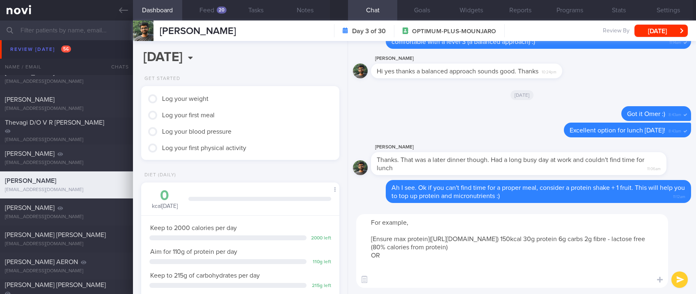
click at [388, 278] on textarea "For example, [Ensure max protein](https://shopee.sg/Ensure-Max-Protein-French-V…" at bounding box center [512, 251] width 312 height 74
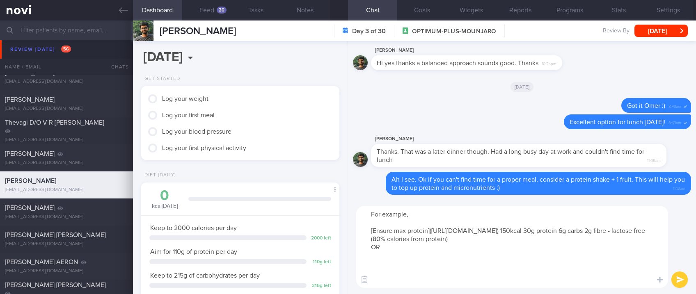
paste textarea "[Optimum Nutrition Protein Shake](https://sg.iherb.com/pr/optimum-nutrition-gol…"
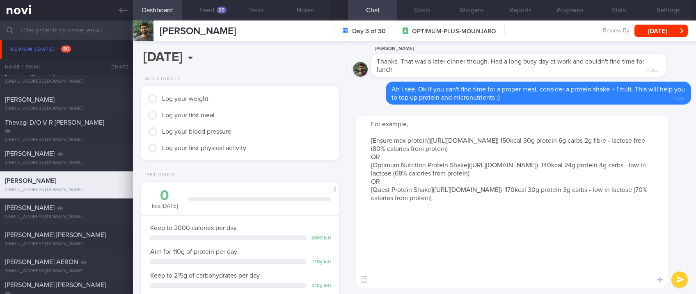
click at [456, 120] on textarea "For example, [Ensure max protein](https://shopee.sg/Ensure-Max-Protein-French-V…" at bounding box center [512, 202] width 312 height 172
type textarea "For example, these liquid supplements: [Ensure max protein](https://shopee.sg/E…"
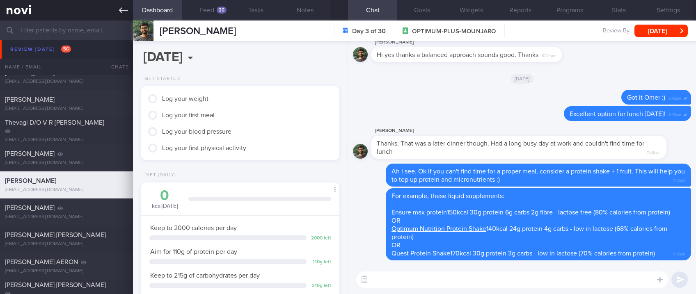
click at [118, 12] on link at bounding box center [66, 10] width 133 height 21
click at [527, 284] on textarea at bounding box center [512, 280] width 312 height 16
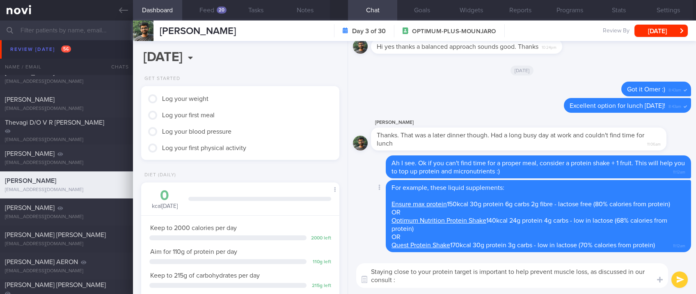
type textarea "Staying close to your protein target is important to help prevent muscle loss, …"
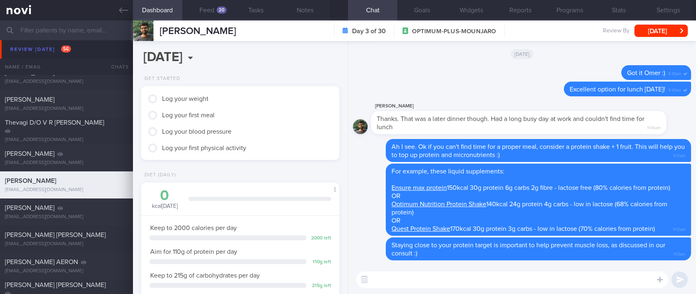
drag, startPoint x: 112, startPoint y: 9, endPoint x: 434, endPoint y: 62, distance: 326.8
click at [112, 9] on link at bounding box center [66, 10] width 133 height 21
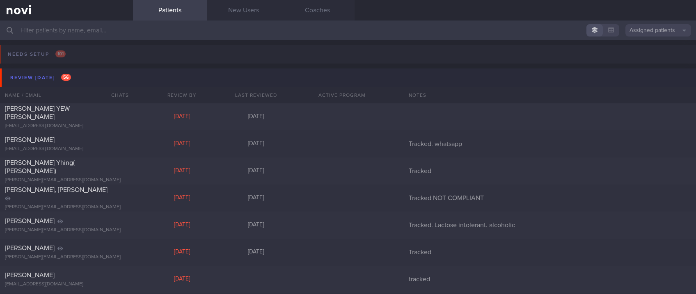
click at [116, 75] on button "Review today 56" at bounding box center [349, 78] width 699 height 18
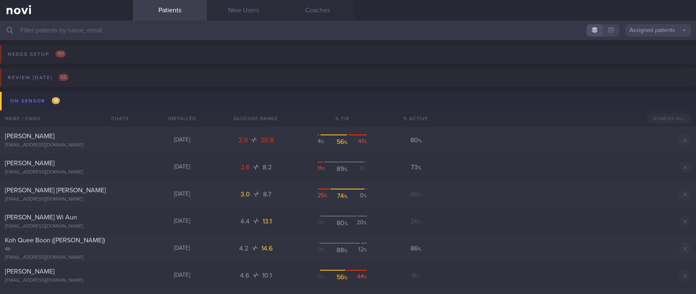
click at [126, 93] on button "On sensor 13" at bounding box center [349, 101] width 699 height 18
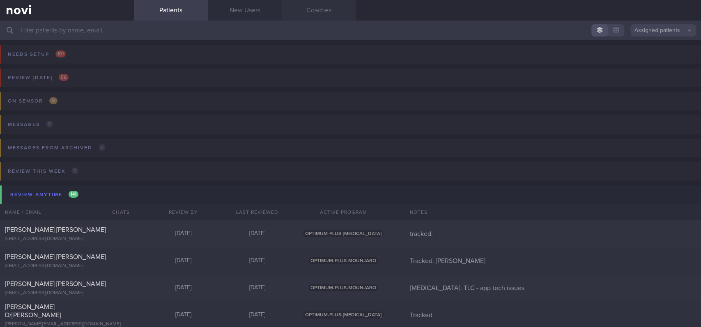
click at [328, 15] on link "Coaches" at bounding box center [319, 10] width 74 height 21
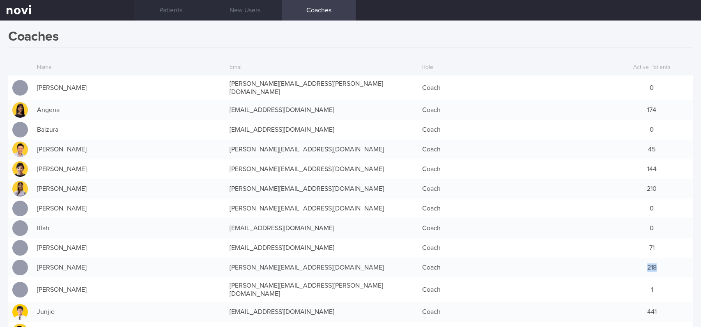
drag, startPoint x: 630, startPoint y: 262, endPoint x: 665, endPoint y: 257, distance: 35.4
click at [665, 259] on div "218" at bounding box center [652, 267] width 82 height 16
drag, startPoint x: 630, startPoint y: 181, endPoint x: 673, endPoint y: 184, distance: 42.5
click at [673, 184] on div "210" at bounding box center [652, 189] width 82 height 16
drag, startPoint x: 631, startPoint y: 103, endPoint x: 648, endPoint y: 103, distance: 17.7
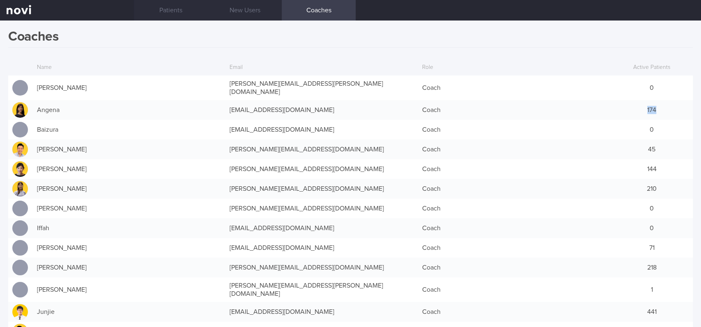
click at [648, 103] on div "174" at bounding box center [652, 110] width 82 height 16
drag, startPoint x: 636, startPoint y: 143, endPoint x: 651, endPoint y: 143, distance: 15.6
click at [651, 143] on div "45" at bounding box center [652, 149] width 82 height 16
drag, startPoint x: 621, startPoint y: 163, endPoint x: 650, endPoint y: 166, distance: 29.7
click at [650, 166] on div "144" at bounding box center [652, 169] width 82 height 16
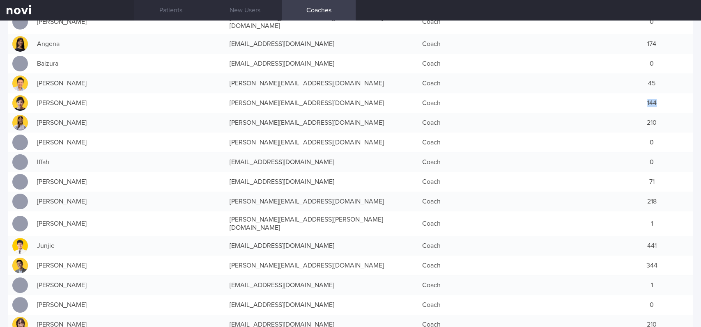
scroll to position [109, 0]
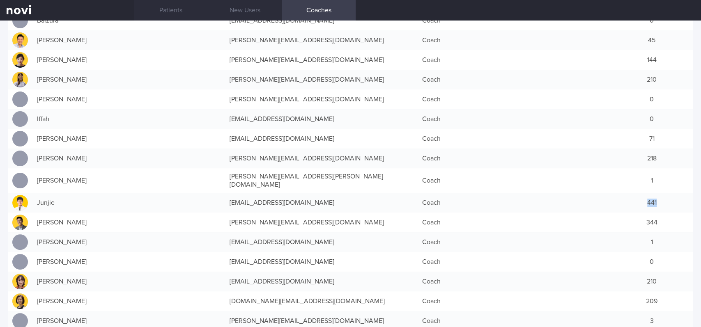
drag, startPoint x: 634, startPoint y: 191, endPoint x: 652, endPoint y: 192, distance: 18.1
click at [652, 195] on div "441" at bounding box center [652, 203] width 82 height 16
drag, startPoint x: 622, startPoint y: 290, endPoint x: 656, endPoint y: 257, distance: 48.2
click at [653, 293] on div "209" at bounding box center [652, 301] width 82 height 16
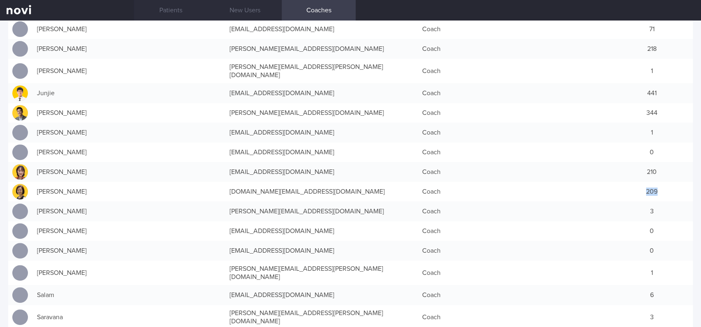
scroll to position [0, 0]
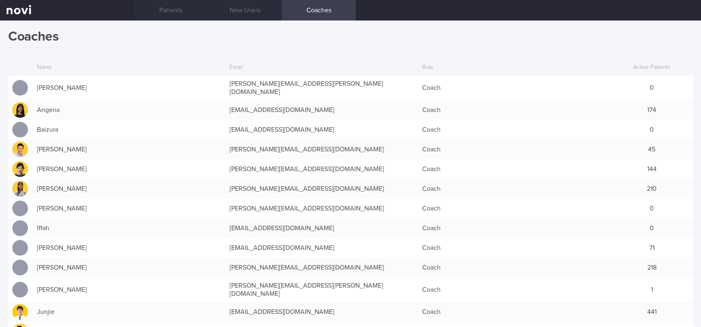
click at [181, 41] on h1 "Coaches" at bounding box center [350, 38] width 684 height 19
click at [172, 14] on link "Patients" at bounding box center [171, 10] width 74 height 21
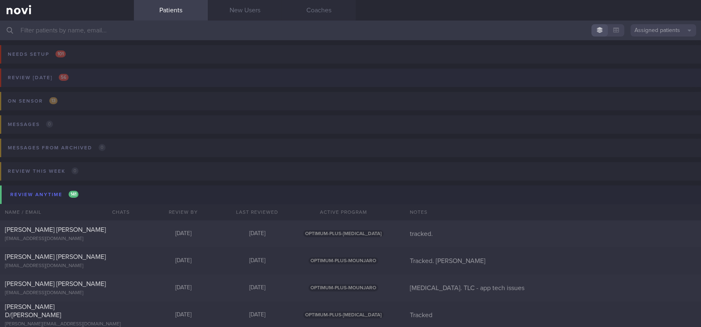
click at [148, 83] on button "Review today 56" at bounding box center [349, 80] width 703 height 23
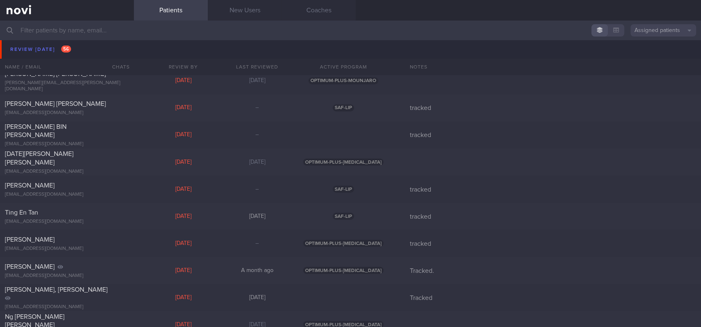
scroll to position [1040, 0]
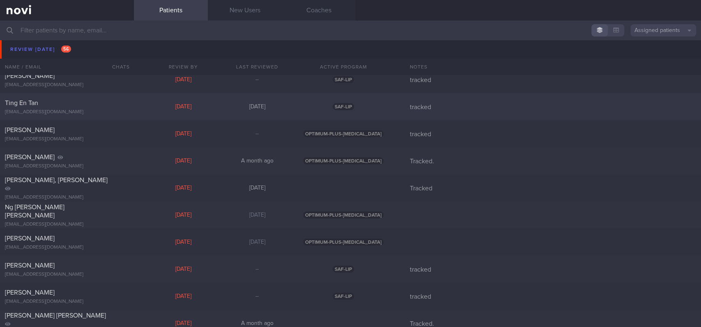
click at [156, 115] on div "Ting En Tan tingen555@gmail.com Thu, 11 Sep 13 days ago SAF-LIP tracked" at bounding box center [350, 106] width 701 height 27
select select "8"
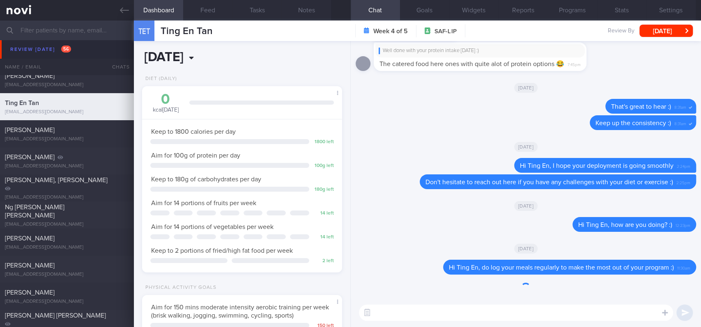
scroll to position [90, 180]
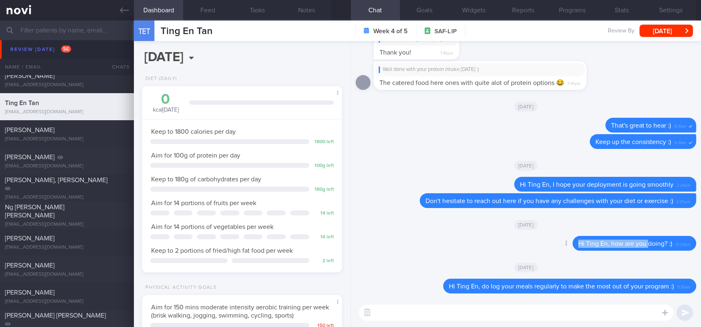
drag, startPoint x: 614, startPoint y: 241, endPoint x: 568, endPoint y: 241, distance: 46.0
click at [572, 241] on div "Hi Ting En, how are you doing? :) 12:23pm" at bounding box center [634, 243] width 124 height 15
copy span "Hi Ting En, how are you"
click at [526, 294] on textarea at bounding box center [516, 313] width 314 height 16
paste textarea "Hi Ting En, how are you"
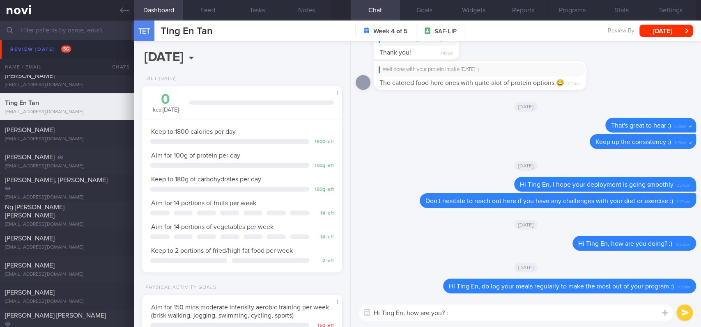
type textarea "Hi Ting En, how are you? :)"
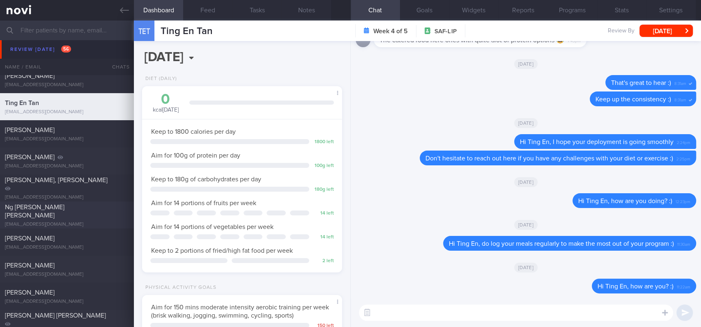
click at [94, 210] on div "Ng Li Yang Jervis" at bounding box center [66, 211] width 122 height 16
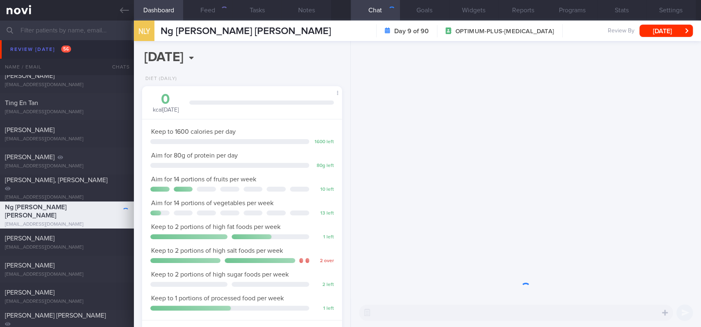
scroll to position [100, 177]
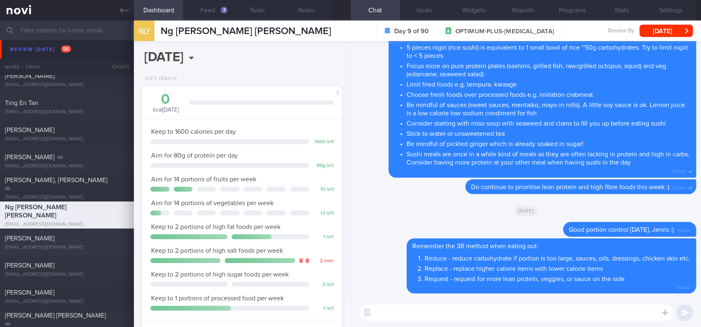
click at [74, 246] on div "email.adrianchua@gmail.com" at bounding box center [67, 247] width 124 height 6
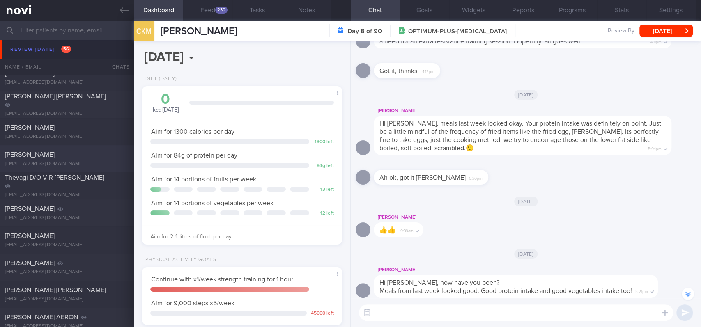
scroll to position [1150, 0]
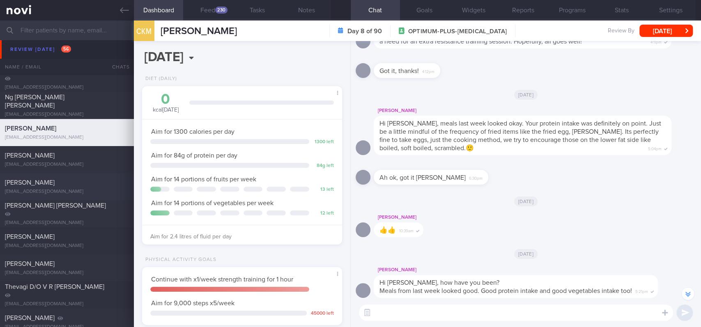
click at [90, 192] on div "[EMAIL_ADDRESS][DOMAIN_NAME]" at bounding box center [67, 192] width 124 height 6
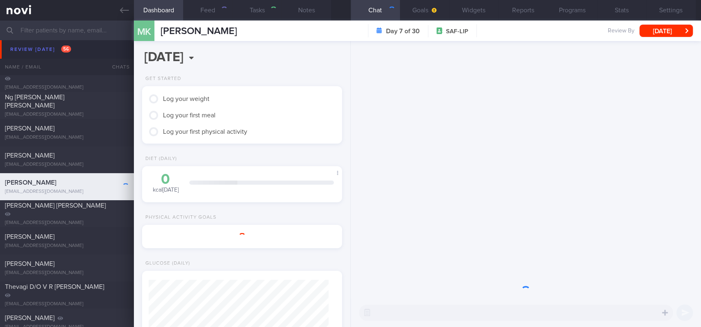
type input "tracked"
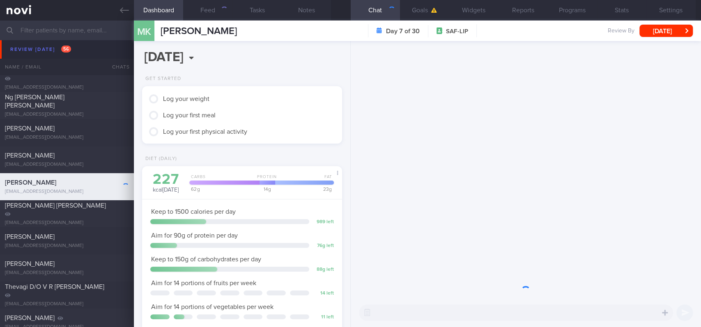
scroll to position [112, 180]
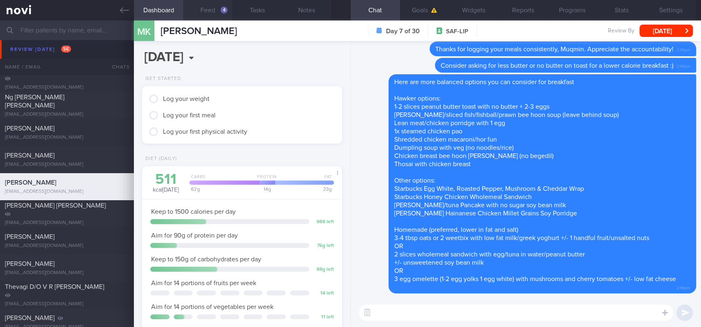
click at [218, 12] on button "Feed 4" at bounding box center [207, 10] width 49 height 21
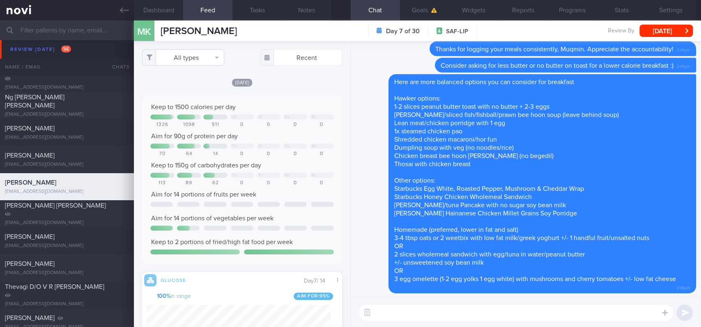
scroll to position [119, 184]
click at [200, 51] on button "All types" at bounding box center [183, 57] width 82 height 16
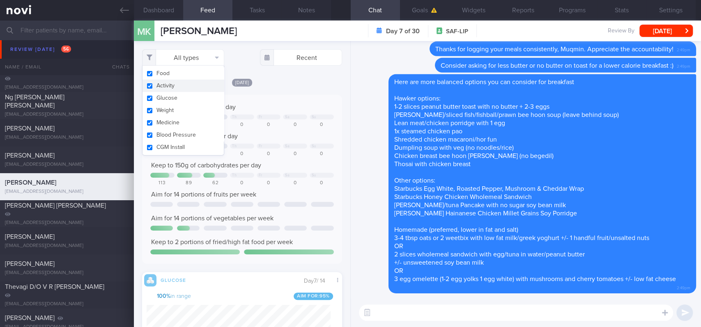
click at [190, 83] on button "Activity" at bounding box center [182, 86] width 81 height 12
checkbox input "false"
click at [299, 109] on div "Keep to 1500 calories per day" at bounding box center [242, 107] width 184 height 8
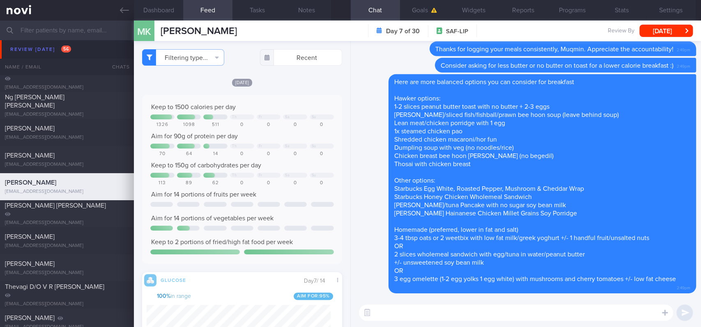
scroll to position [410465, 410402]
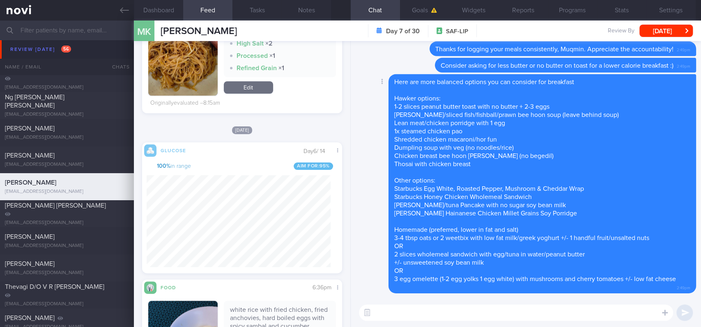
click at [528, 196] on span "Starbucks Honey Chicken Wholemeal Sandwich" at bounding box center [463, 197] width 138 height 7
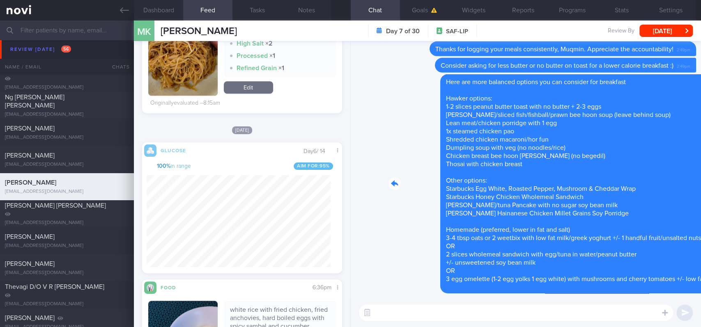
drag, startPoint x: 507, startPoint y: 134, endPoint x: 668, endPoint y: 147, distance: 161.0
click at [668, 147] on div "Delete Here are more balanced options you can consider for breakfast Hawker opt…" at bounding box center [526, 184] width 340 height 220
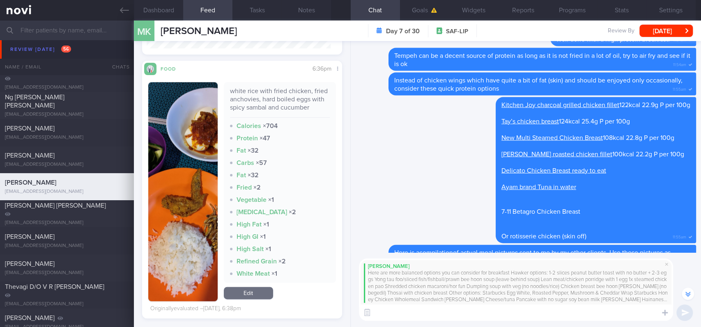
click at [167, 186] on button "button" at bounding box center [182, 191] width 69 height 219
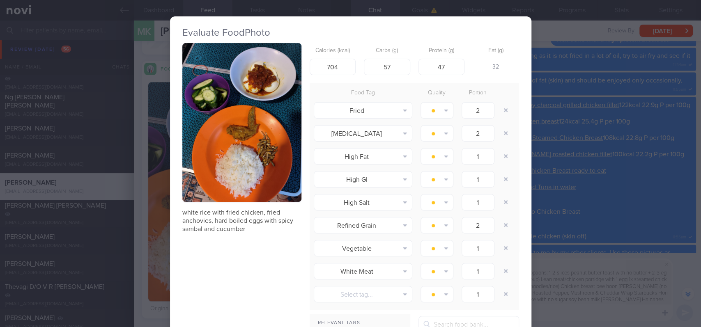
click at [606, 140] on div "Evaluate Food Photo white rice with fried chicken, fried anchovies, hard boiled…" at bounding box center [350, 163] width 701 height 327
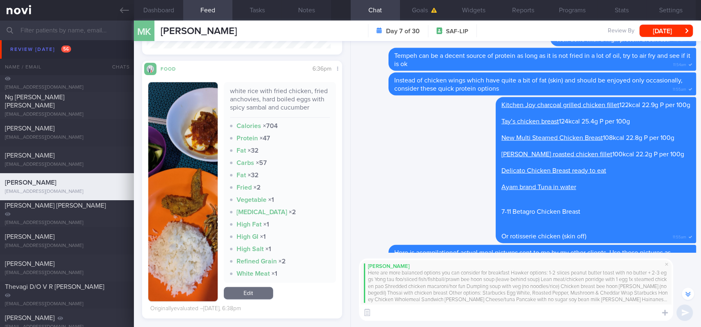
click at [476, 294] on textarea at bounding box center [516, 313] width 314 height 16
click at [484, 294] on textarea "Try these options for a lower calorie/lower fat breakfast :)" at bounding box center [516, 313] width 314 height 16
type textarea "Try these options for a lower calorie/fat breakfast :)"
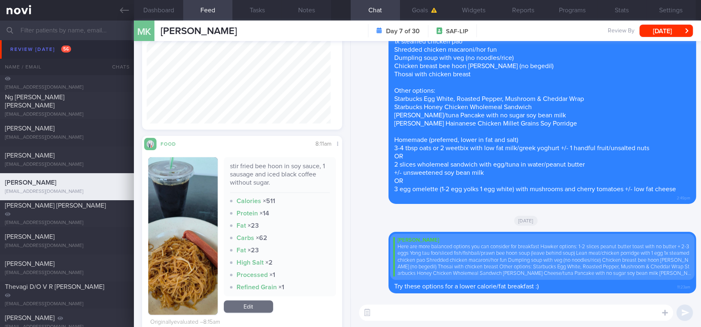
click at [415, 294] on textarea at bounding box center [516, 313] width 314 height 16
type textarea "Y"
type textarea "For quick protein, consider some of these options:"
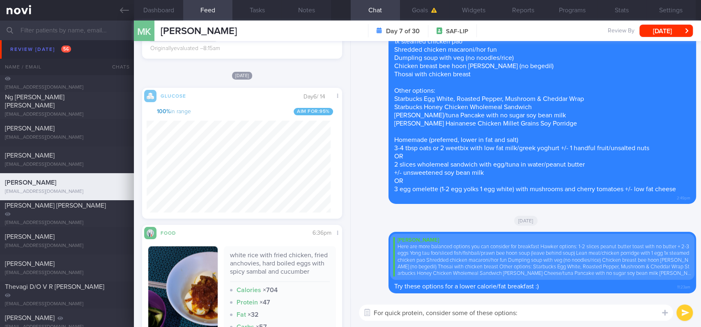
scroll to position [712, 0]
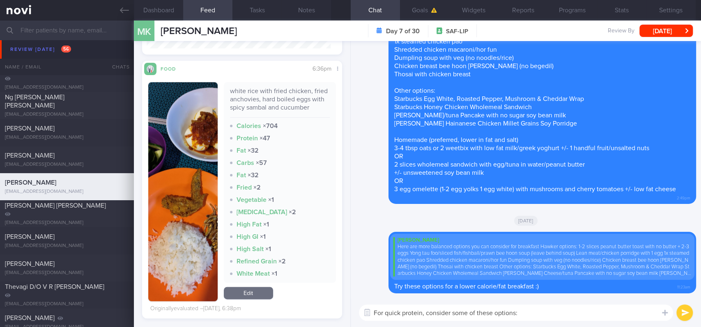
click at [191, 223] on button "button" at bounding box center [182, 191] width 69 height 219
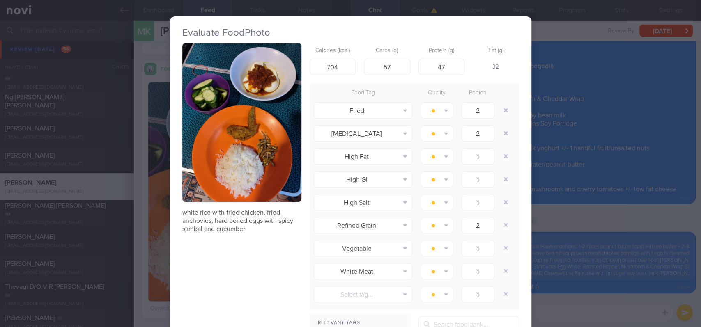
click at [250, 132] on button "button" at bounding box center [241, 122] width 119 height 159
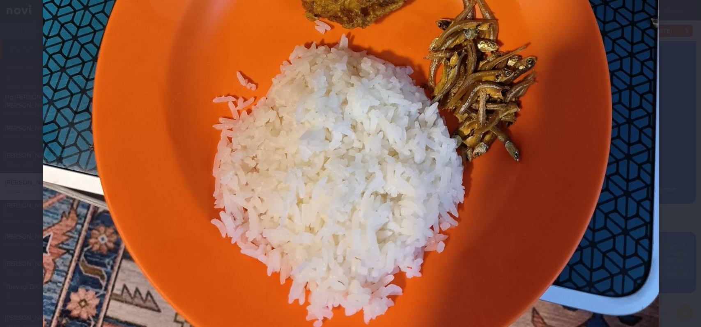
scroll to position [547, 0]
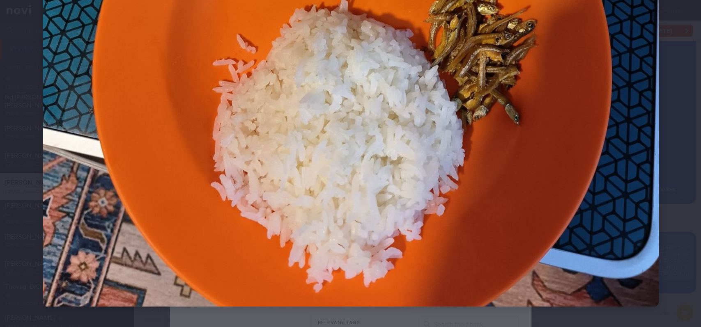
click at [631, 253] on div "Evaluate Food Photo white rice with fried chicken, fried anchovies, hard boiled…" at bounding box center [350, 163] width 701 height 327
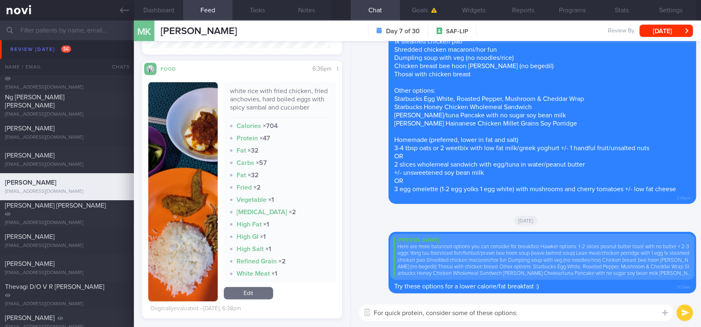
click at [596, 294] on textarea "For quick protein, consider some of these options:" at bounding box center [516, 313] width 314 height 16
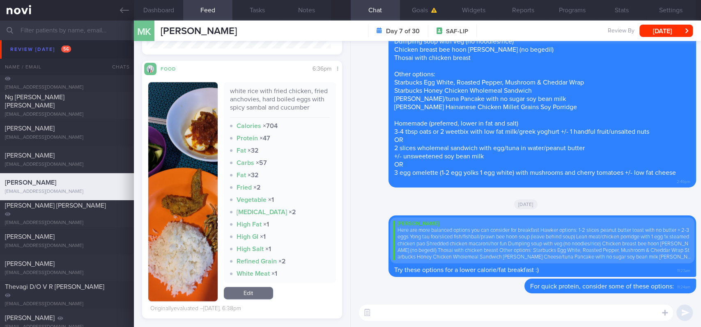
paste textarea "[Kitchen Joy charcoal grilled chicken fillet](https://www.lazada.sg/products/ki…"
type textarea "[Kitchen Joy charcoal grilled chicken fillet](https://www.lazada.sg/products/ki…"
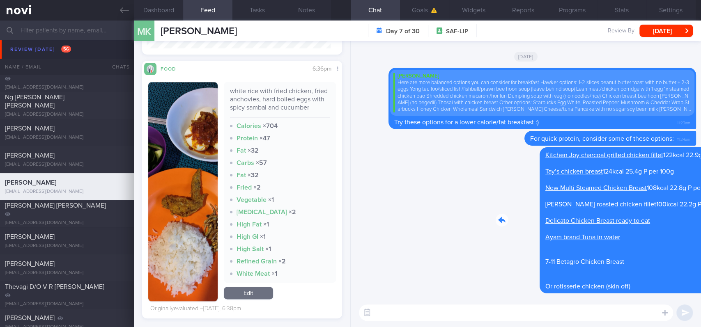
drag, startPoint x: 533, startPoint y: 164, endPoint x: 654, endPoint y: 166, distance: 121.1
click at [655, 164] on div "Delete Kitchen Joy charcoal grilled chicken fillet 122kcal 22.9g P per 100g Tay…" at bounding box center [579, 220] width 233 height 146
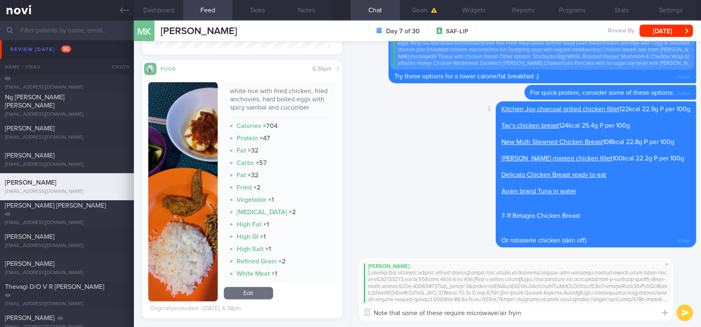
type textarea "Note that some of these require microwave/air frying"
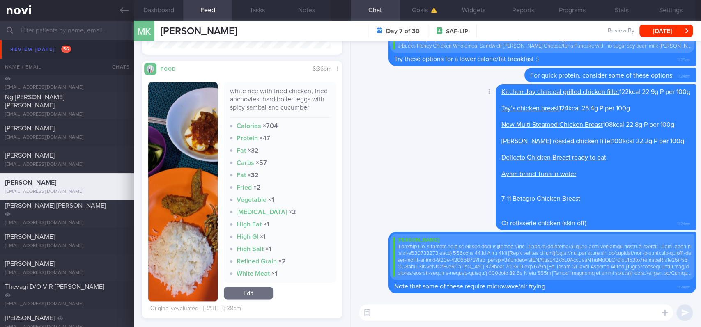
click at [409, 147] on div "Delete Kitchen Joy charcoal grilled chicken fillet 122kcal 22.9g P per 100g Tay…" at bounding box center [526, 158] width 340 height 148
click at [125, 12] on icon at bounding box center [124, 10] width 9 height 9
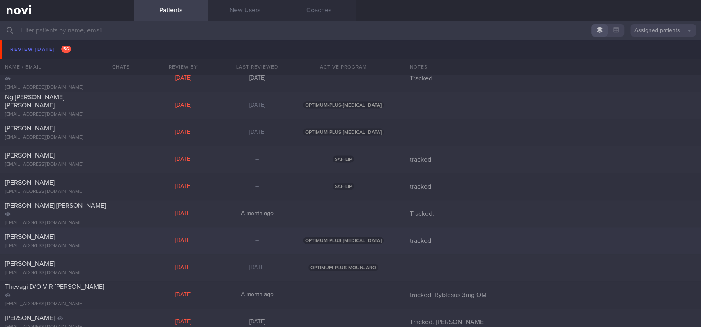
click at [231, 245] on div "NIGEL JEVAN MATHIAZ mathiaz@gmail.com Fri, 19 Sep – OPTIMUM-PLUS-WEGOVY tracked" at bounding box center [350, 240] width 701 height 27
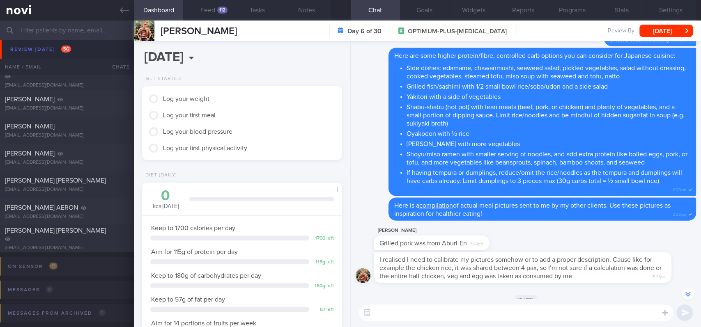
scroll to position [-109, 0]
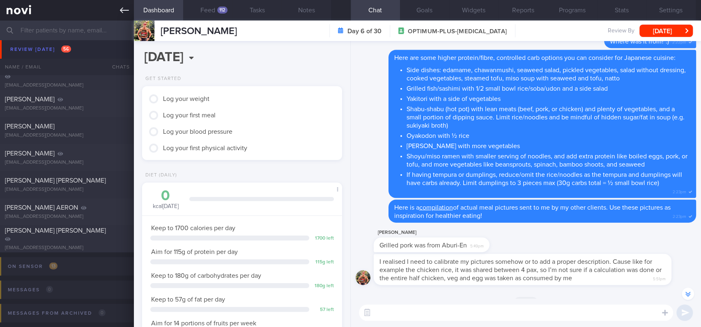
click at [118, 9] on link at bounding box center [67, 10] width 134 height 21
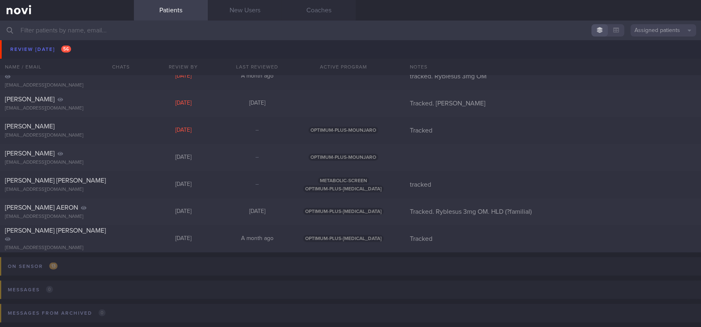
click at [85, 57] on div "VARUN SINGH CHANDEL vschandel.2023@mba.smu.edu.sg Fri, 19 Sep 16 days ago OPTIM…" at bounding box center [350, 49] width 701 height 27
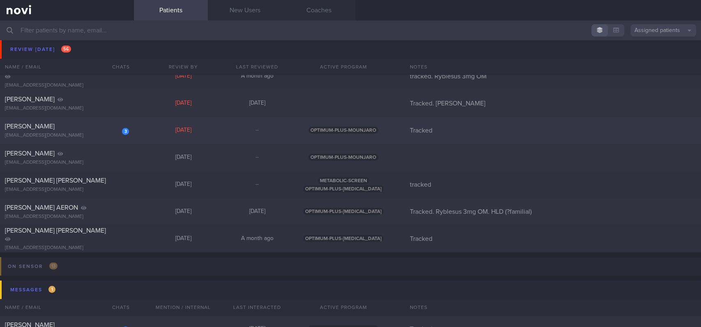
click at [223, 123] on div "3 AHMAD OMER omerahmad93@gmail.com Mon, 22 Sep – OPTIMUM-PLUS-MOUNJARO Tracked" at bounding box center [350, 130] width 701 height 27
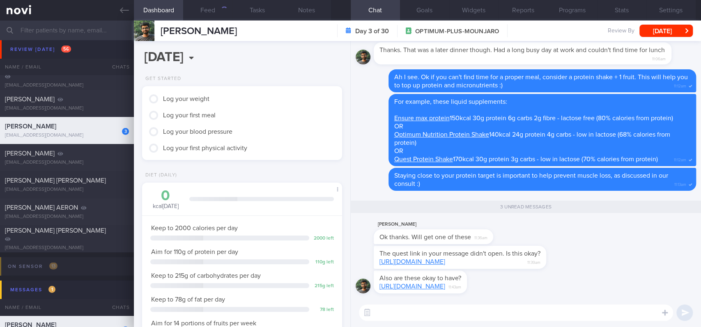
scroll to position [90, 180]
click at [427, 264] on link "https://amzn.asia/d/agN48bn" at bounding box center [412, 262] width 66 height 7
drag, startPoint x: 487, startPoint y: 260, endPoint x: 606, endPoint y: 262, distance: 118.3
click at [606, 262] on div "The quest link in your message didn't open. Is this okay? https://amzn.asia/d/a…" at bounding box center [526, 258] width 340 height 25
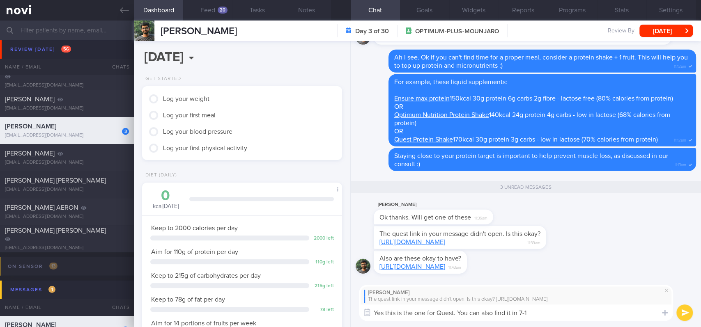
type textarea "Yes this is the one for Quest. You can also find it in 7-11"
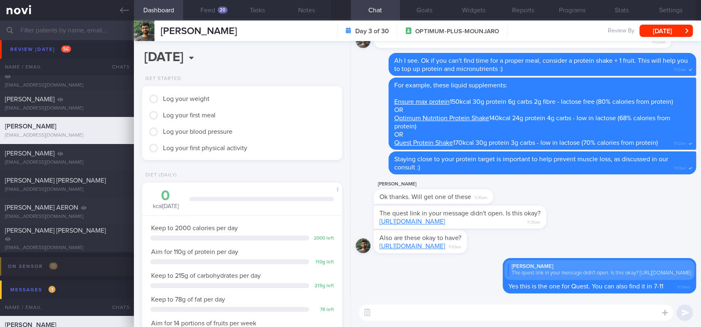
click at [441, 248] on link "https://amzn.asia/d/0St1YOq" at bounding box center [412, 246] width 66 height 7
drag, startPoint x: 471, startPoint y: 238, endPoint x: 605, endPoint y: 236, distance: 133.9
click at [605, 236] on div "Also are these okay to have? https://amzn.asia/d/0St1YOq 11:43am" at bounding box center [526, 244] width 340 height 28
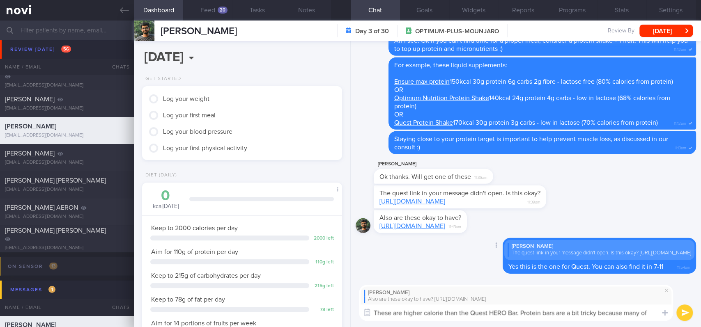
scroll to position [0, 0]
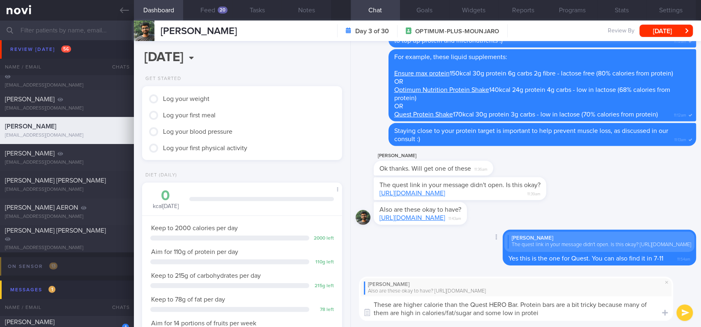
type textarea "These are higher calorie than the Quest HERO Bar. Protein bars are a bit tricky…"
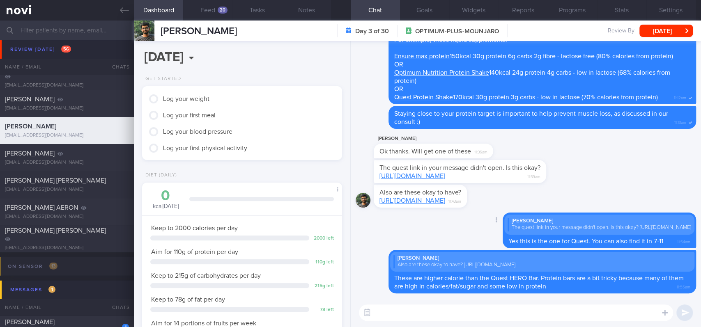
paste textarea "A good "protein bar" will have at least 40% calories from protein. 1 gram prote…"
type textarea "A good "protein bar" will have at least 40% calories from protein. 1 gram prote…"
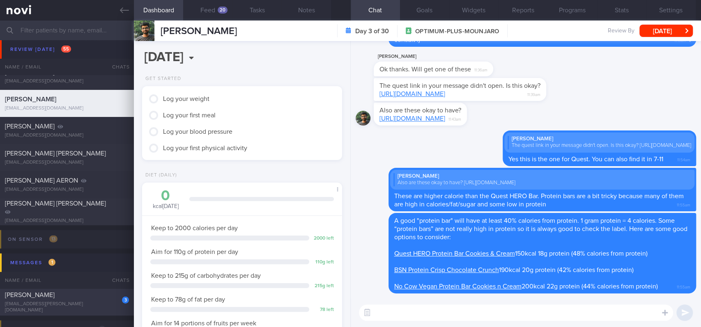
click at [69, 294] on div "b.sagnik@gmail.com" at bounding box center [67, 307] width 124 height 12
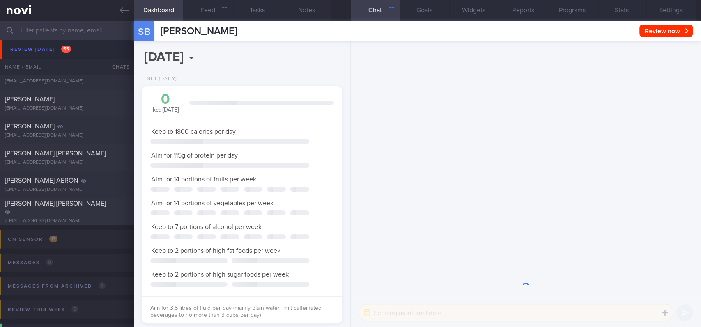
scroll to position [410485, 410409]
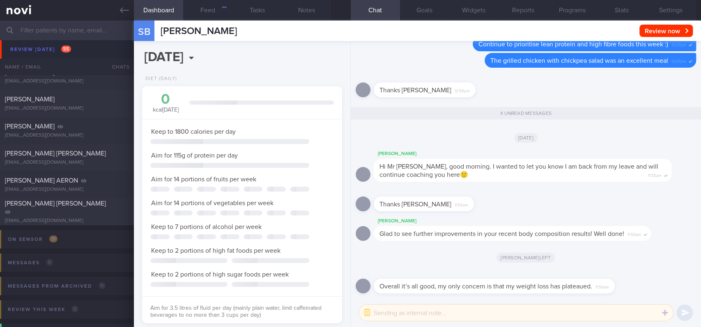
click at [118, 18] on link at bounding box center [67, 10] width 134 height 21
click at [123, 9] on icon at bounding box center [124, 10] width 9 height 9
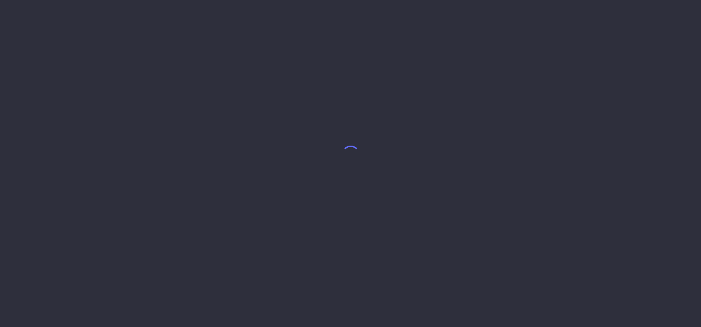
click at [638, 43] on body at bounding box center [350, 163] width 701 height 327
drag, startPoint x: 309, startPoint y: 1, endPoint x: 534, endPoint y: 76, distance: 237.2
click at [544, 74] on body at bounding box center [350, 163] width 701 height 327
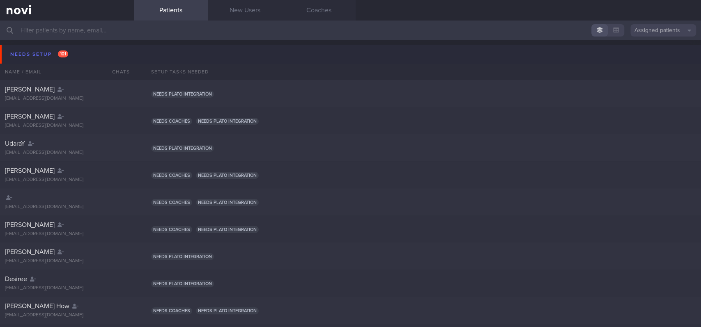
click at [97, 54] on button "Needs setup 101" at bounding box center [351, 54] width 703 height 18
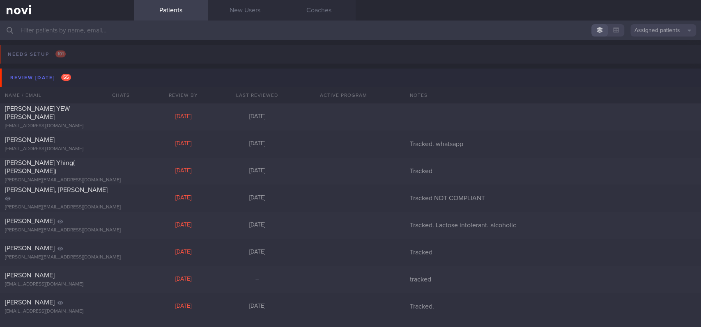
click at [99, 80] on button "Review [DATE] 55" at bounding box center [351, 78] width 703 height 18
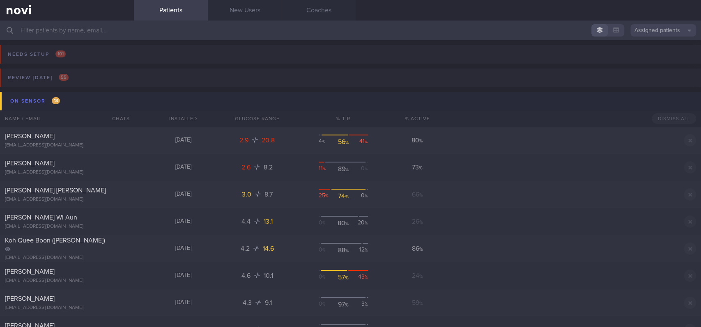
click at [99, 103] on button "On sensor 13" at bounding box center [351, 101] width 703 height 18
